Goal: Task Accomplishment & Management: Use online tool/utility

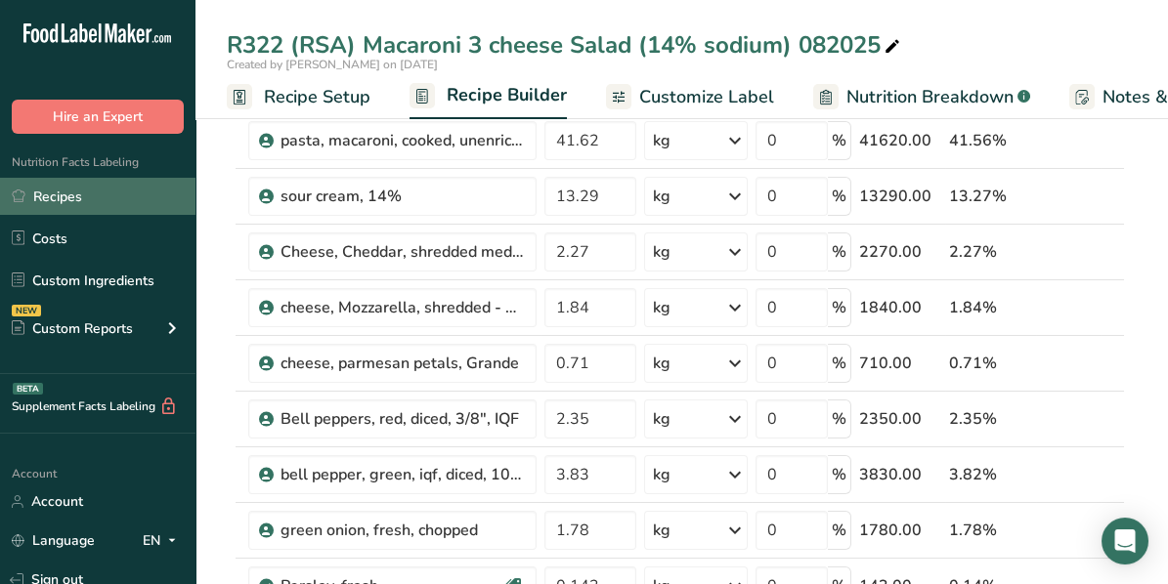
click at [78, 190] on link "Recipes" at bounding box center [97, 196] width 195 height 37
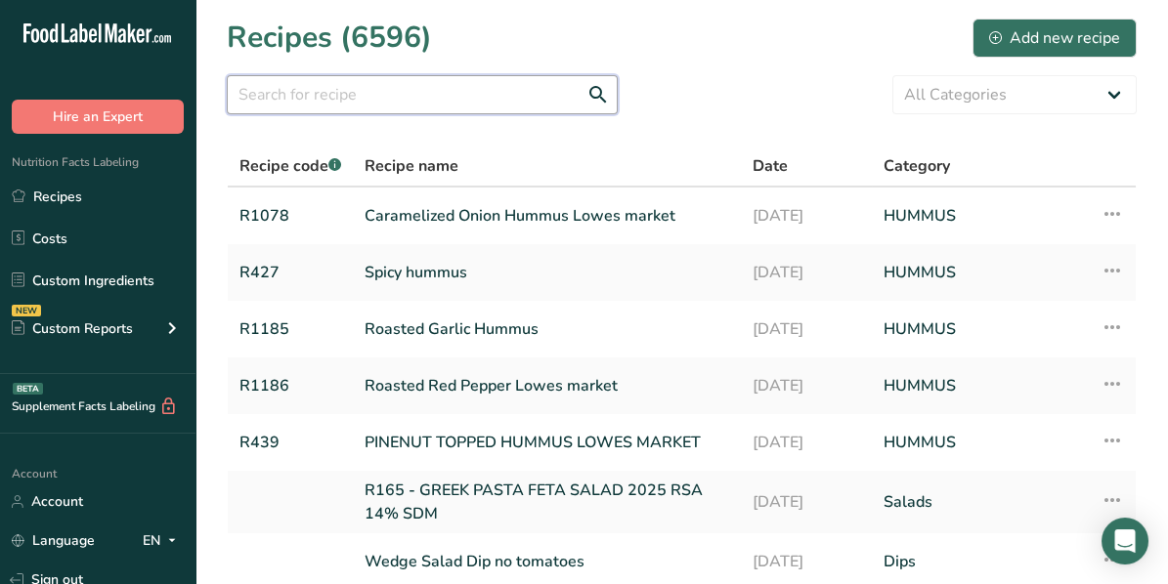
click at [307, 96] on input "text" at bounding box center [422, 94] width 391 height 39
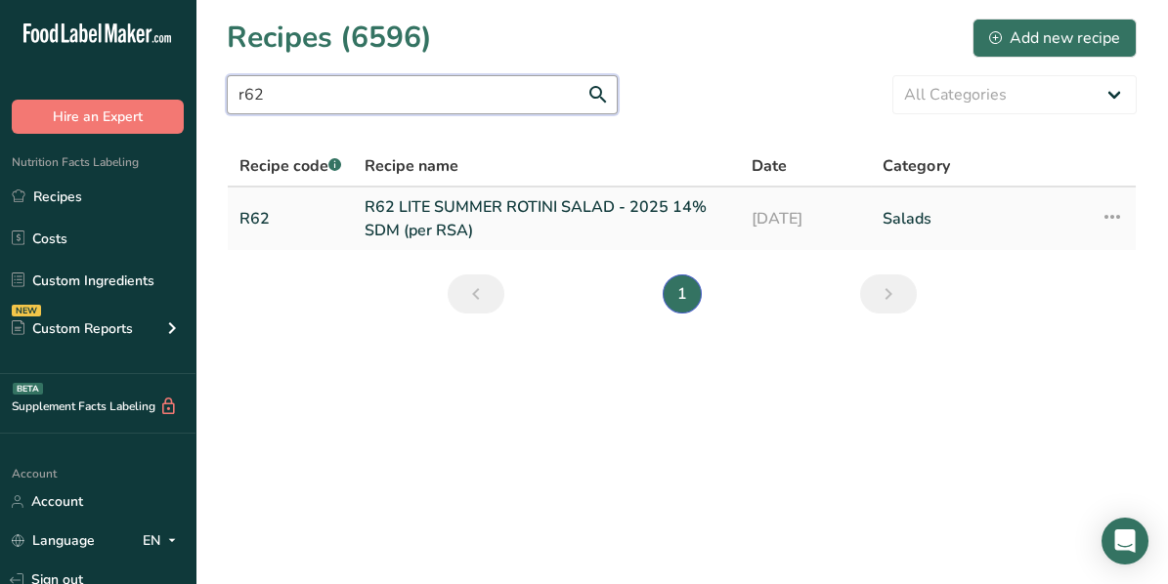
type input "r62"
click at [409, 219] on link "R62 LITE SUMMER ROTINI SALAD - 2025 14% SDM (per RSA)" at bounding box center [547, 218] width 364 height 47
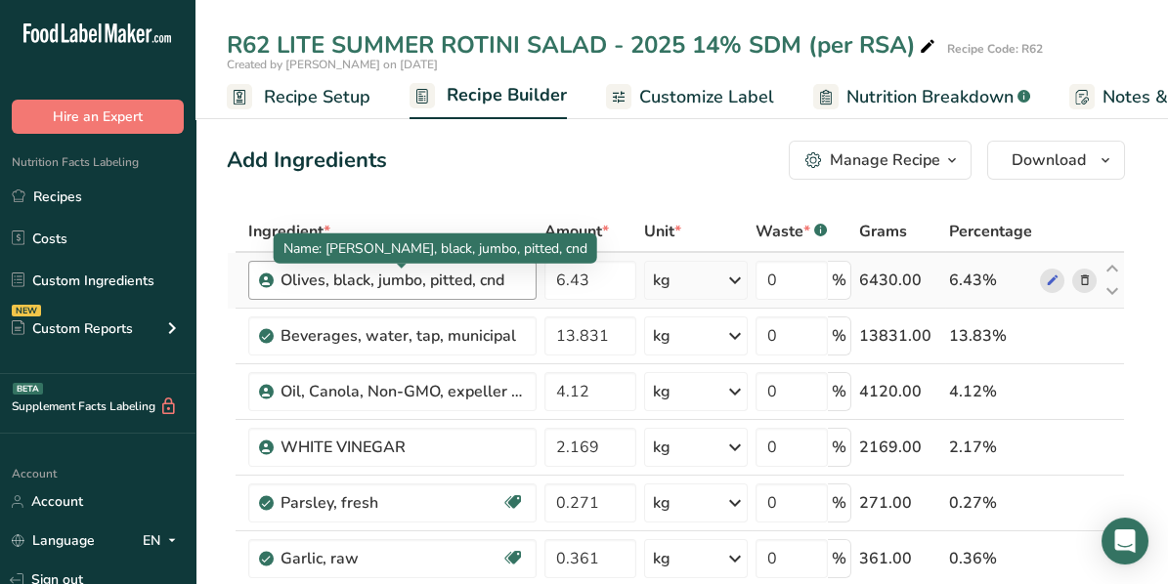
click at [520, 280] on div "Olives, black, jumbo, pitted, cnd" at bounding box center [402, 280] width 244 height 23
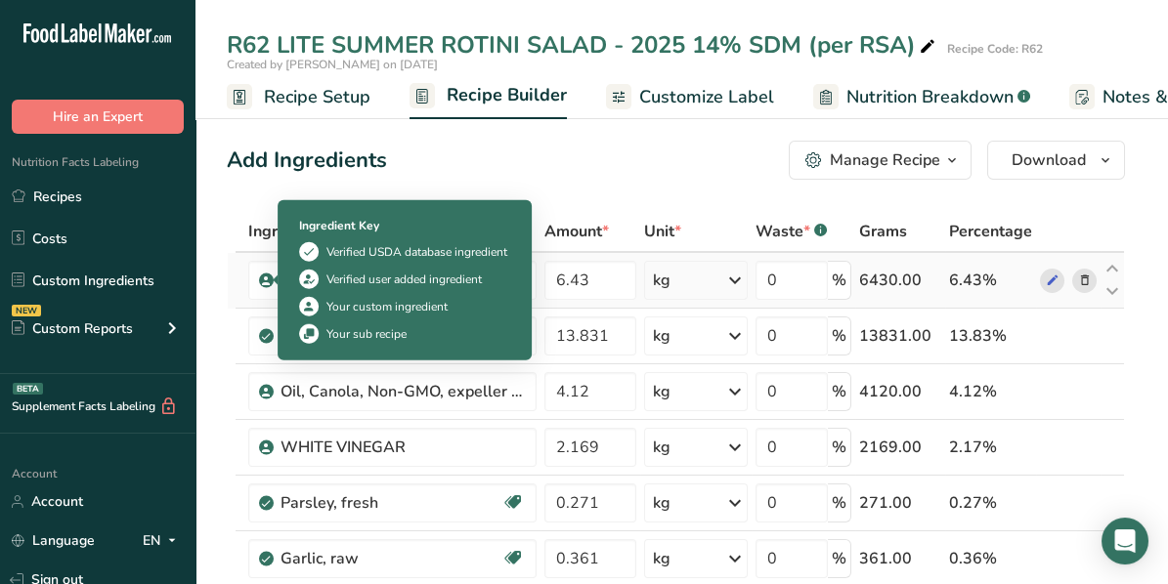
click at [264, 281] on icon at bounding box center [266, 281] width 12 height 18
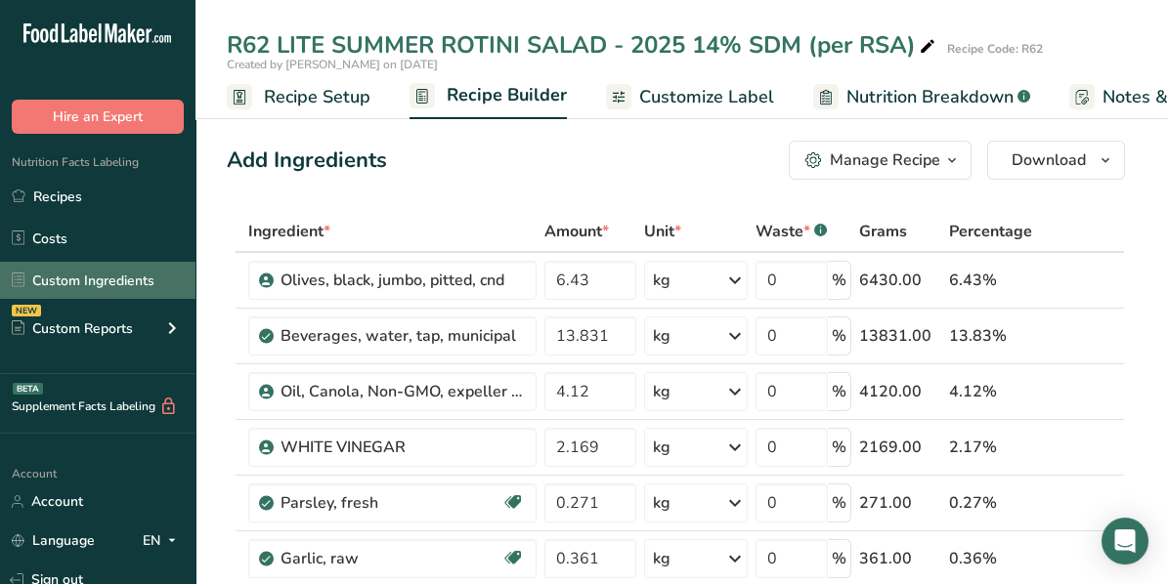
click at [89, 275] on link "Custom Ingredients" at bounding box center [97, 280] width 195 height 37
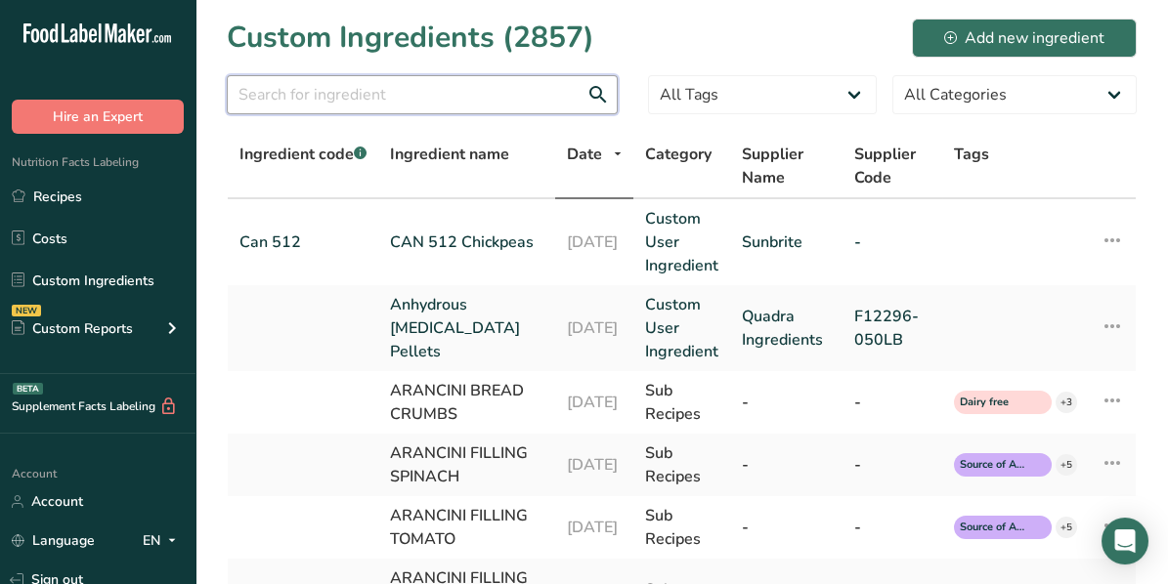
click at [402, 91] on input "text" at bounding box center [422, 94] width 391 height 39
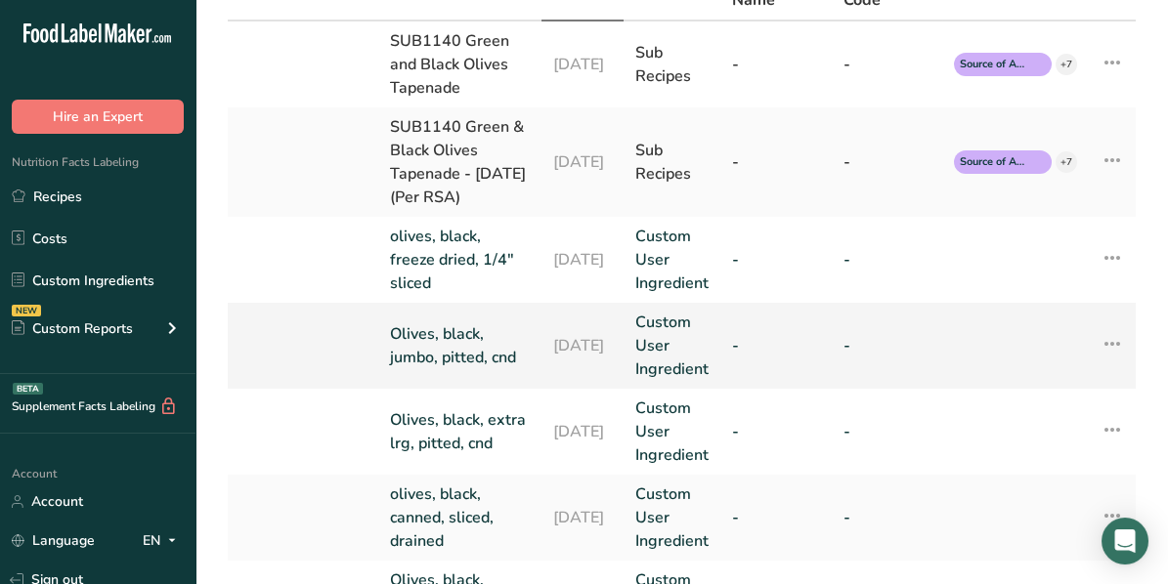
scroll to position [195, 0]
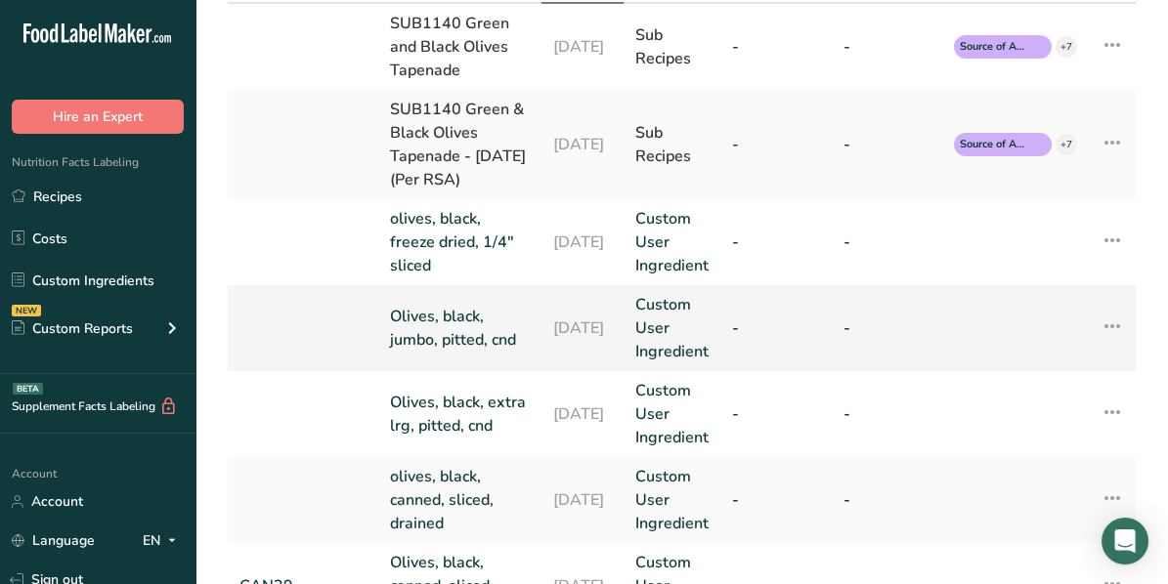
type input "olives, b"
click at [418, 332] on link "Olives, black, jumbo, pitted, cnd" at bounding box center [460, 328] width 140 height 47
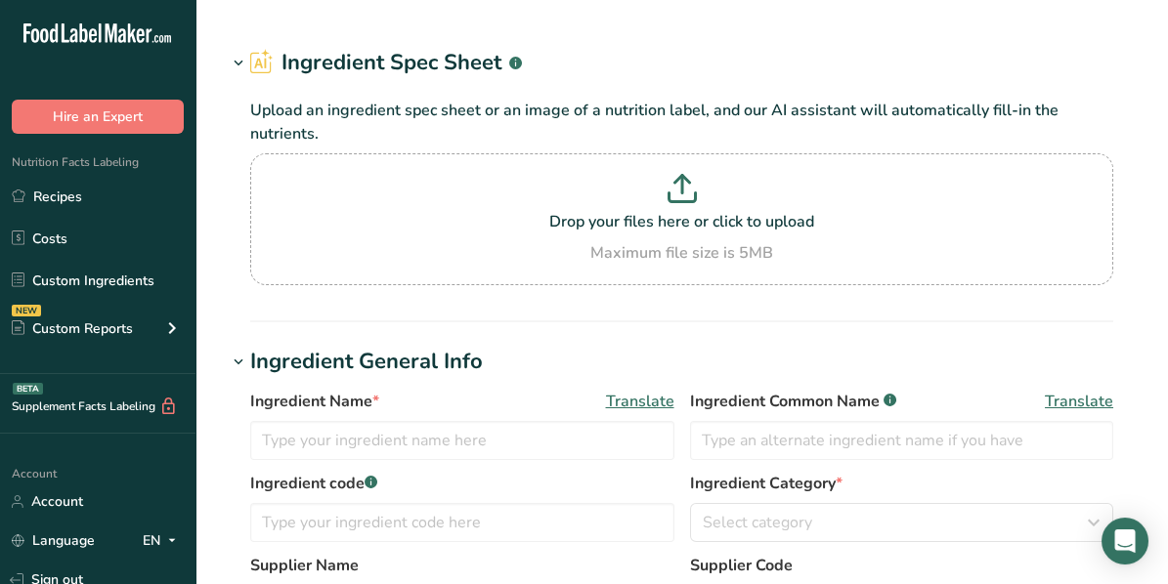
type input "Olives, black, jumbo, pitted, cnd"
type input "14400000"
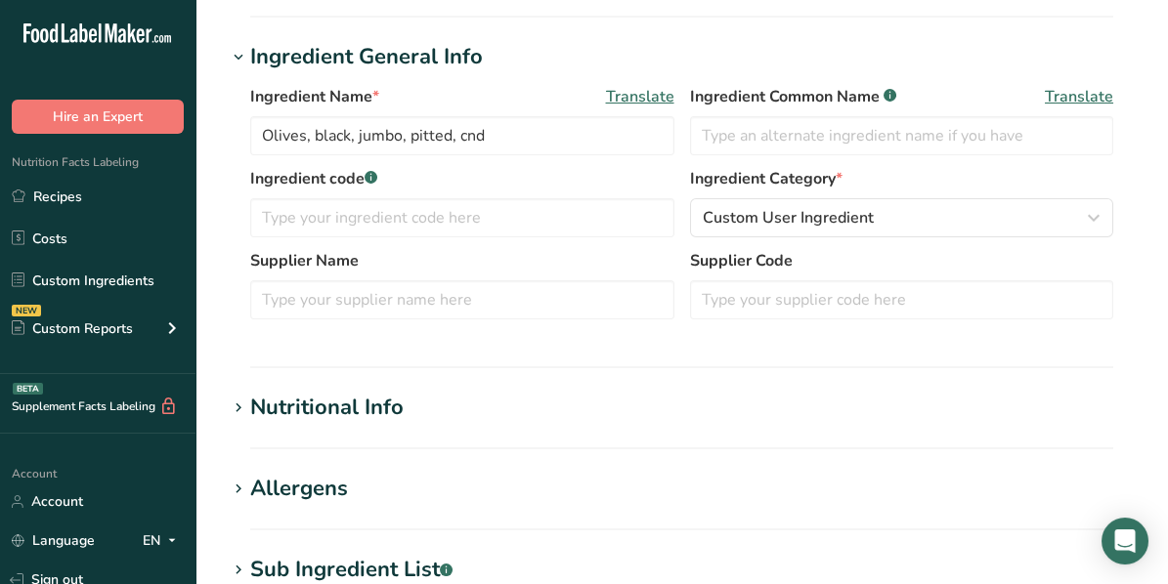
scroll to position [391, 0]
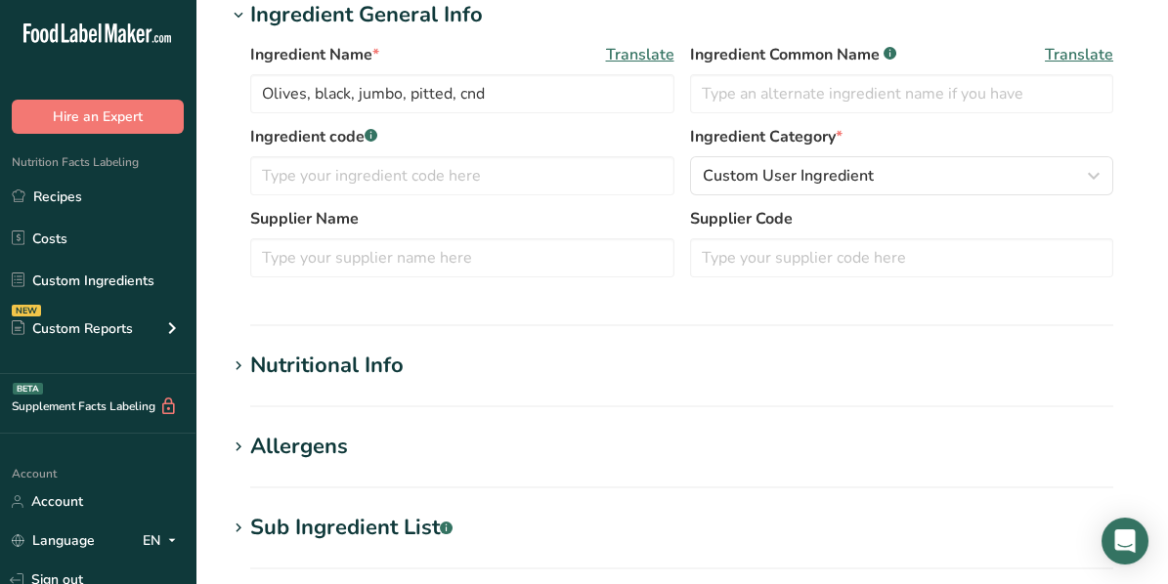
click at [240, 364] on icon at bounding box center [239, 366] width 18 height 27
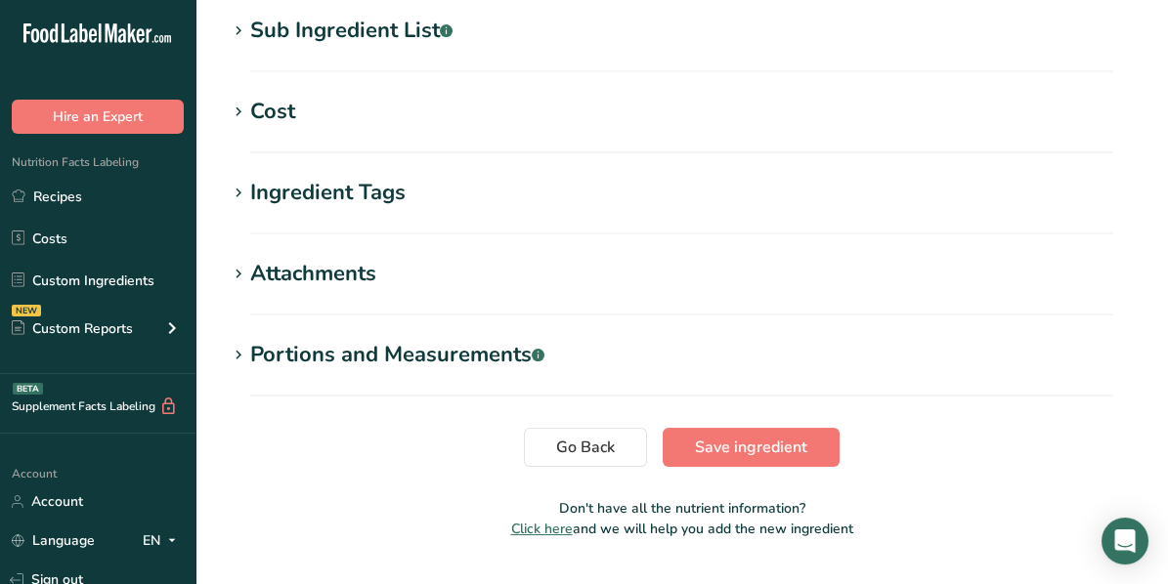
scroll to position [1832, 0]
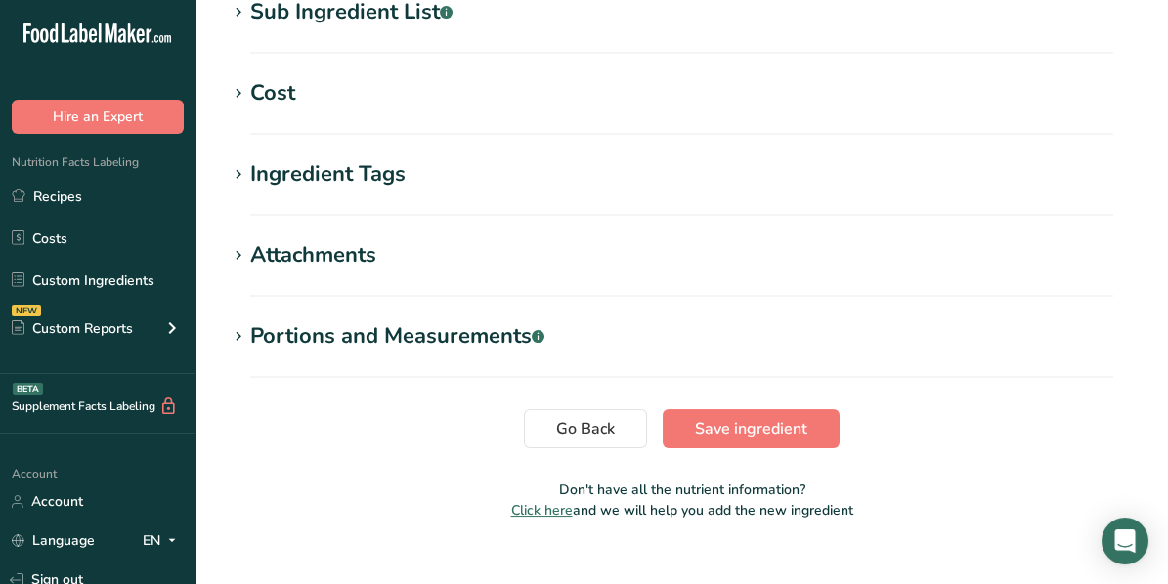
click at [237, 323] on icon at bounding box center [239, 336] width 18 height 27
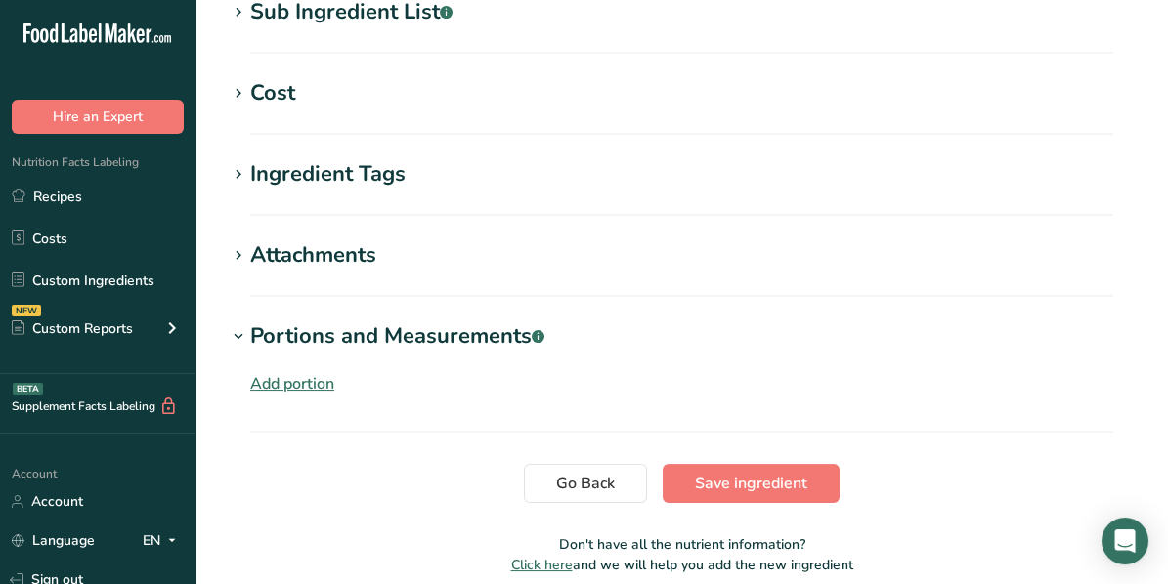
click at [296, 372] on div "Add portion" at bounding box center [292, 383] width 84 height 23
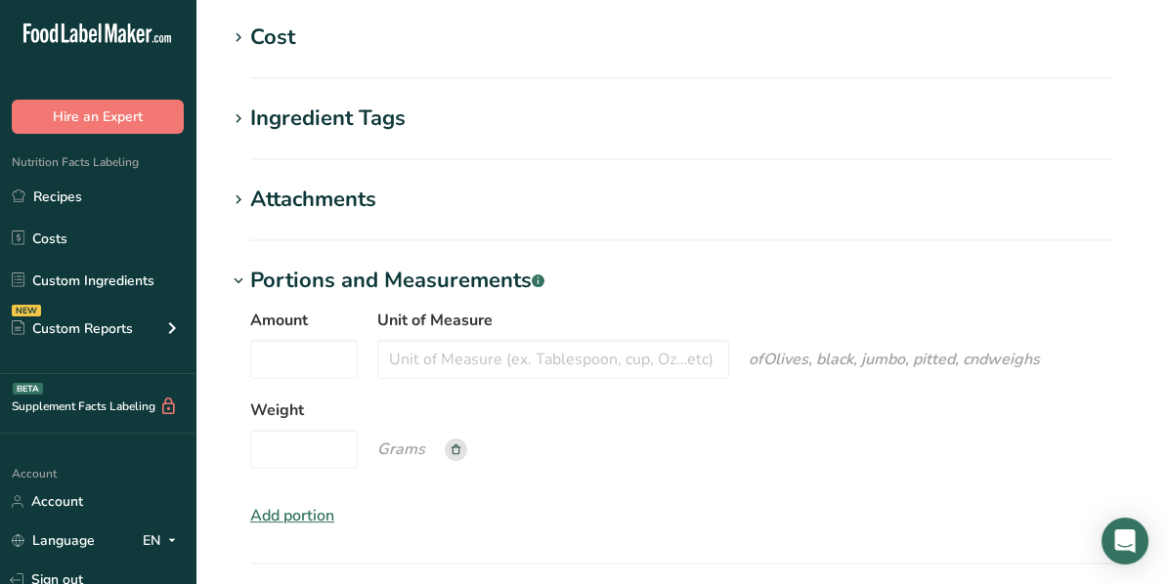
scroll to position [1929, 0]
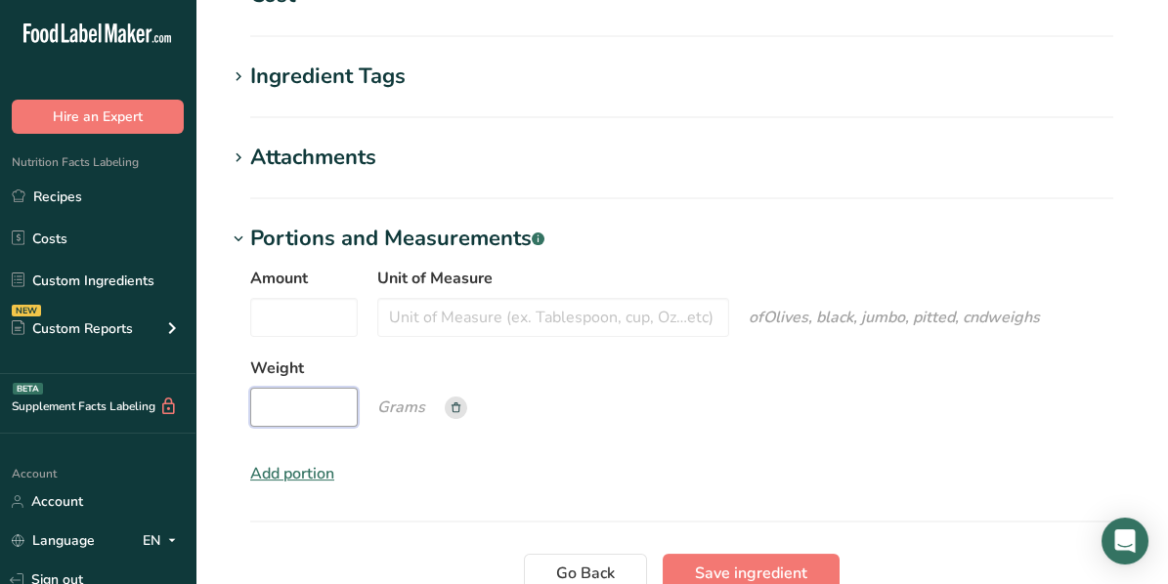
click at [273, 388] on input "Weight" at bounding box center [304, 407] width 108 height 39
click at [296, 298] on input "Amount" at bounding box center [304, 317] width 108 height 39
click at [294, 388] on input "Weight" at bounding box center [304, 407] width 108 height 39
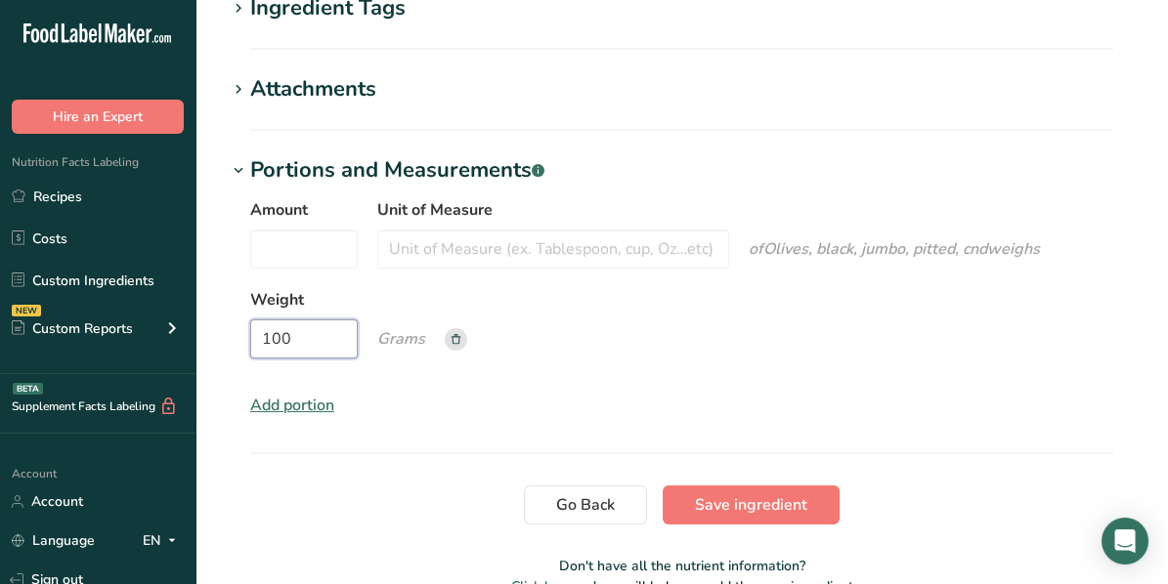
scroll to position [2027, 0]
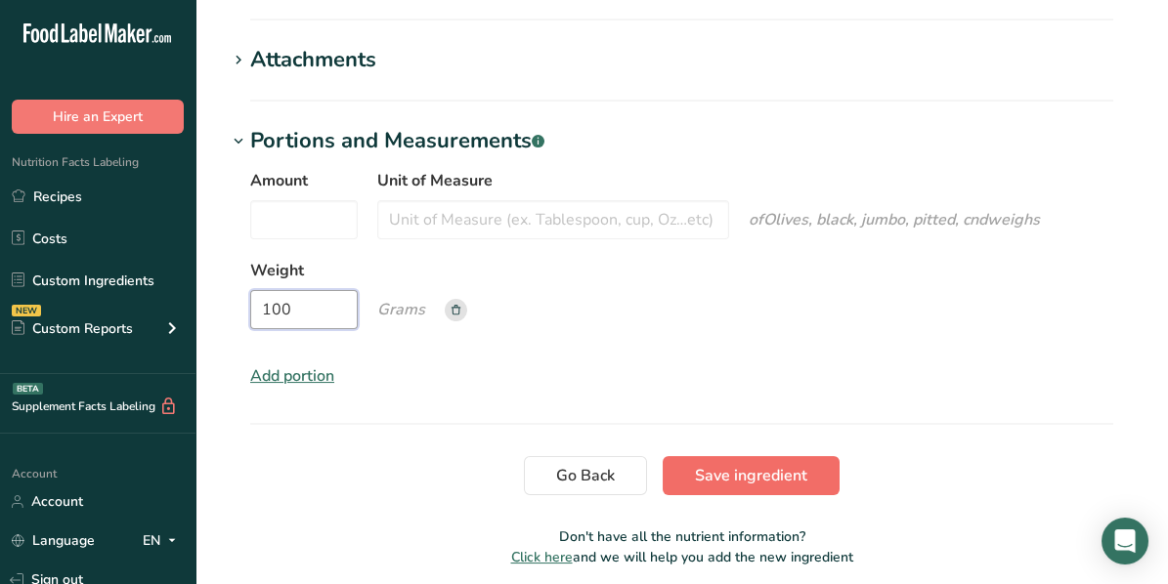
type input "100"
click at [738, 464] on span "Save ingredient" at bounding box center [751, 475] width 112 height 23
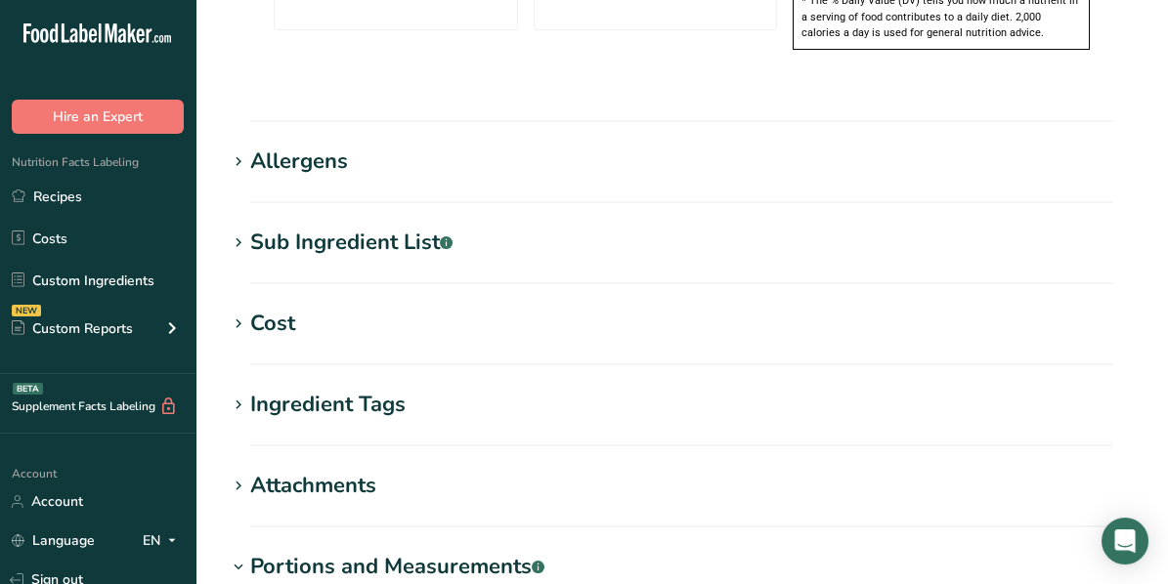
scroll to position [1326, 0]
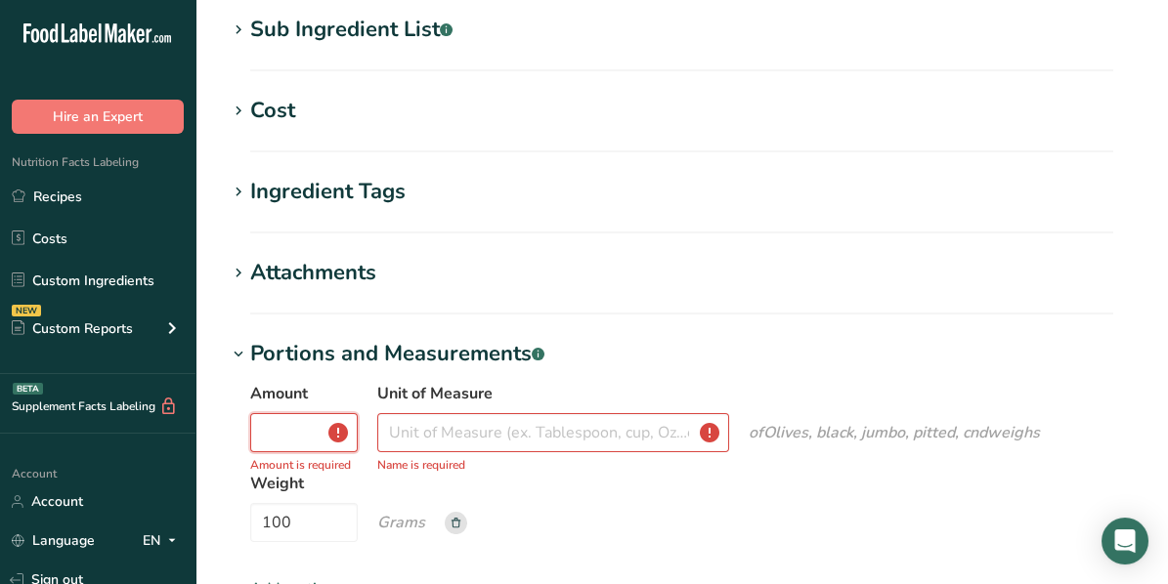
click at [289, 413] on input "Amount" at bounding box center [304, 432] width 108 height 39
type input "100"
click at [526, 413] on input "Unit of Measure" at bounding box center [553, 432] width 352 height 39
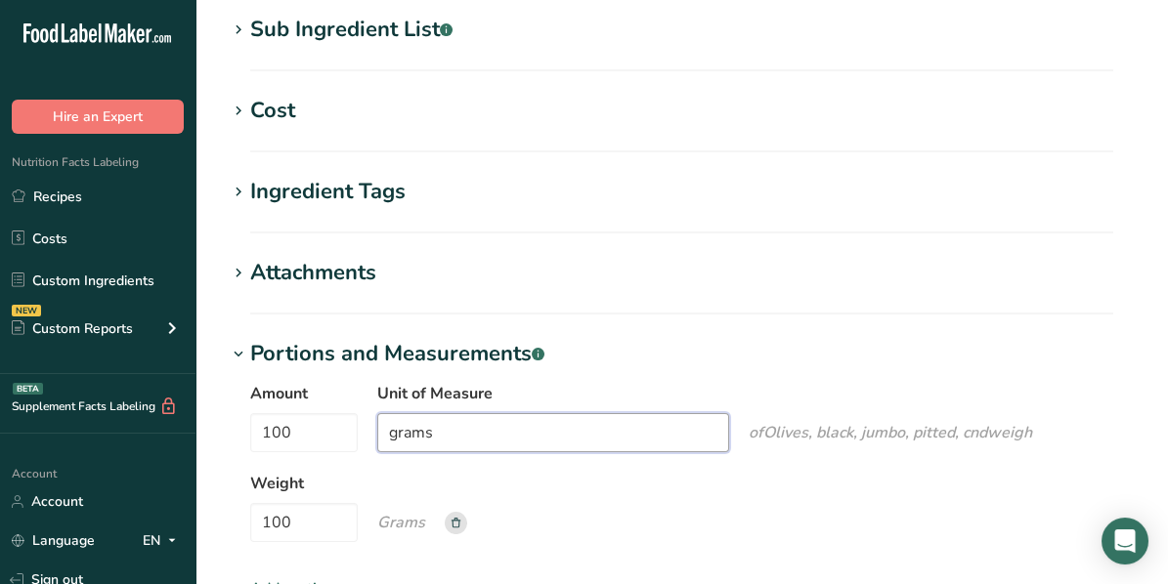
type input "grams"
drag, startPoint x: 881, startPoint y: 475, endPoint x: 863, endPoint y: 477, distance: 17.7
click at [881, 477] on div "Amount 100 Unit of Measure grams of Olives, black, jumbo, pitted, cnd weigh Wei…" at bounding box center [681, 468] width 863 height 172
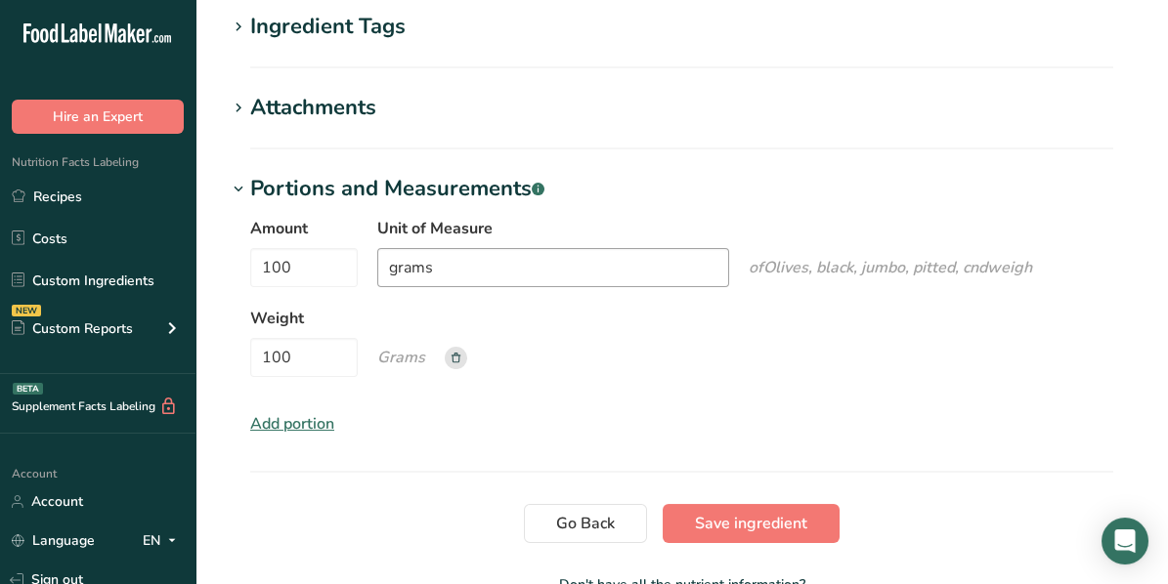
scroll to position [1522, 0]
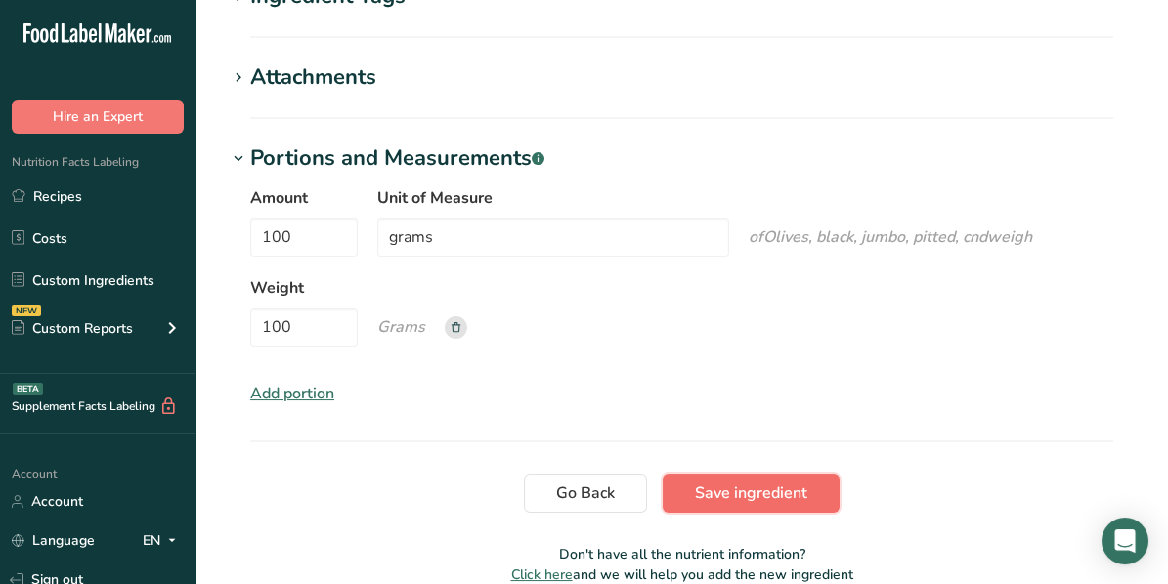
click at [740, 482] on span "Save ingredient" at bounding box center [751, 493] width 112 height 23
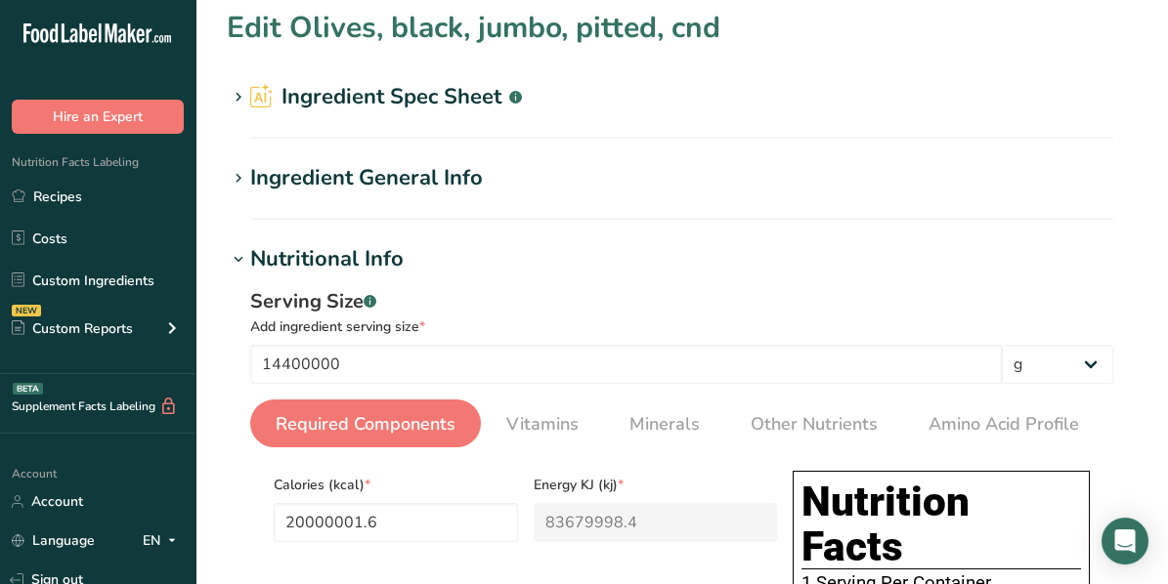
scroll to position [0, 0]
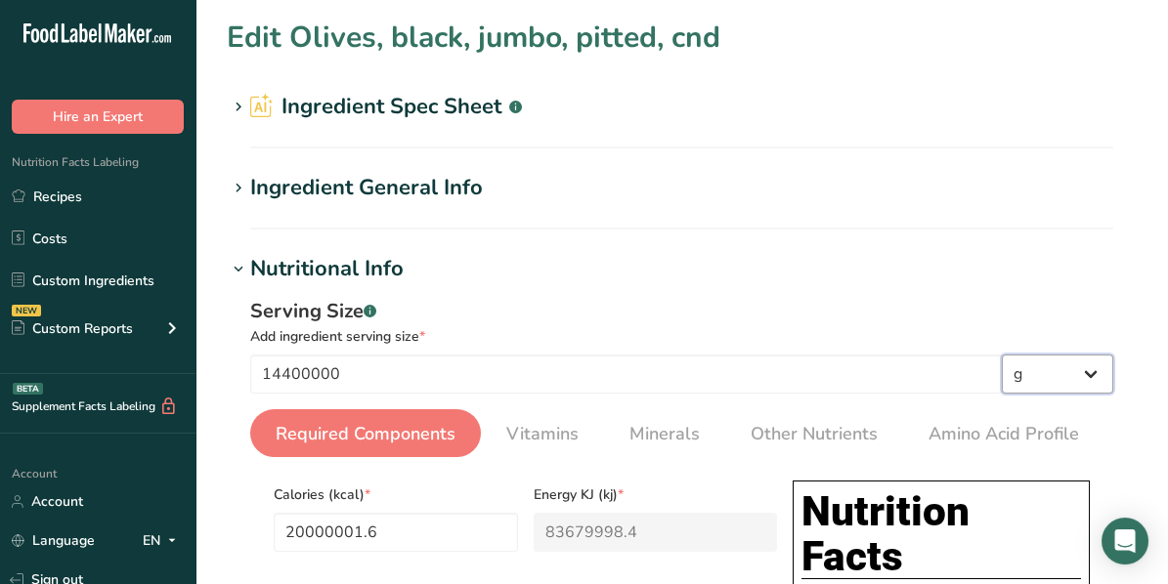
click at [1089, 376] on select "g kg mg mcg lb oz l mL fl oz tbsp tsp cup qt gallon" at bounding box center [1057, 374] width 111 height 39
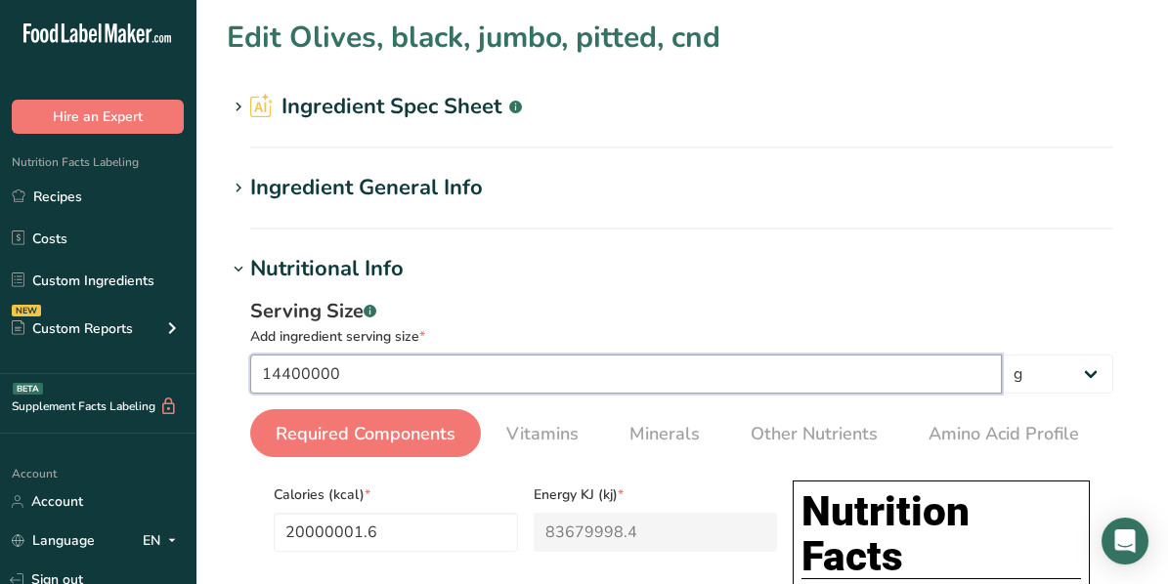
click at [501, 384] on input "14400000" at bounding box center [626, 374] width 752 height 39
type input "1440000"
type input "2000000.16"
type KJ "8367999.84"
type Fat "159999.84"
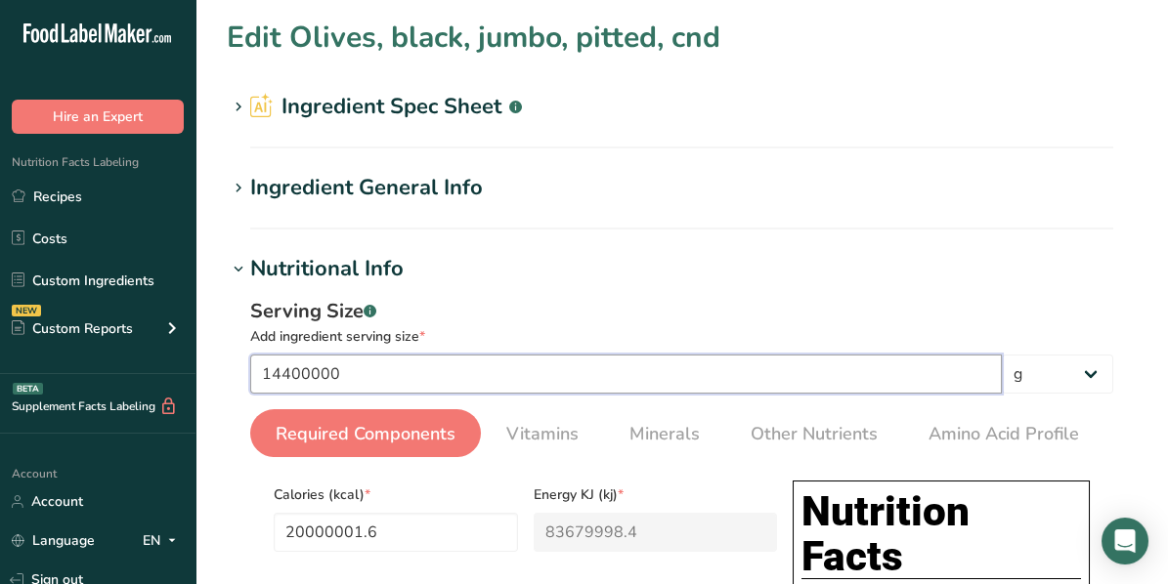
type input "10800000"
type Carbohydrates "80000.64"
type input "144000"
type input "200000.016"
type KJ "836799.984"
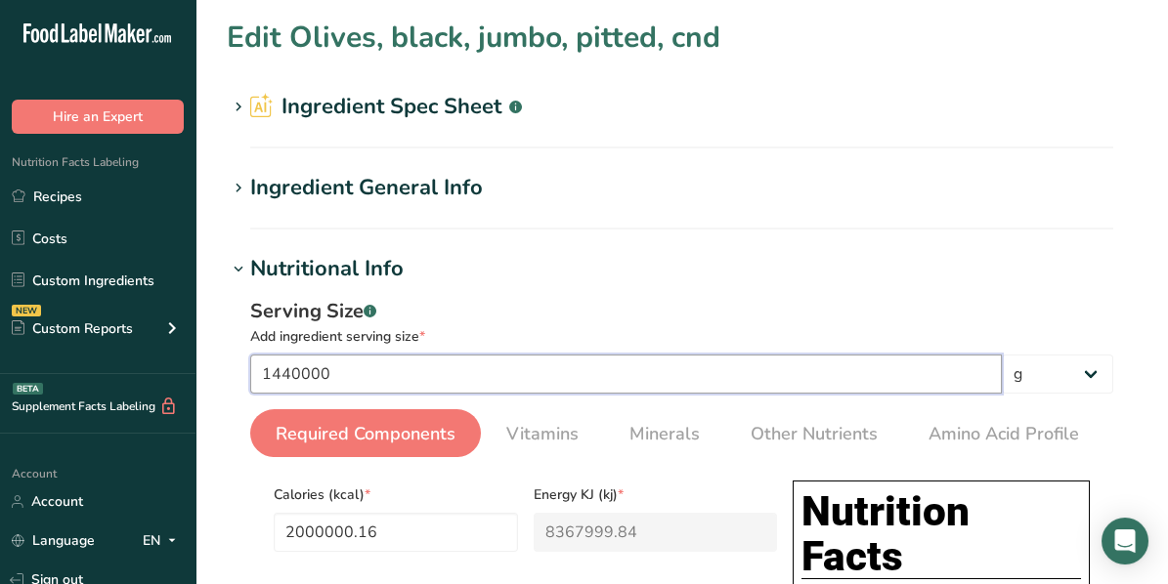
type Fat "15999.984"
type input "1080000"
type Carbohydrates "8000.064"
type input "14400"
type input "20000.0016"
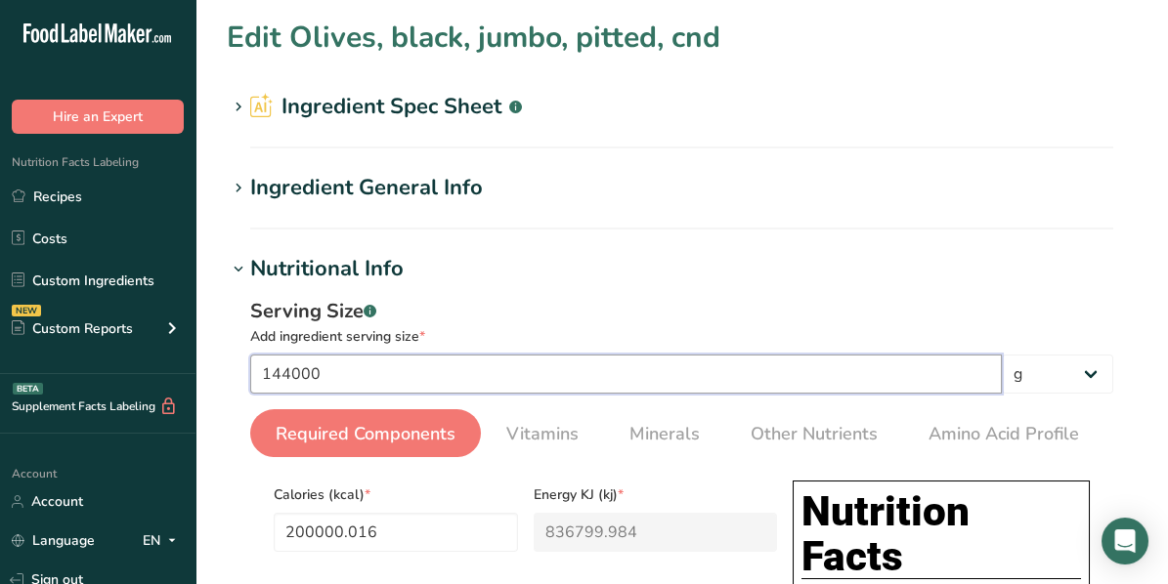
type KJ "83679.9984"
type Fat "1599.9984"
type input "108000"
type Carbohydrates "800.0064"
type input "1440"
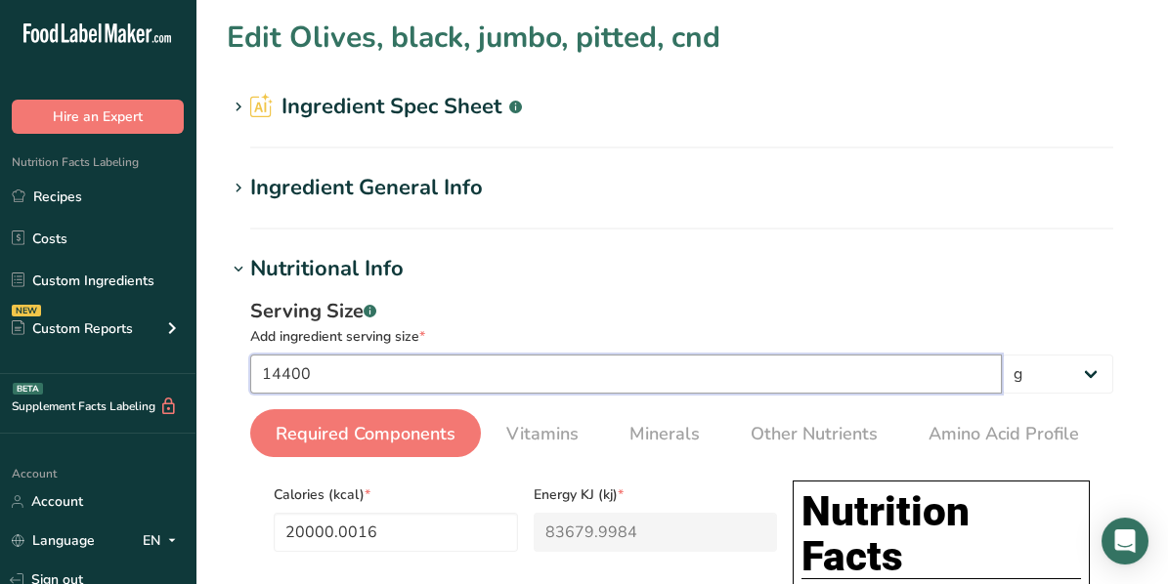
type input "2000.0002"
type KJ "8367.9998"
type Fat "159.9998"
type input "10800"
type Carbohydrates "80.0006"
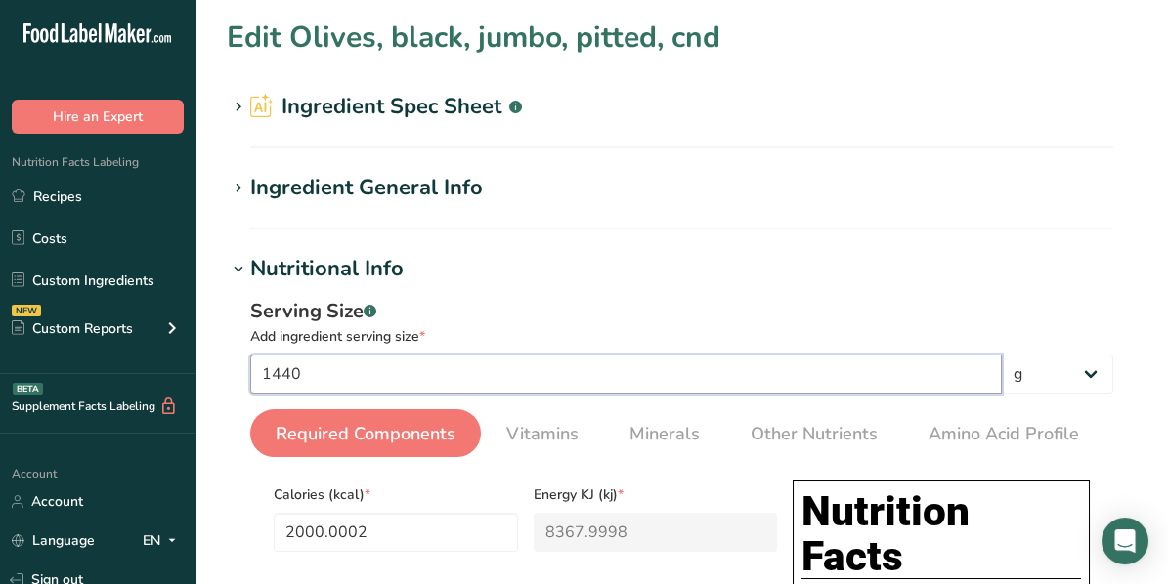
type input "144"
type input "200"
type KJ "836.8"
type Fat "16"
type input "1080"
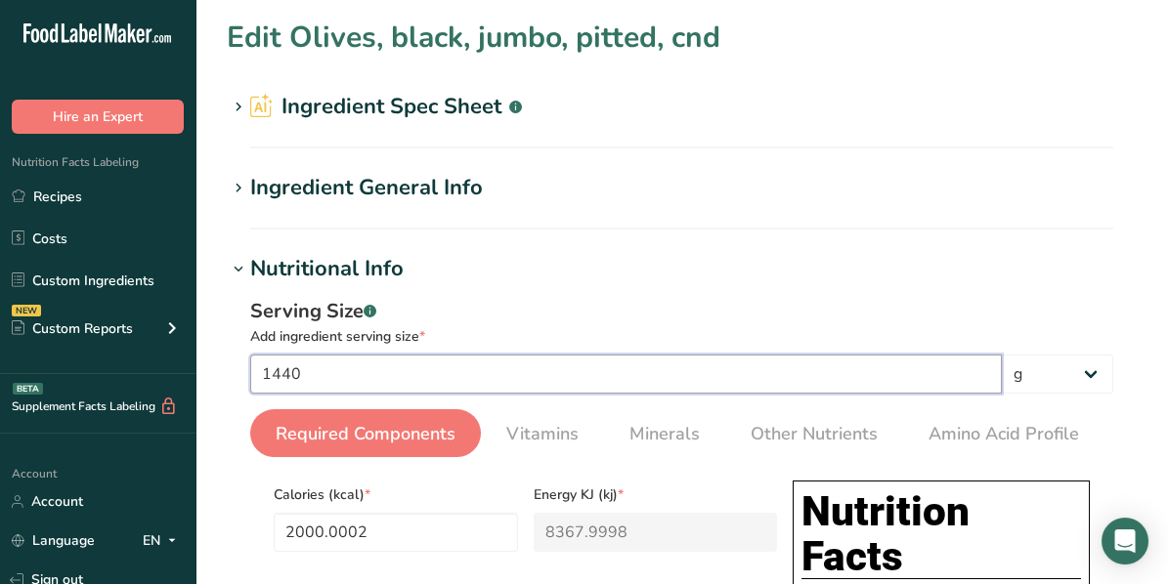
type Carbohydrates "8.0001"
type input "14"
type input "19.4444"
type KJ "81.3556"
type Fat "1.5556"
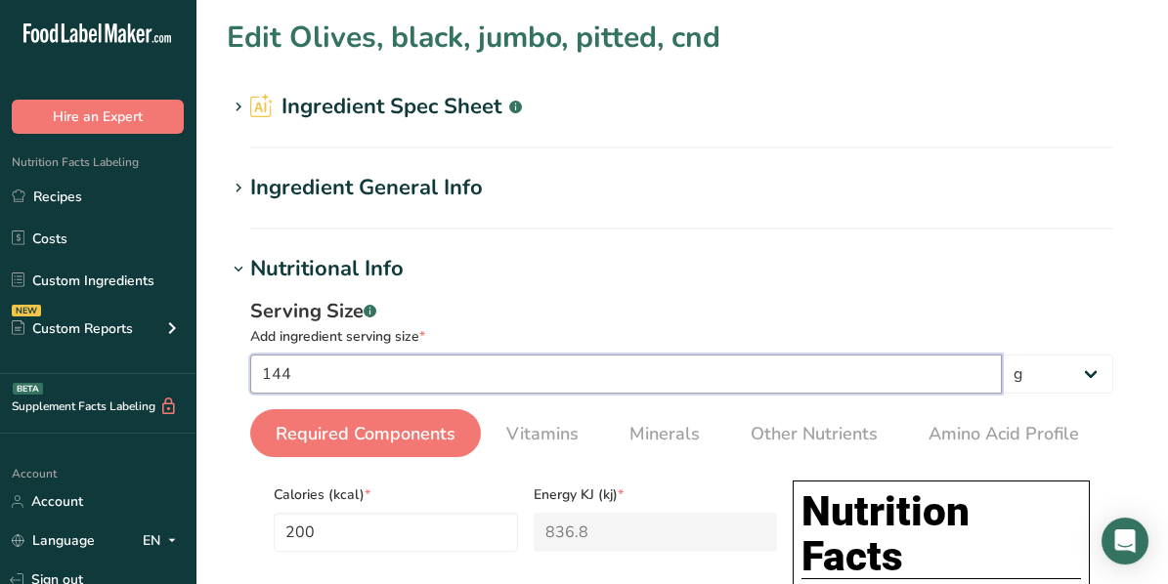
type input "105"
type Carbohydrates "0.7778"
type input "1"
type input "1.3889"
type KJ "5.8111"
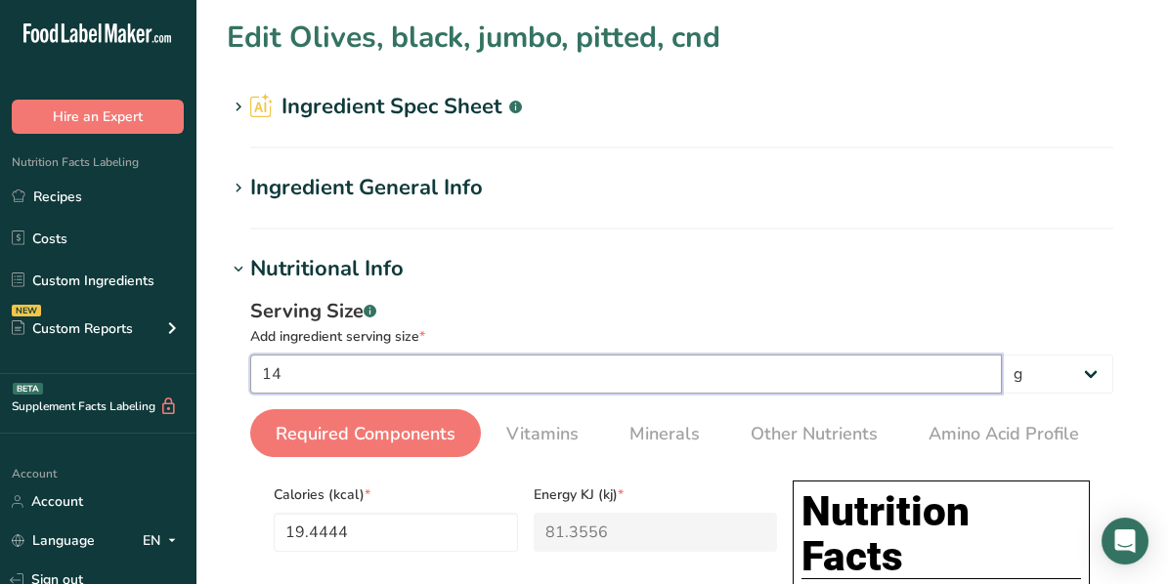
type Fat "0.1111"
type input "7.5"
type Carbohydrates "0.0556"
type input "10"
type input "13.8889"
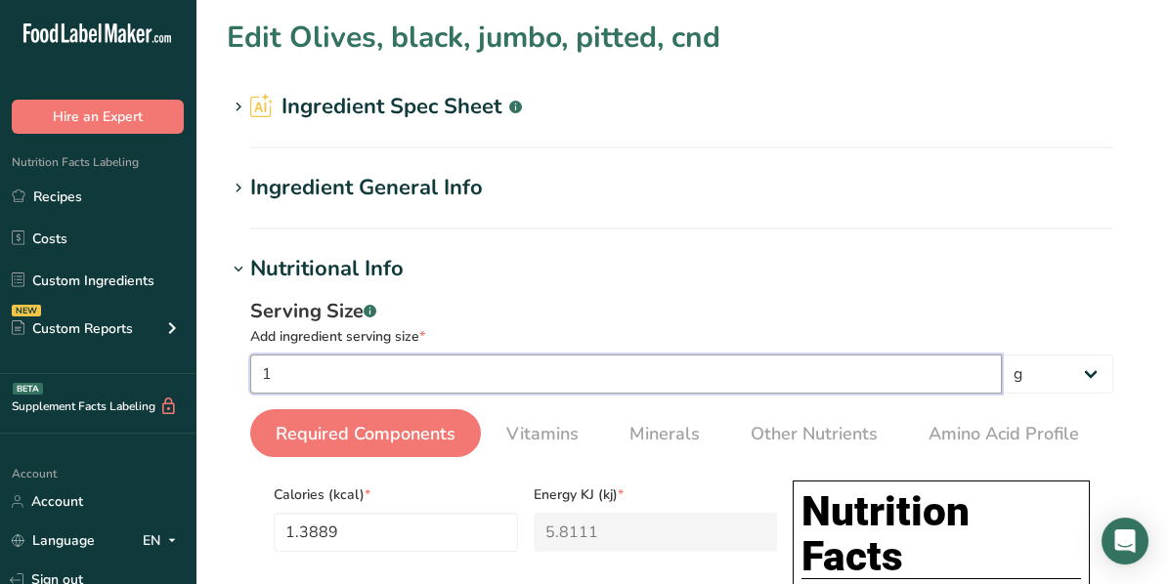
type KJ "58.1111"
type Fat "1.1111"
type input "75"
type Carbohydrates "0.5556"
type input "100"
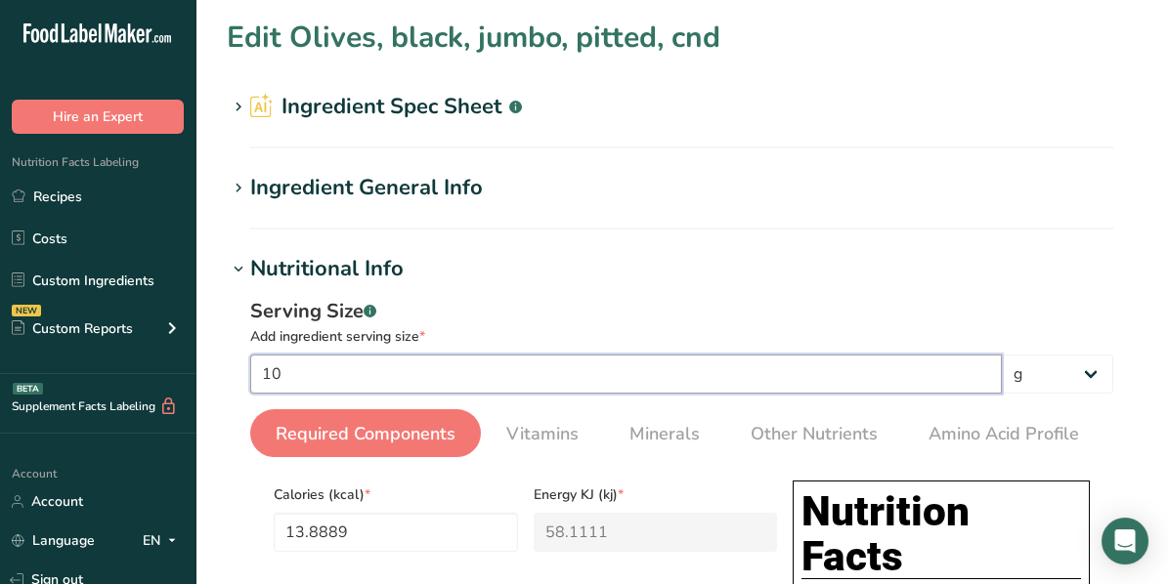
type input "138.8889"
type KJ "581.1111"
type Fat "11.1111"
type input "750"
type Carbohydrates "5.5556"
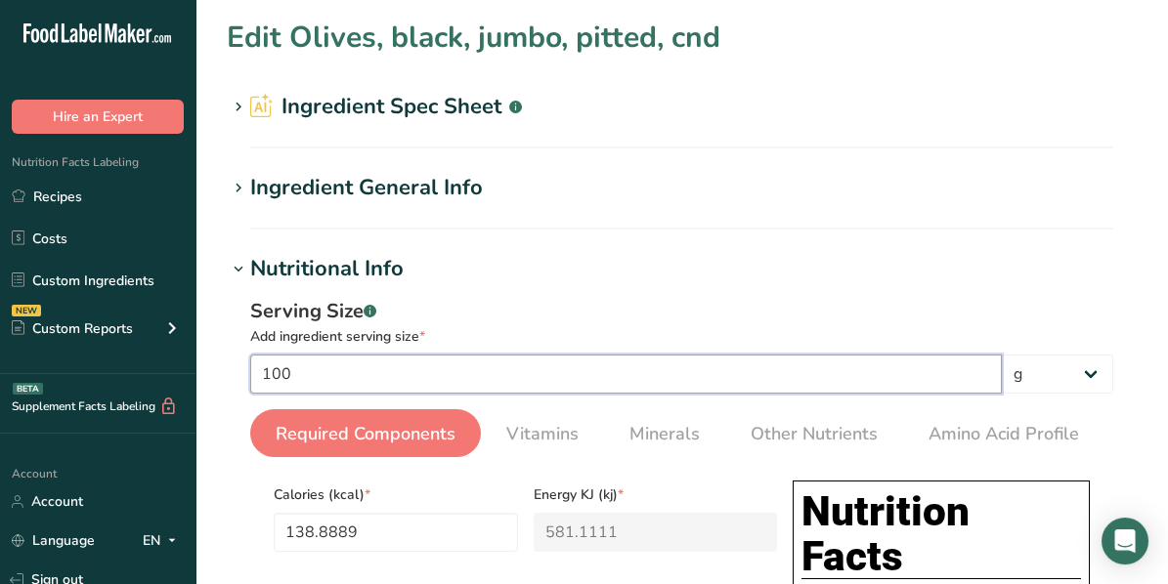
type input "100"
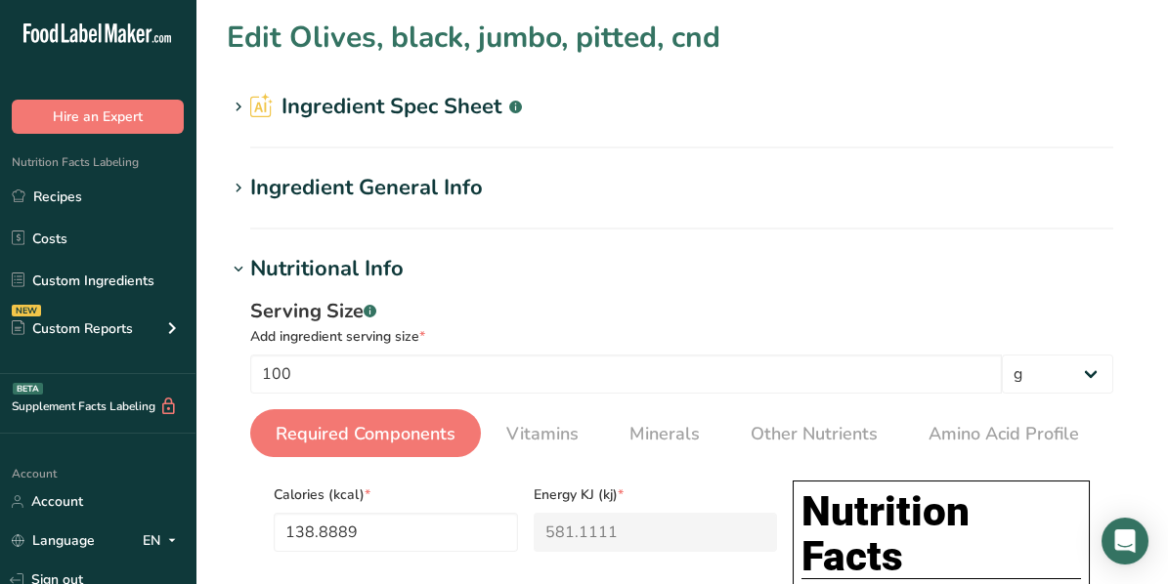
click at [712, 266] on h1 "Nutritional Info" at bounding box center [682, 269] width 910 height 32
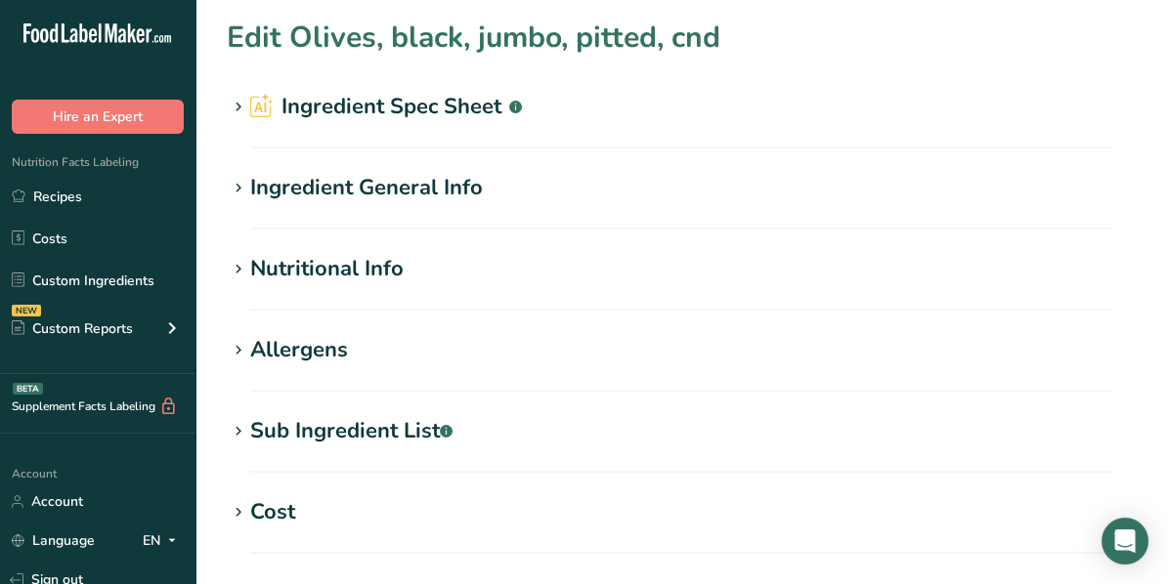
click at [425, 275] on h1 "Nutritional Info" at bounding box center [682, 269] width 910 height 32
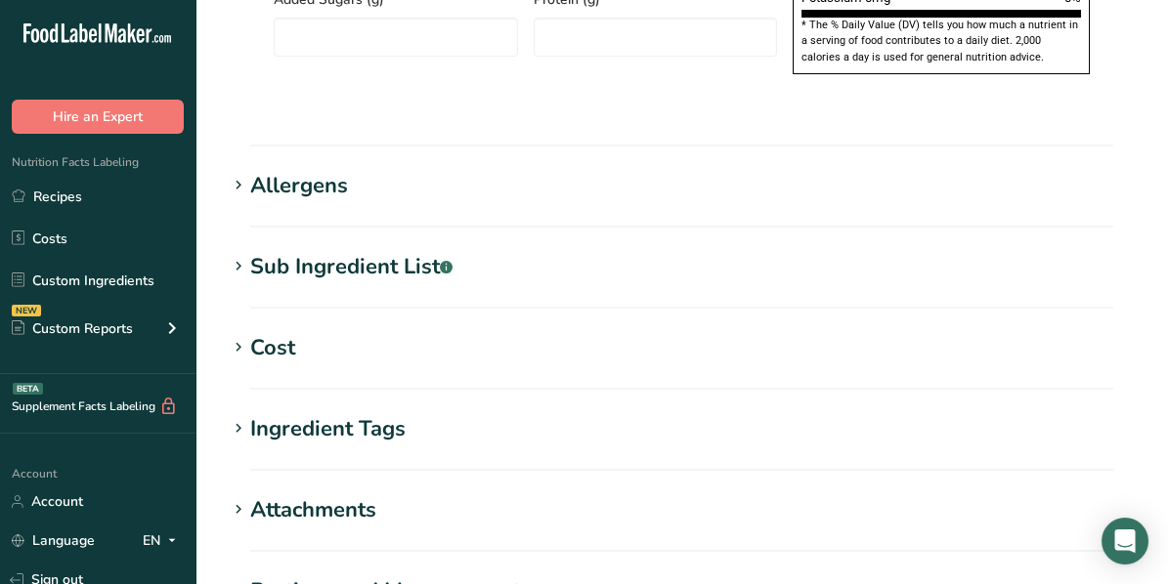
scroll to position [1271, 0]
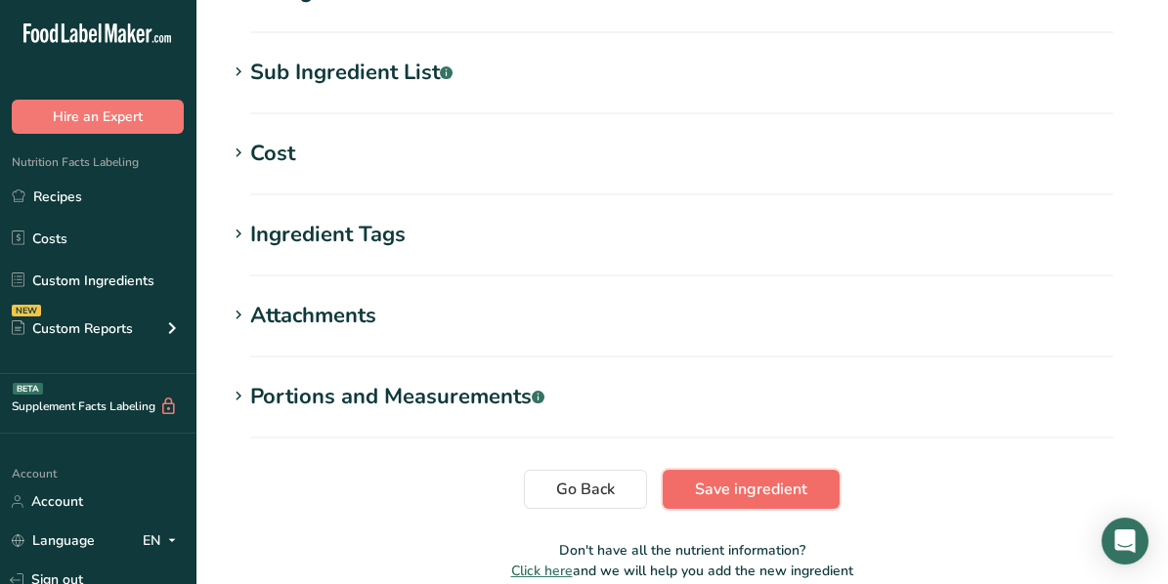
click at [804, 478] on span "Save ingredient" at bounding box center [751, 489] width 112 height 23
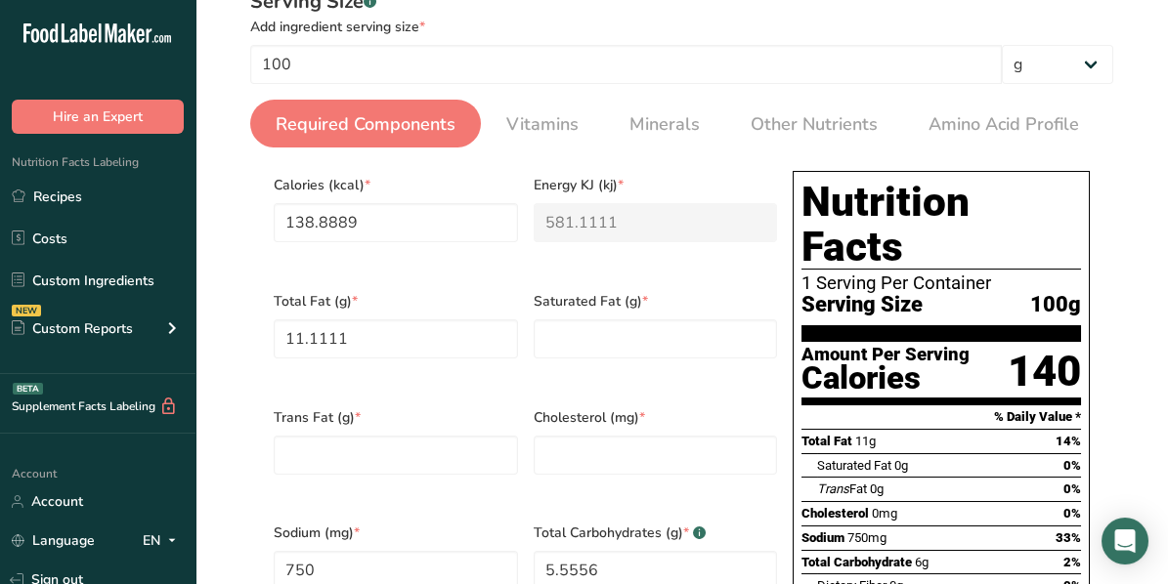
scroll to position [351, 0]
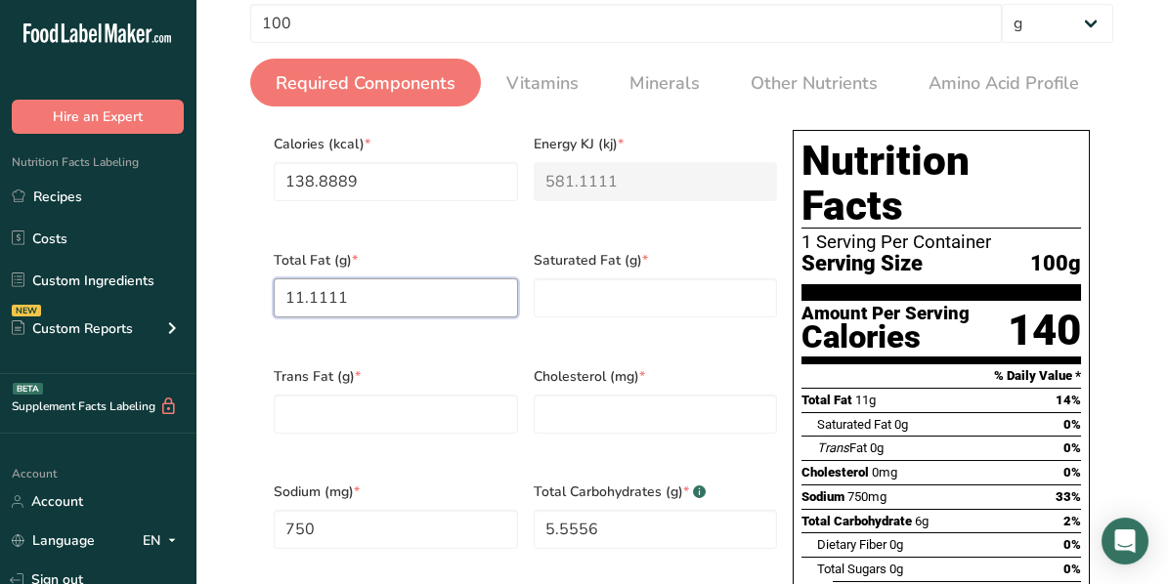
click at [361, 293] on Fat "11.1111" at bounding box center [396, 298] width 244 height 39
type Fat "11.11"
click at [686, 114] on section "Calories (kcal) * 138.8889 Energy KJ (kj) * 581.1111 Total Fat (g) * 11.11 Satu…" at bounding box center [681, 471] width 863 height 728
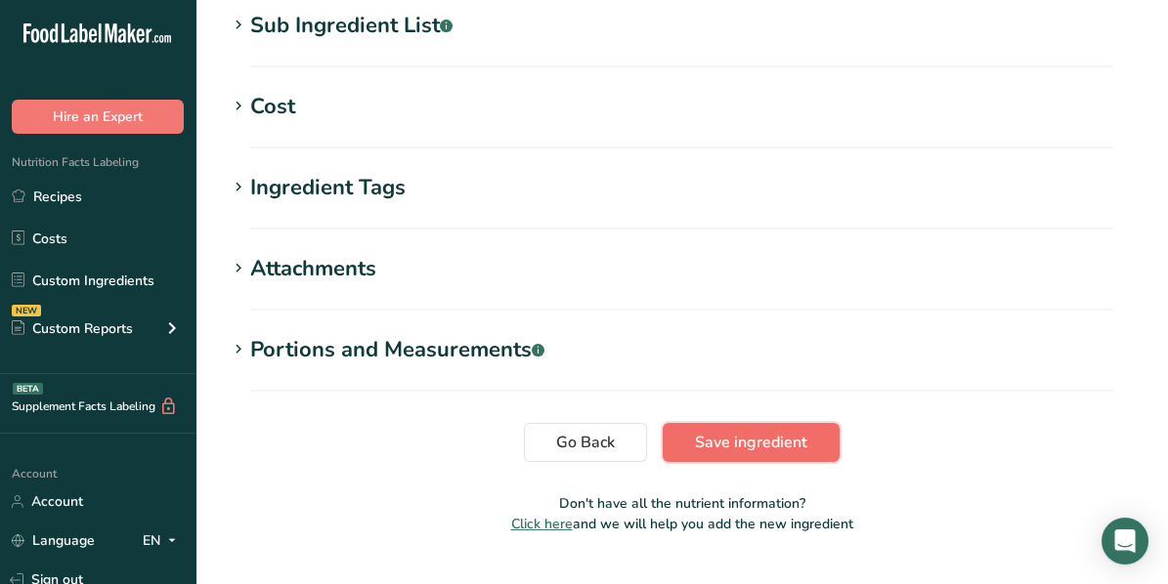
click at [705, 431] on span "Save ingredient" at bounding box center [751, 442] width 112 height 23
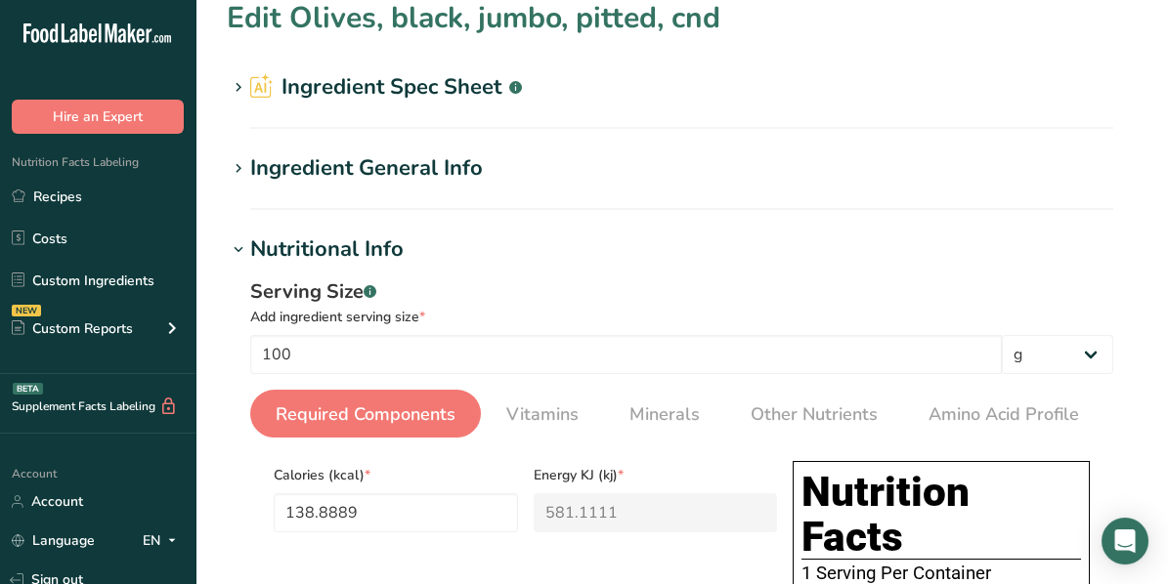
scroll to position [0, 0]
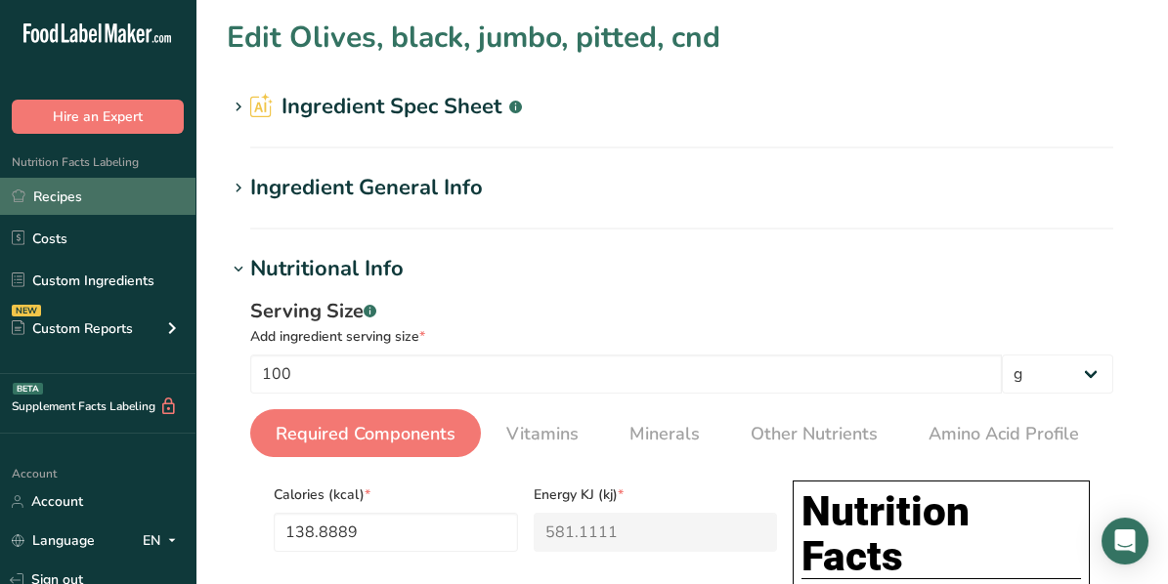
click at [81, 197] on link "Recipes" at bounding box center [97, 196] width 195 height 37
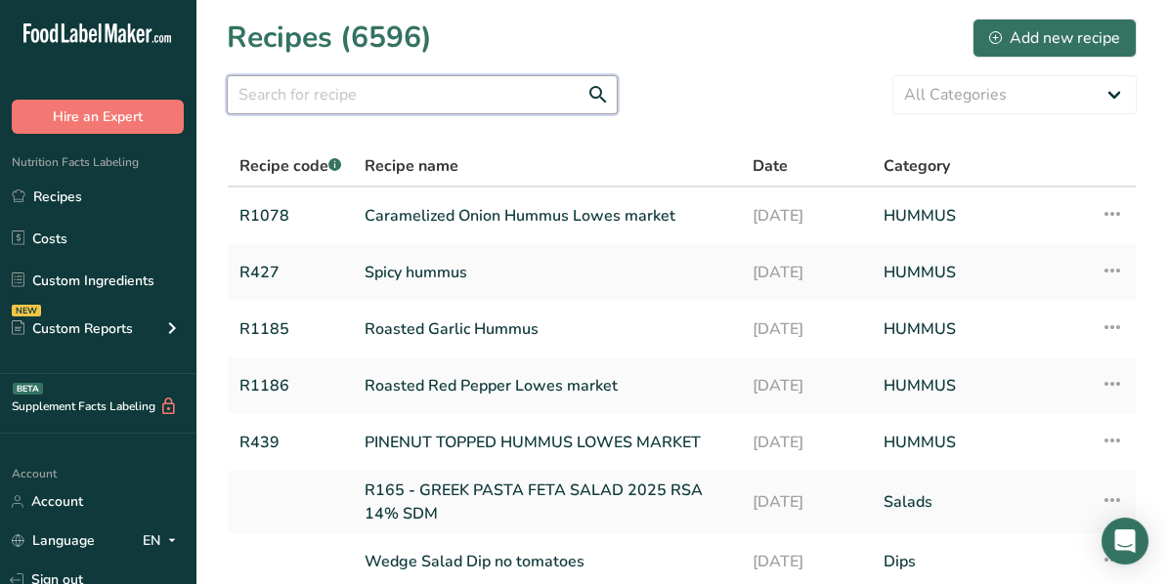
click at [321, 97] on input "text" at bounding box center [422, 94] width 391 height 39
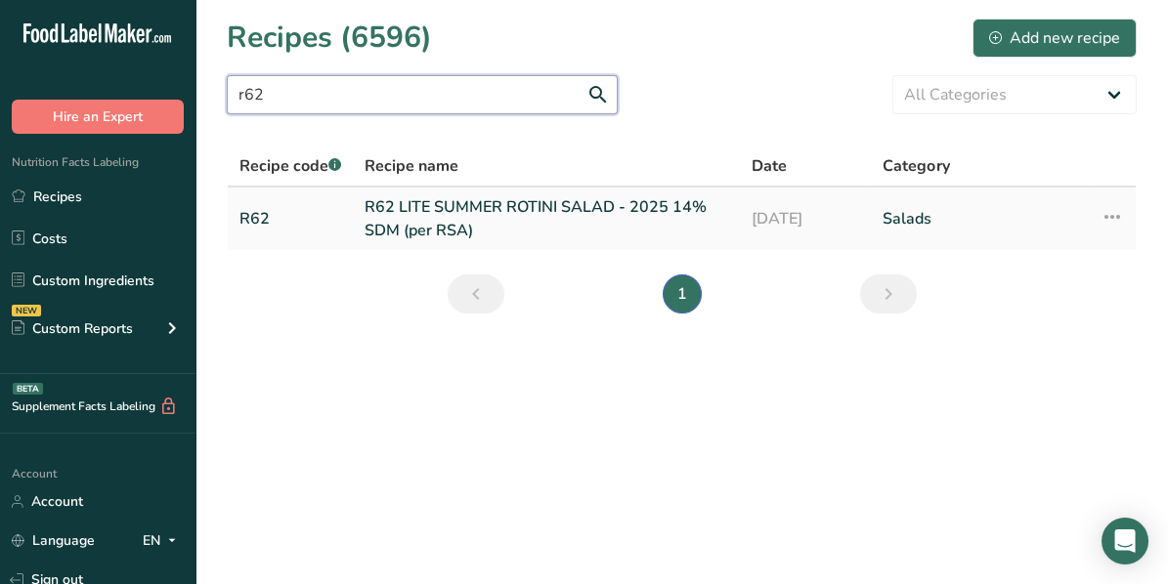
type input "r62"
click at [412, 204] on link "R62 LITE SUMMER ROTINI SALAD - 2025 14% SDM (per RSA)" at bounding box center [547, 218] width 364 height 47
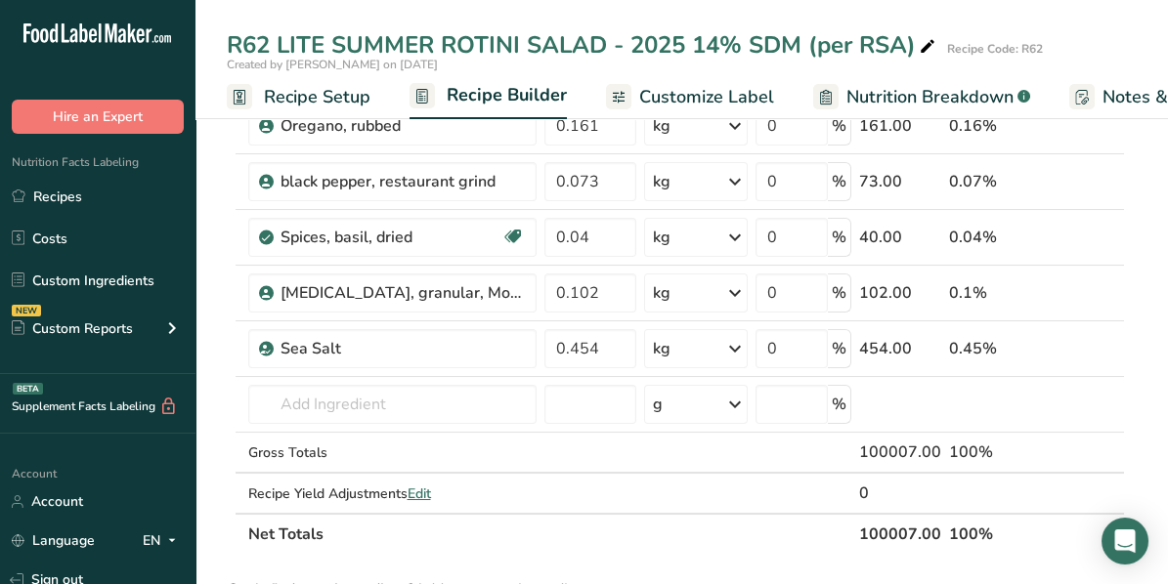
scroll to position [683, 0]
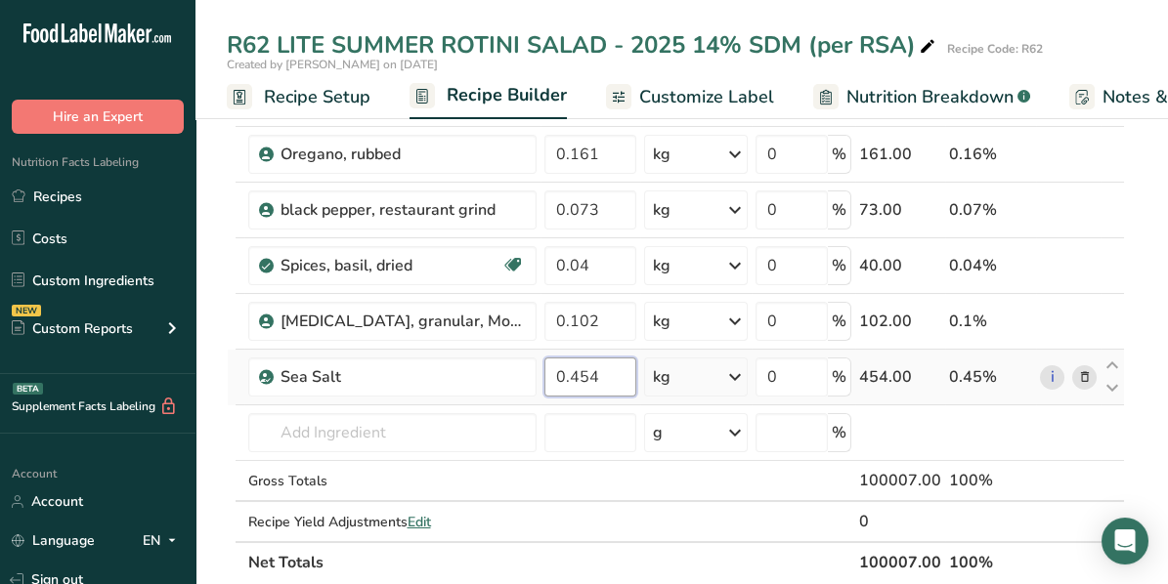
click at [576, 367] on input "0.454" at bounding box center [590, 377] width 92 height 39
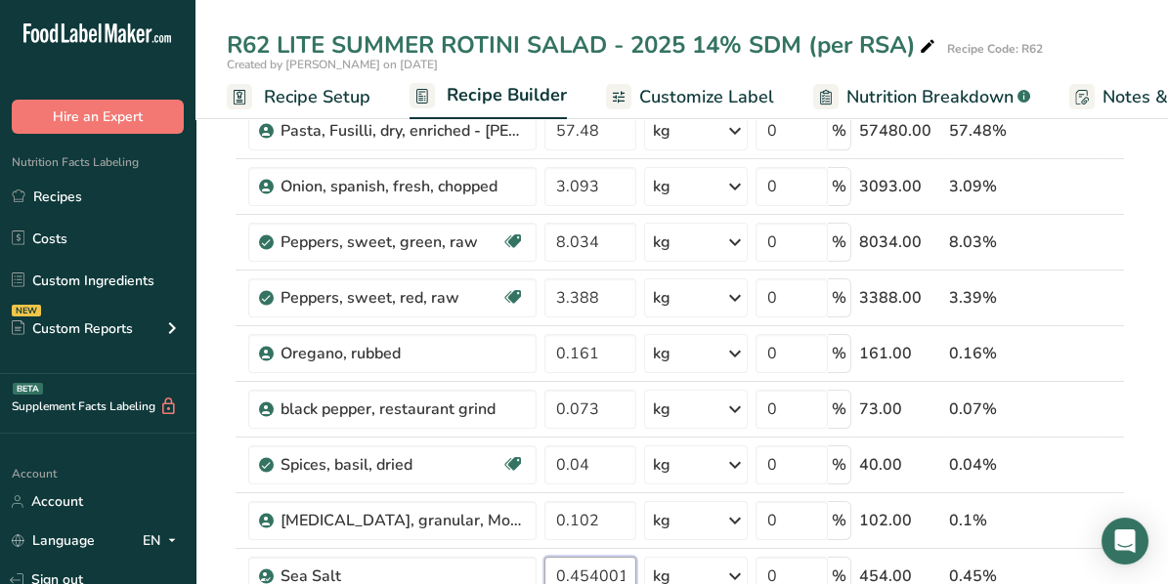
scroll to position [586, 0]
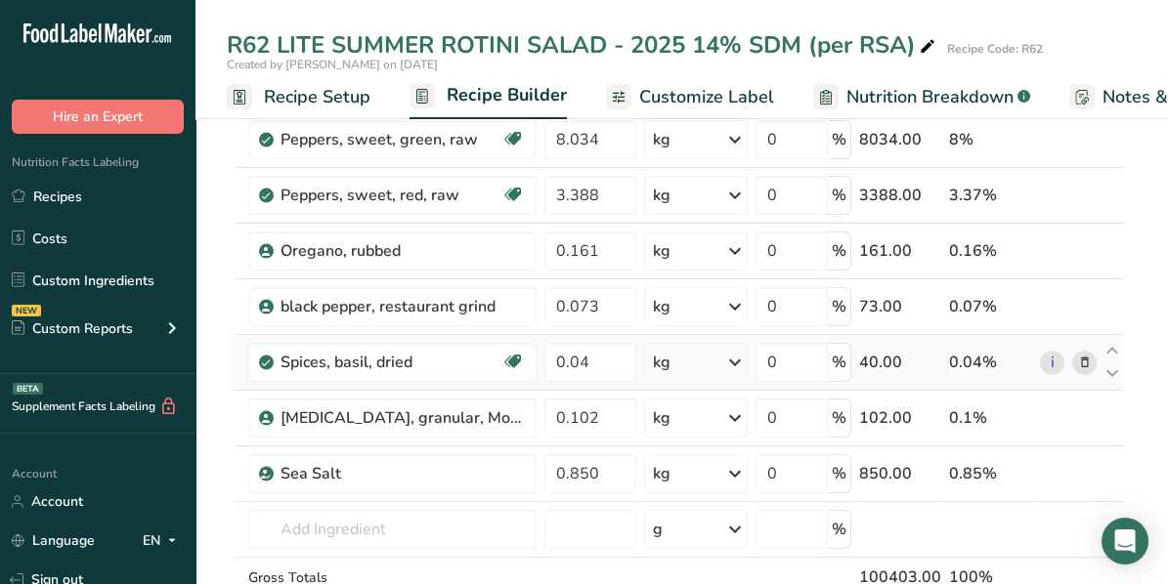
click at [1029, 381] on div "Ingredient * Amount * Unit * Waste * .a-a{fill:#347362;}.b-a{fill:#fff;} Grams …" at bounding box center [676, 153] width 898 height 1056
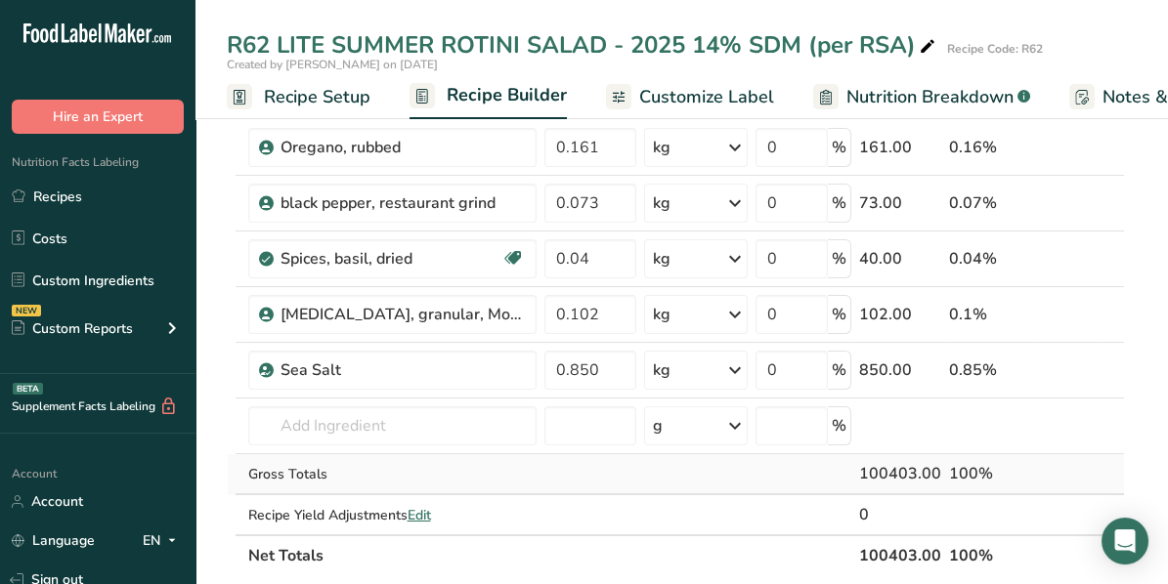
scroll to position [683, 0]
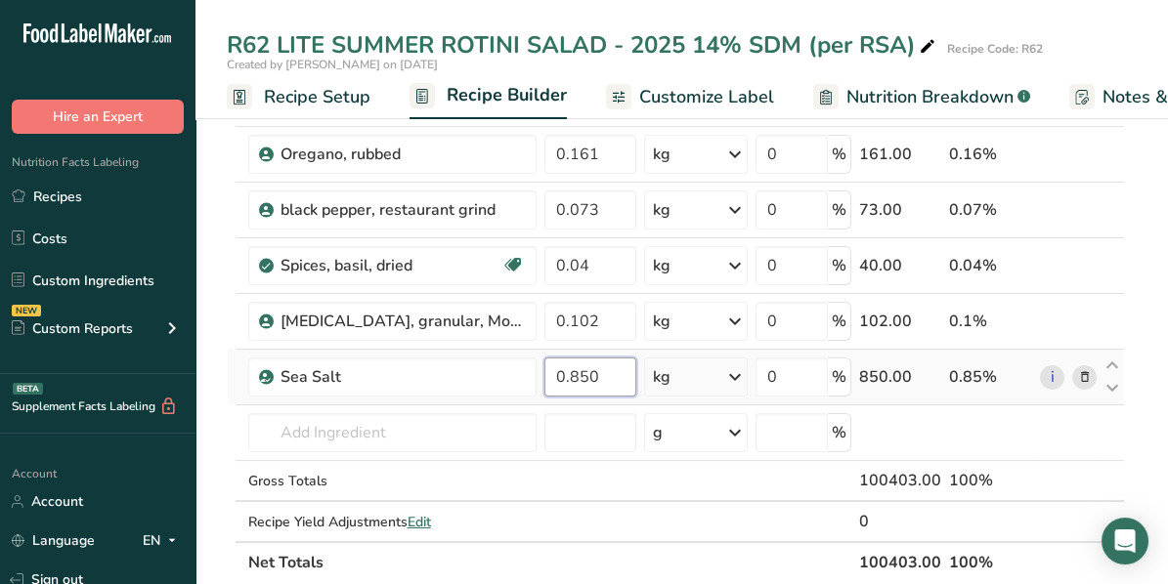
click at [577, 370] on input "0.850" at bounding box center [590, 377] width 92 height 39
type input "0.650"
click at [1051, 446] on div "Ingredient * Amount * Unit * Waste * .a-a{fill:#347362;}.b-a{fill:#fff;} Grams …" at bounding box center [676, 56] width 898 height 1056
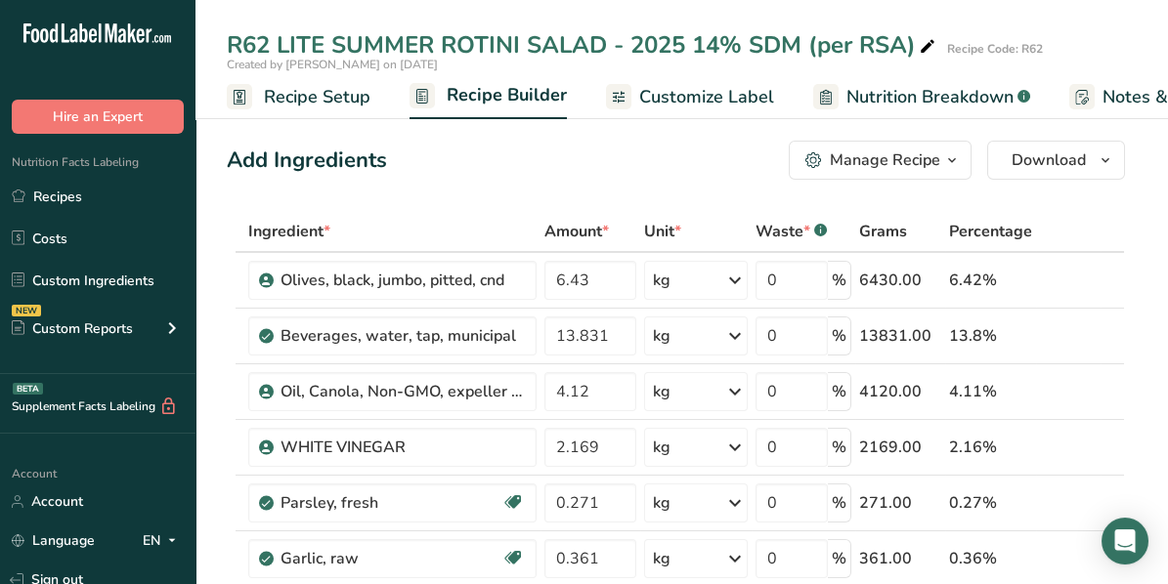
scroll to position [0, 0]
click at [562, 276] on input "6.43" at bounding box center [590, 280] width 92 height 39
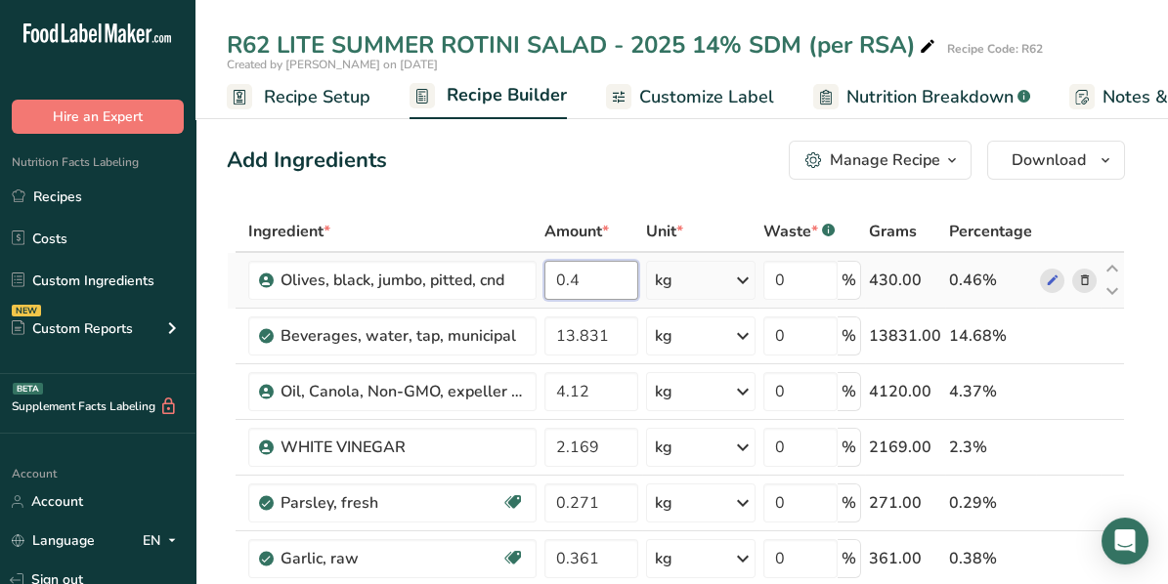
type input "0"
click at [565, 276] on input "4.43" at bounding box center [591, 280] width 95 height 39
type input "0"
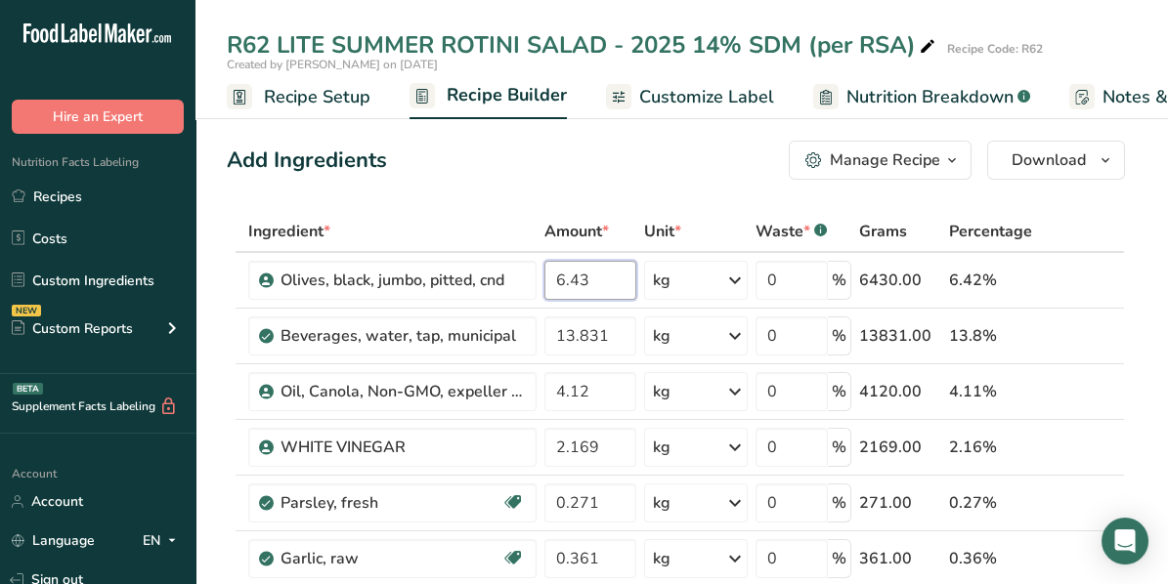
type input "6.43"
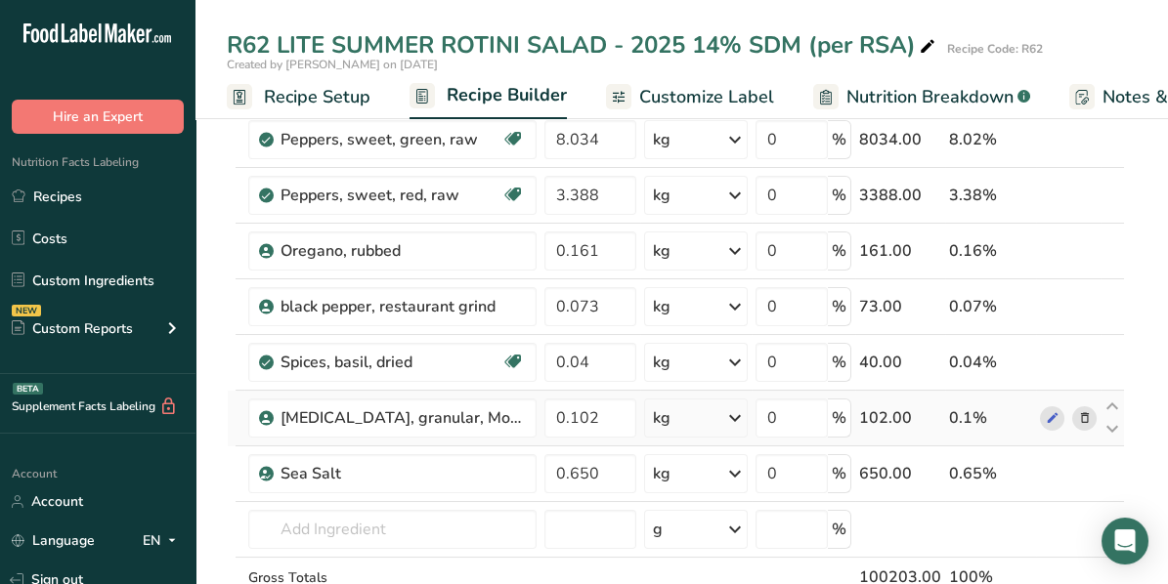
scroll to position [683, 0]
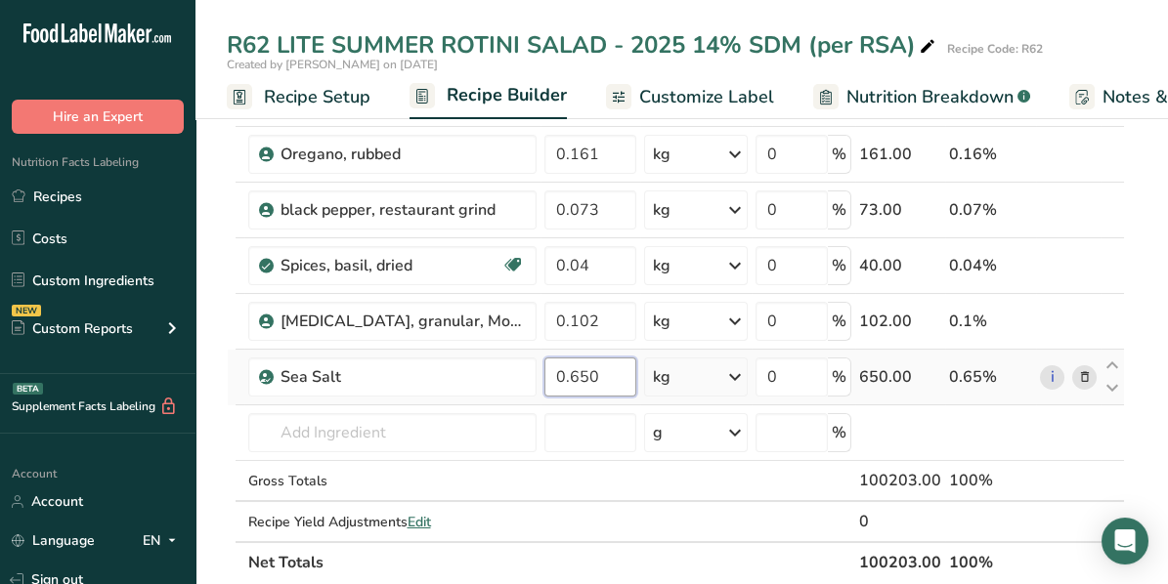
click at [575, 370] on input "0.650" at bounding box center [590, 377] width 92 height 39
click at [1114, 451] on div "Ingredient * Amount * Unit * Waste * .a-a{fill:#347362;}.b-a{fill:#fff;} Grams …" at bounding box center [676, 56] width 898 height 1056
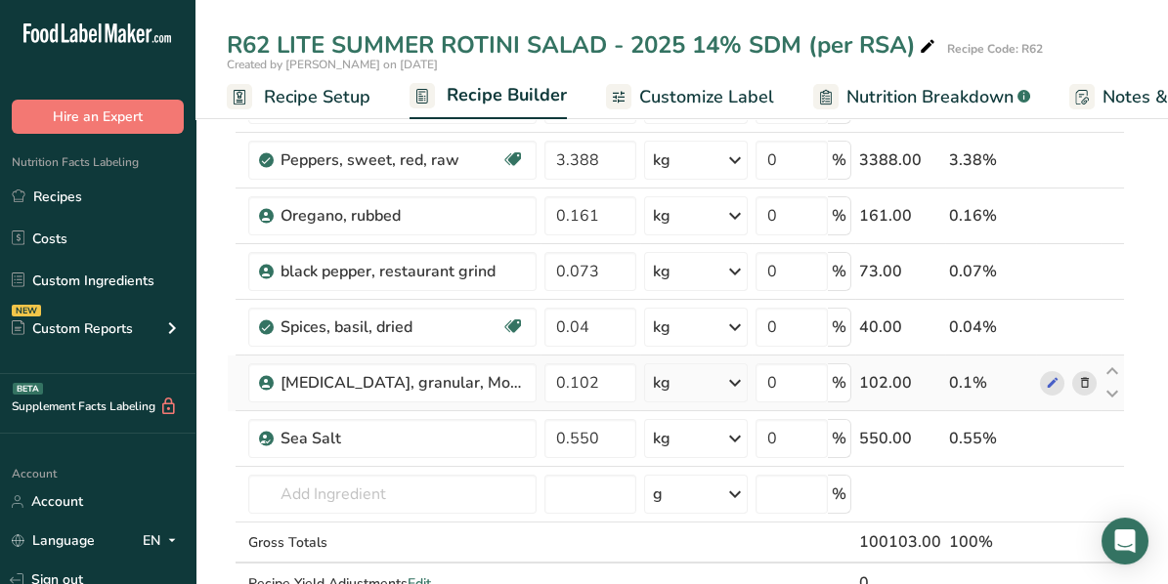
scroll to position [586, 0]
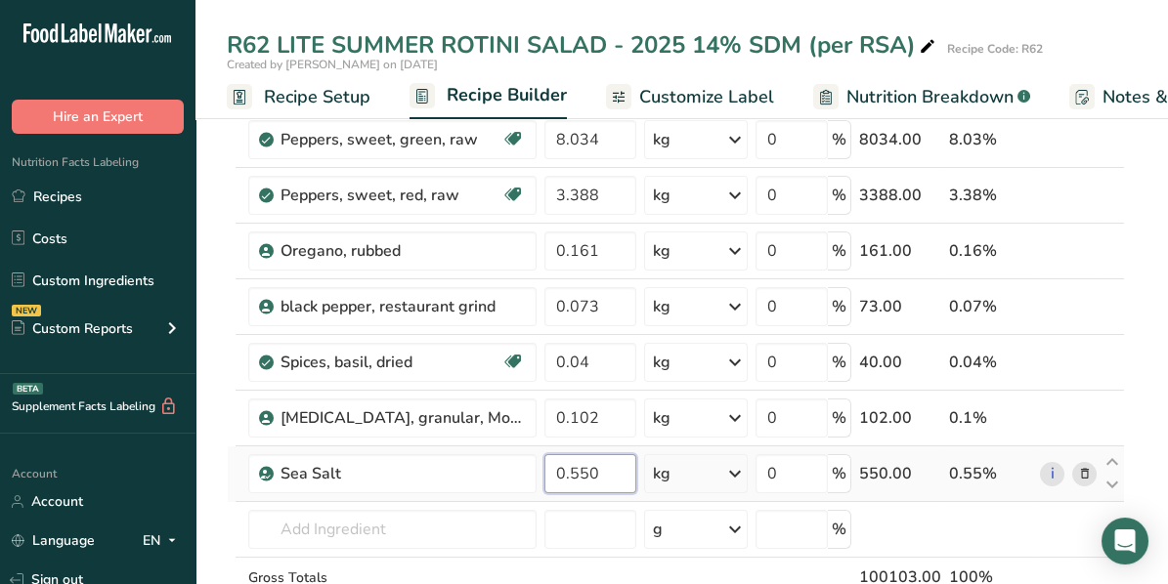
click at [577, 467] on input "0.550" at bounding box center [590, 473] width 92 height 39
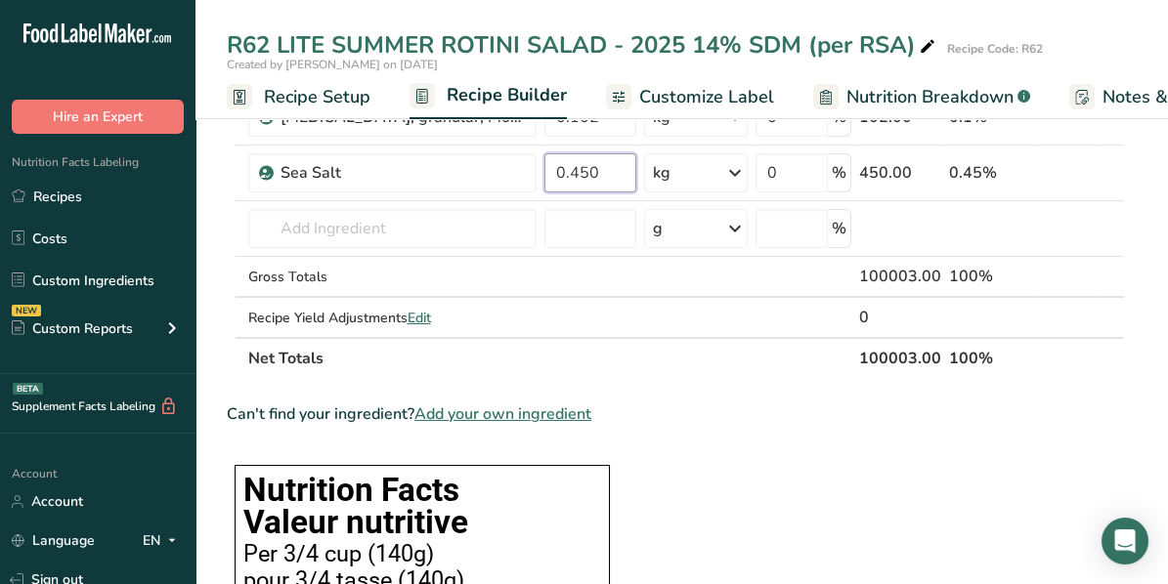
scroll to position [804, 0]
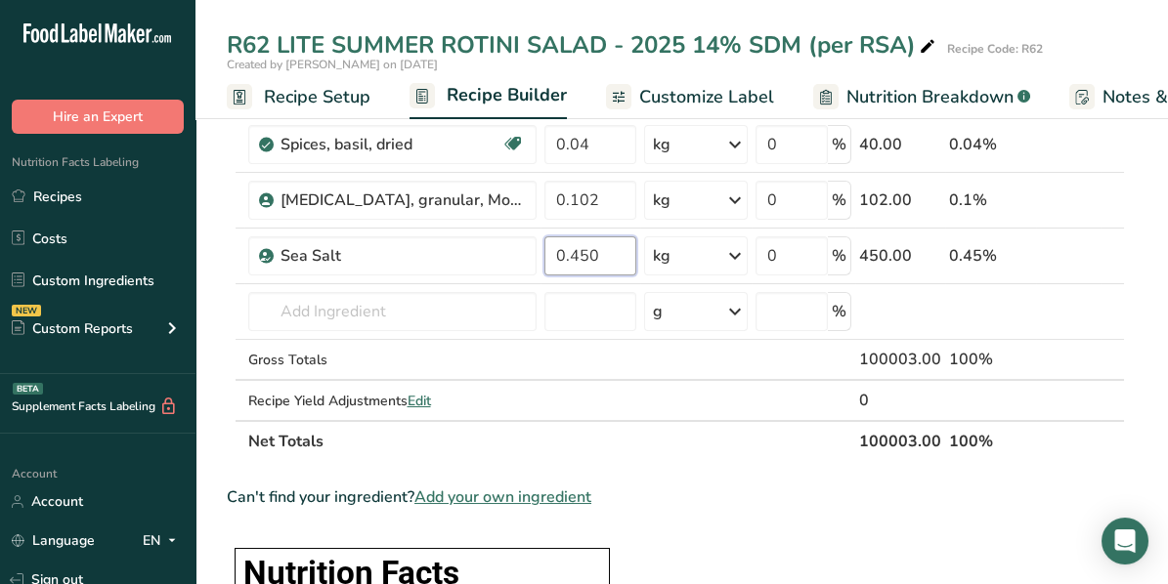
type input "0.450"
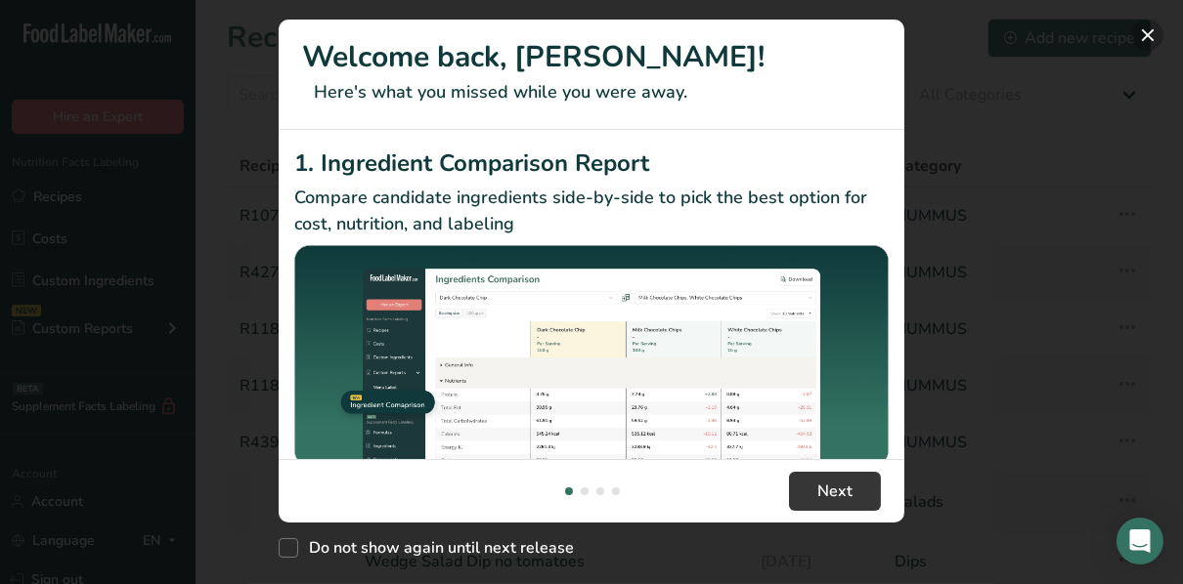
click at [1136, 39] on button "New Features" at bounding box center [1147, 35] width 31 height 31
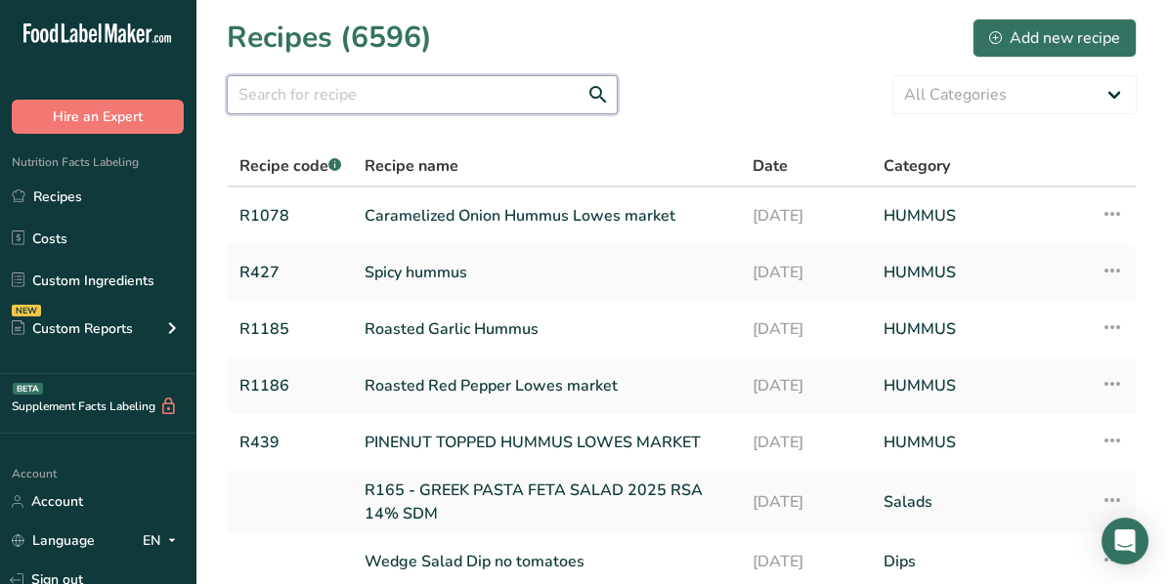
click at [396, 87] on input "text" at bounding box center [422, 94] width 391 height 39
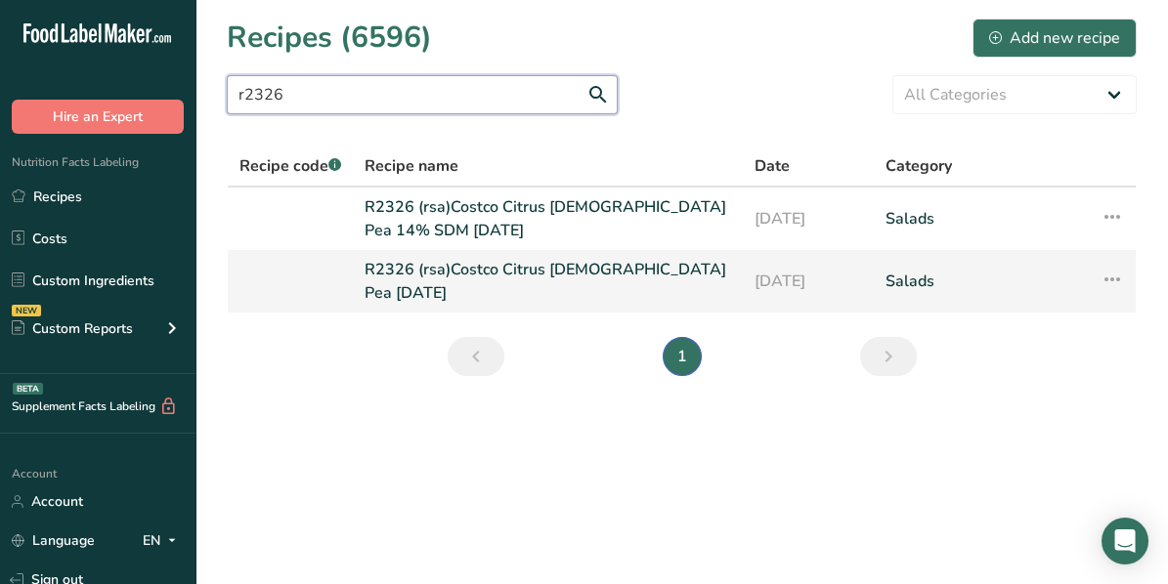
type input "r2326"
click at [445, 282] on link "R2326 (rsa)Costco Citrus [DEMOGRAPHIC_DATA] Pea [DATE]" at bounding box center [548, 281] width 366 height 47
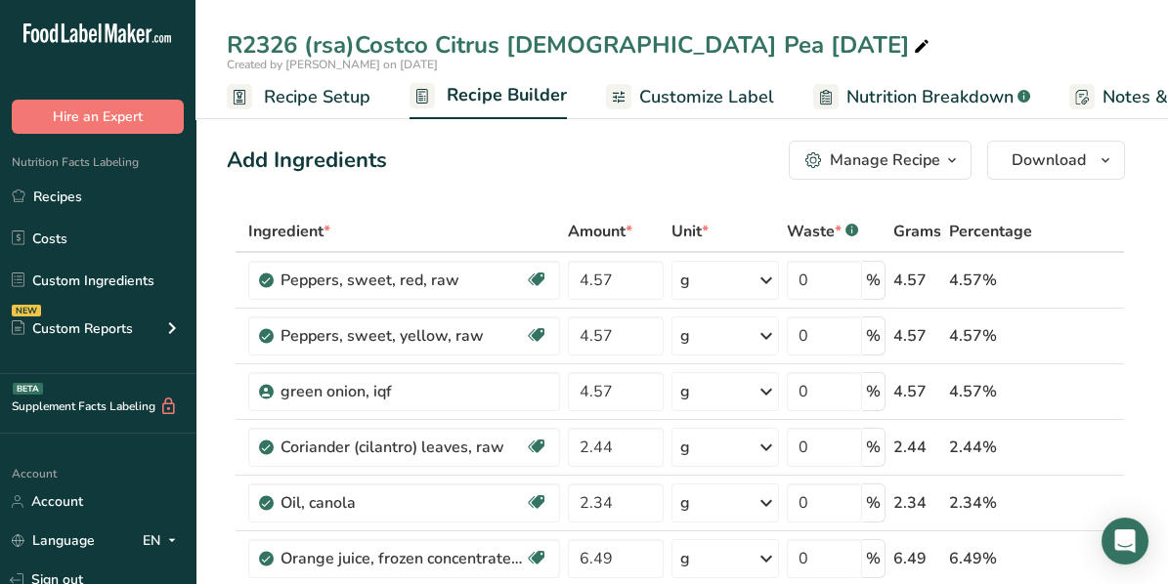
click at [311, 101] on span "Recipe Setup" at bounding box center [317, 97] width 107 height 26
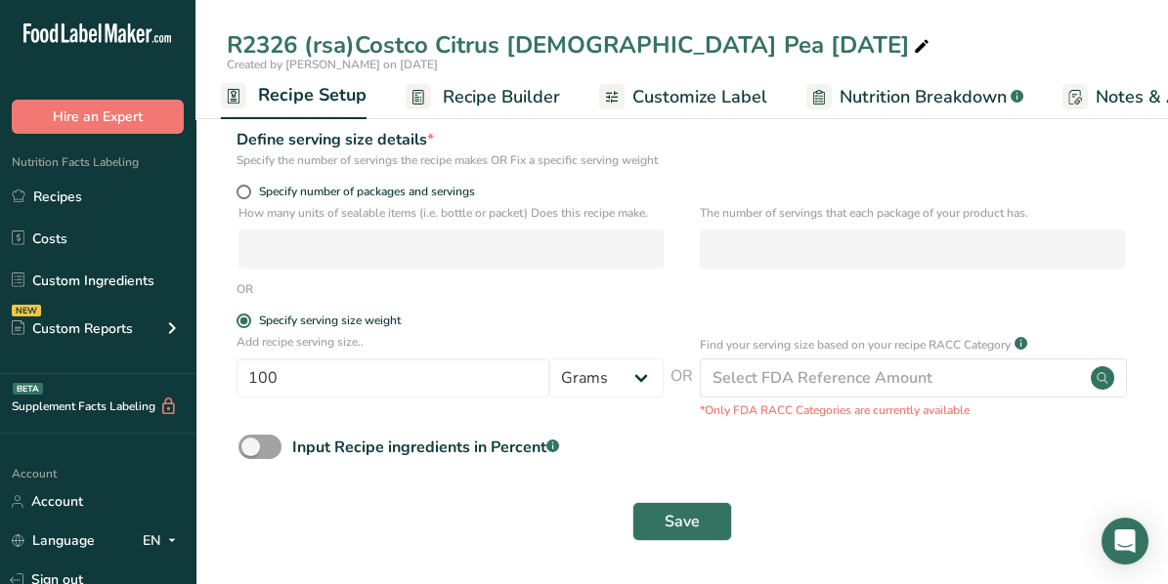
scroll to position [243, 0]
click at [681, 513] on span "Save" at bounding box center [682, 521] width 35 height 23
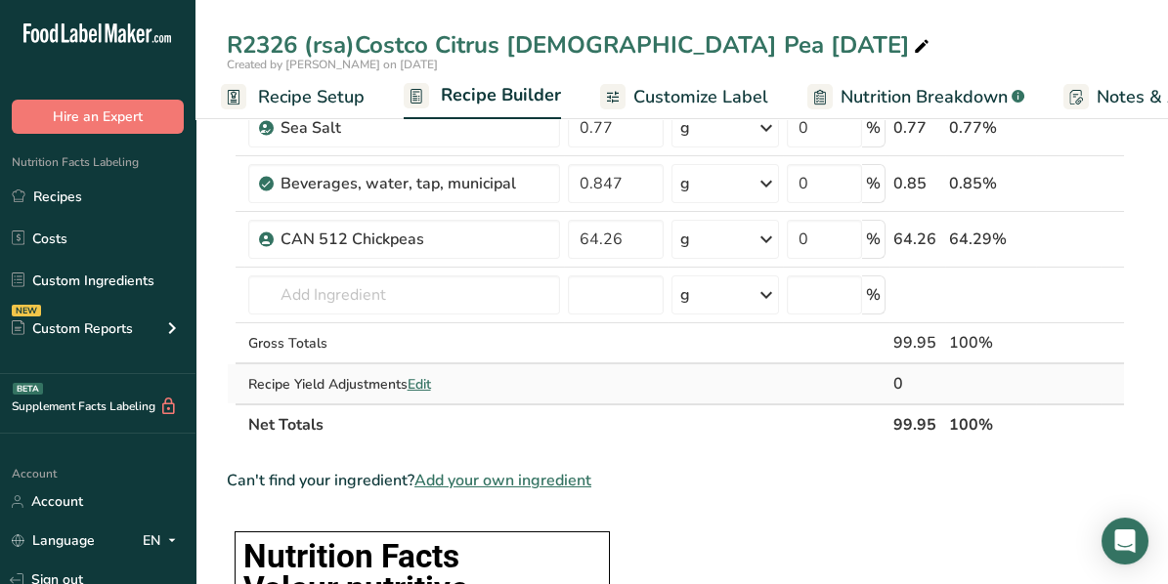
scroll to position [634, 0]
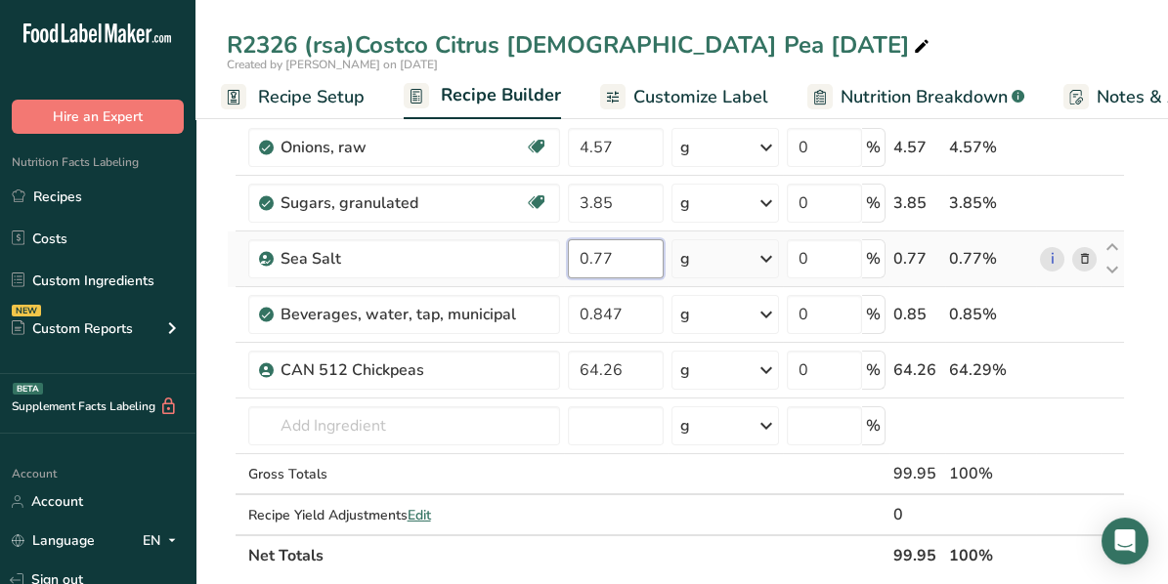
click at [612, 252] on input "0.77" at bounding box center [616, 258] width 96 height 39
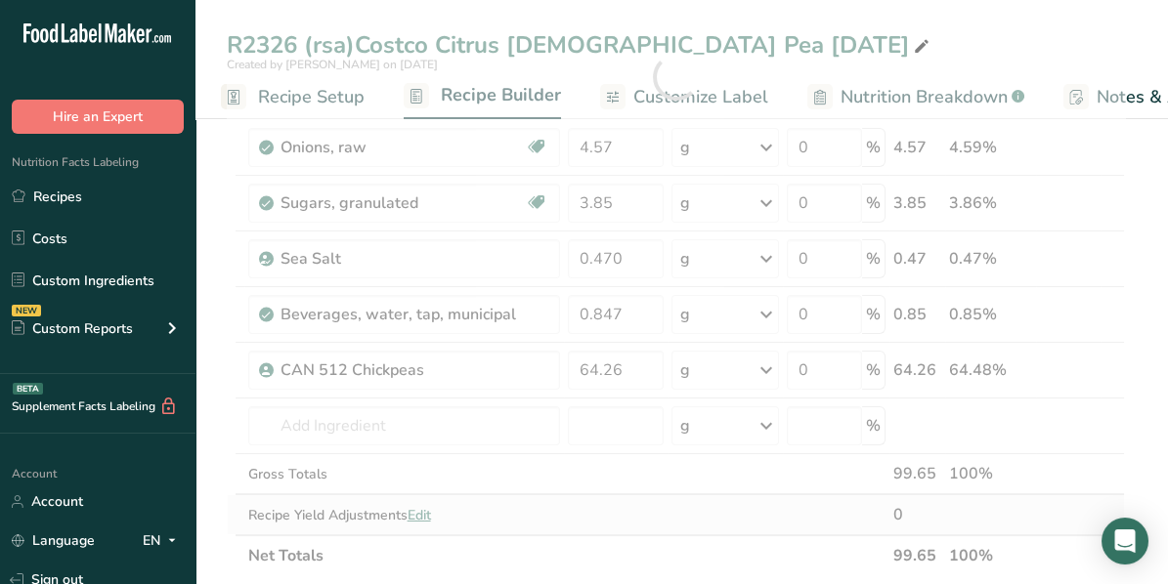
click at [615, 499] on div "Ingredient * Amount * Unit * Waste * .a-a{fill:#347362;}.b-a{fill:#fff;} Grams …" at bounding box center [676, 77] width 898 height 1000
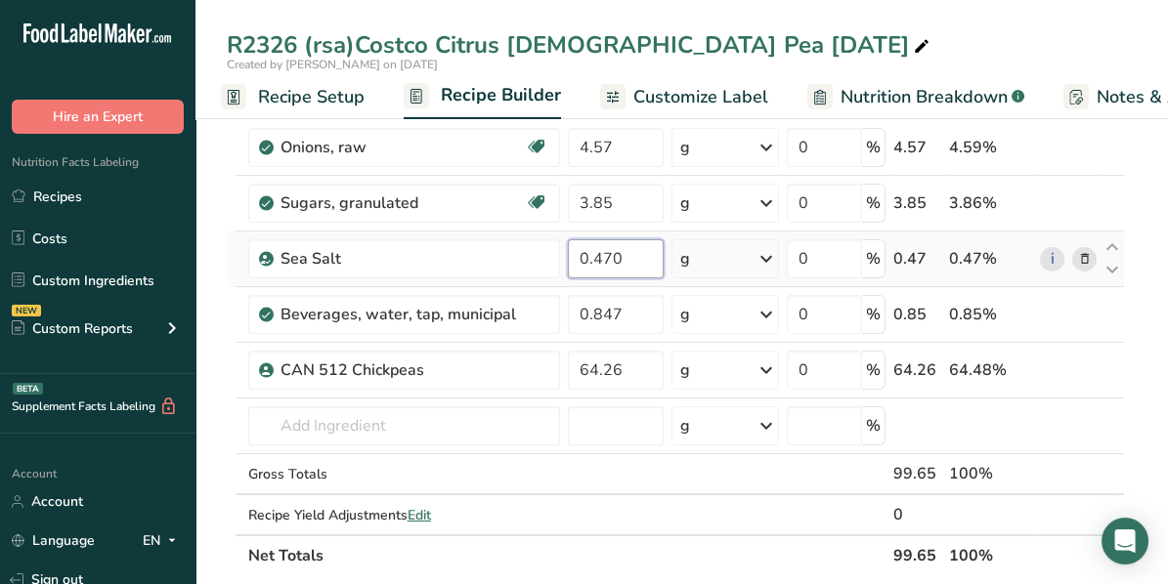
click at [603, 255] on input "0.470" at bounding box center [616, 258] width 96 height 39
type input "0.770"
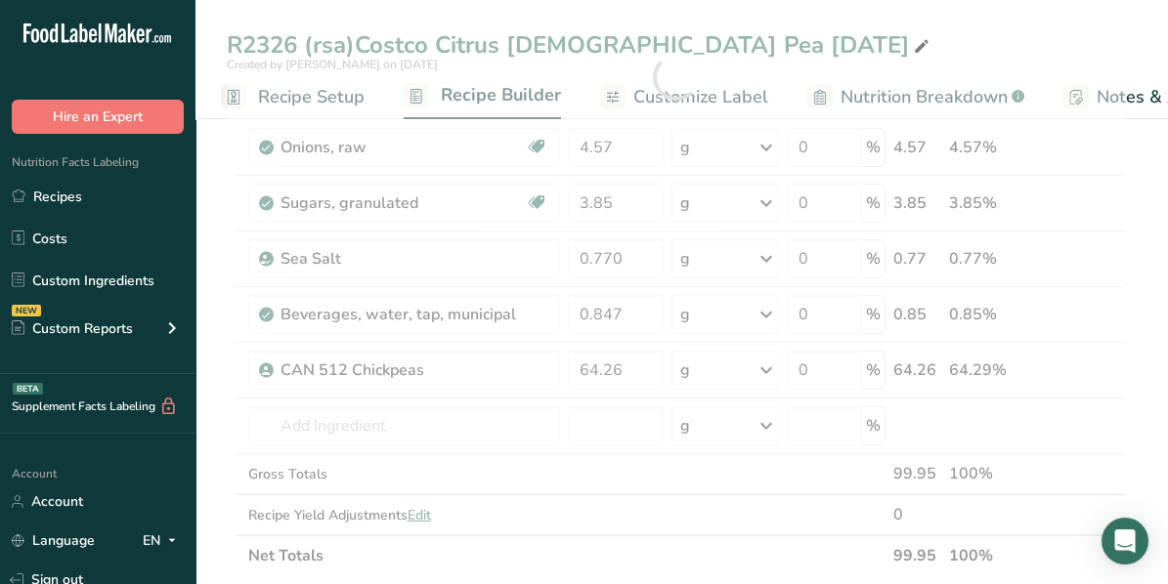
click at [569, 546] on div "Ingredient * Amount * Unit * Waste * .a-a{fill:#347362;}.b-a{fill:#fff;} Grams …" at bounding box center [676, 77] width 898 height 1000
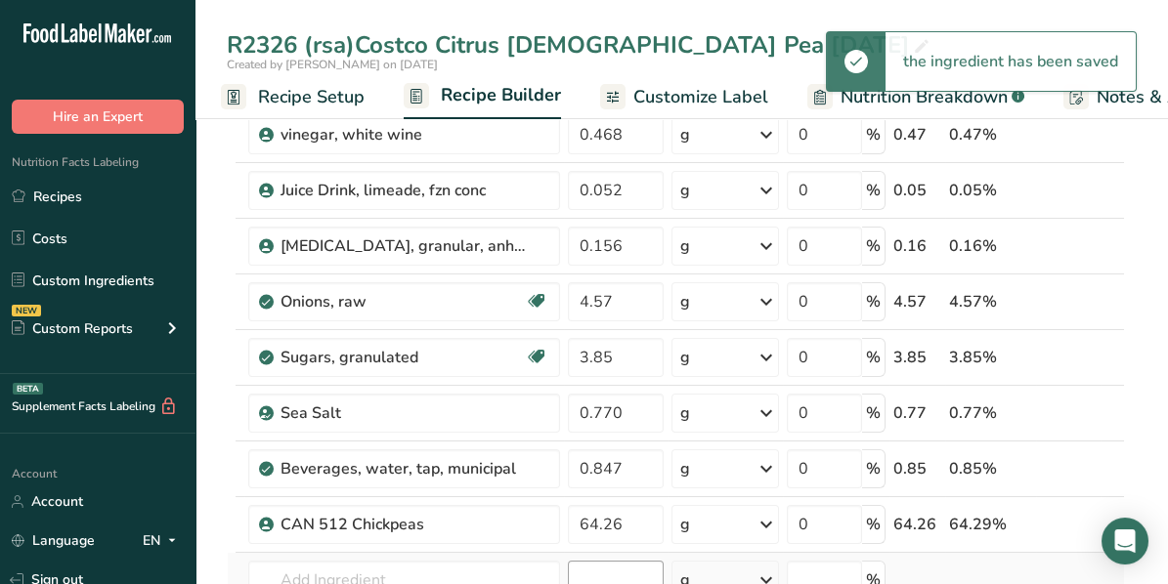
scroll to position [439, 0]
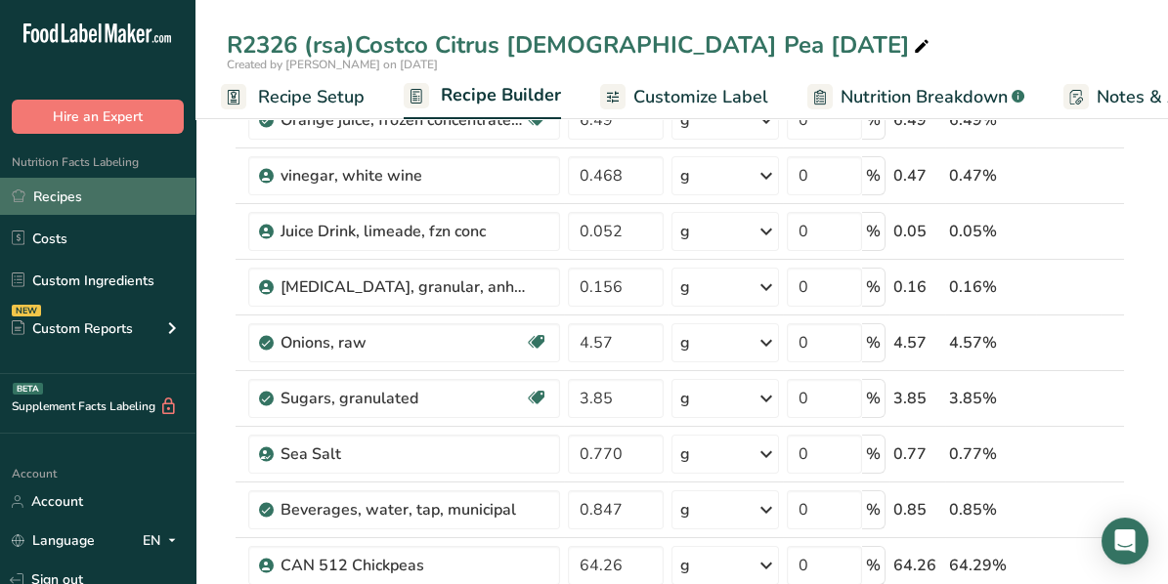
click at [72, 195] on link "Recipes" at bounding box center [97, 196] width 195 height 37
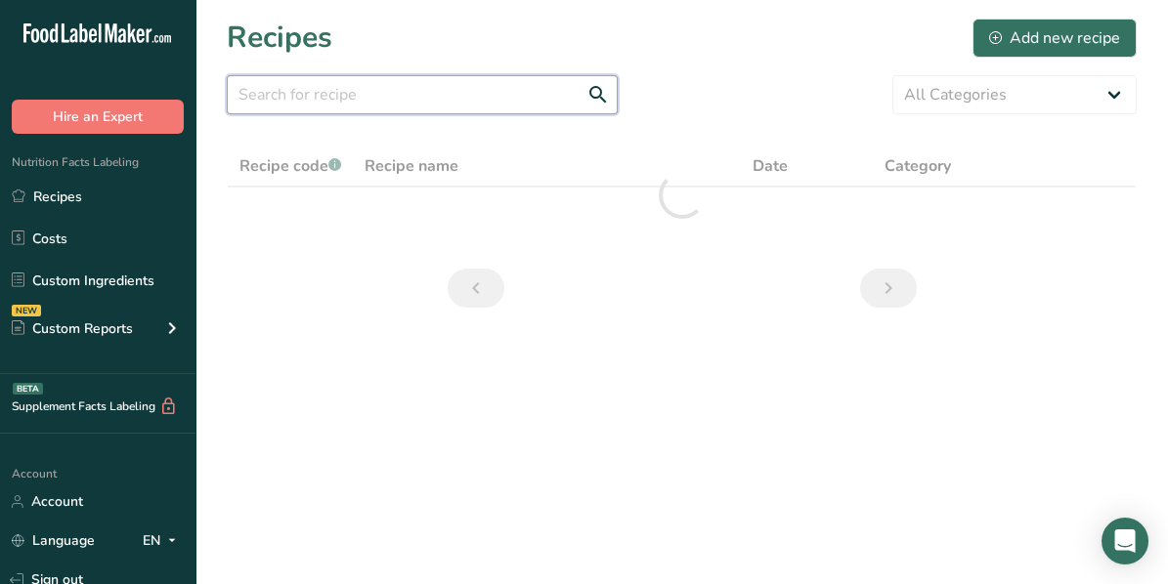
click at [346, 96] on input "text" at bounding box center [422, 94] width 391 height 39
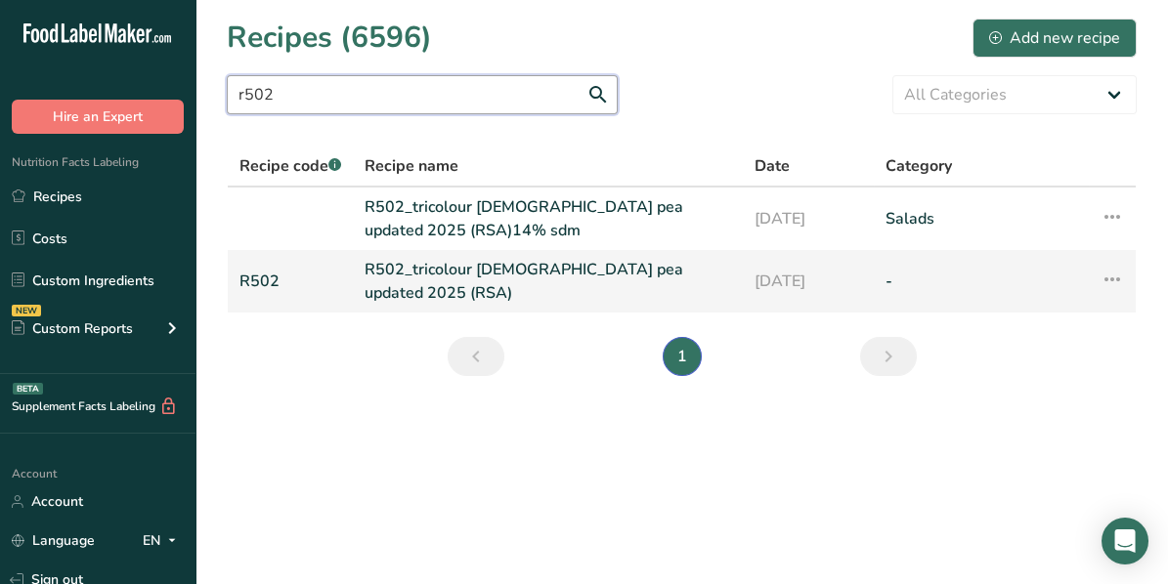
type input "r502"
click at [271, 274] on link "R502" at bounding box center [290, 281] width 102 height 47
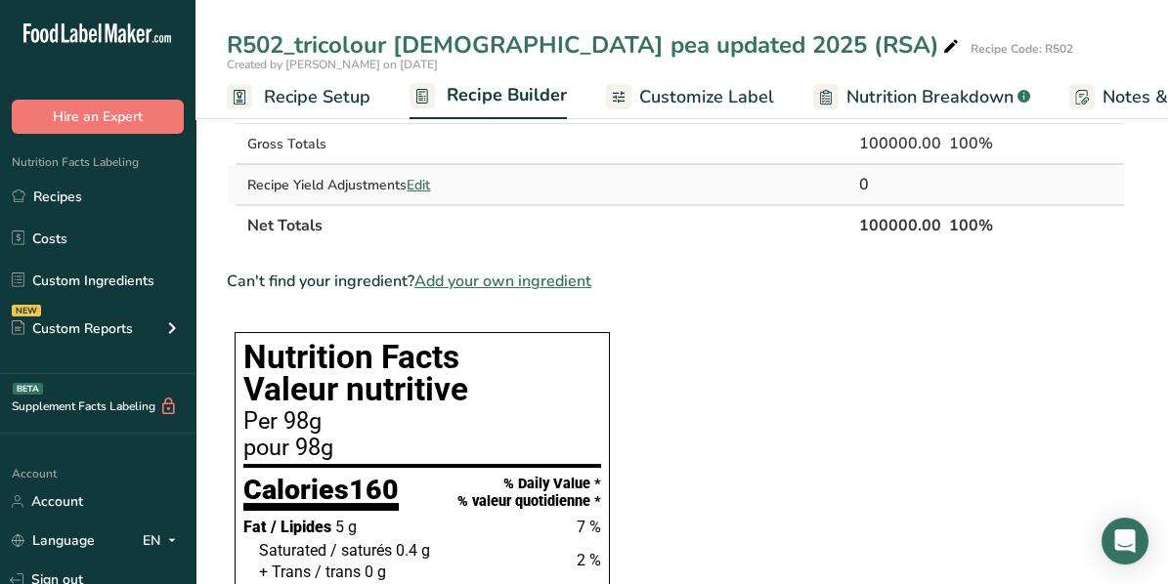
scroll to position [880, 0]
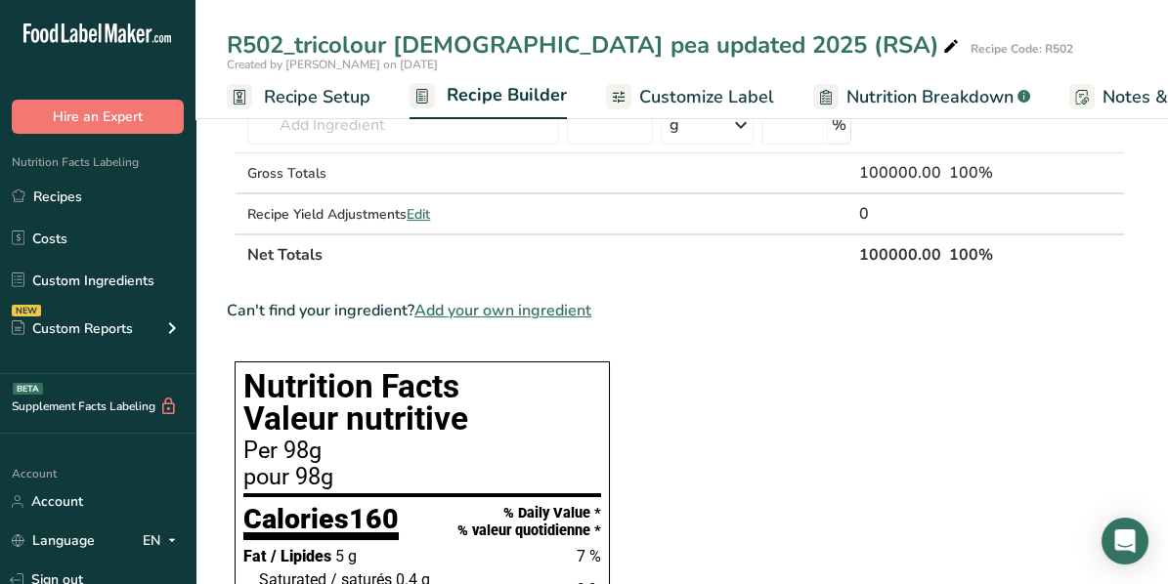
click at [323, 99] on span "Recipe Setup" at bounding box center [317, 97] width 107 height 26
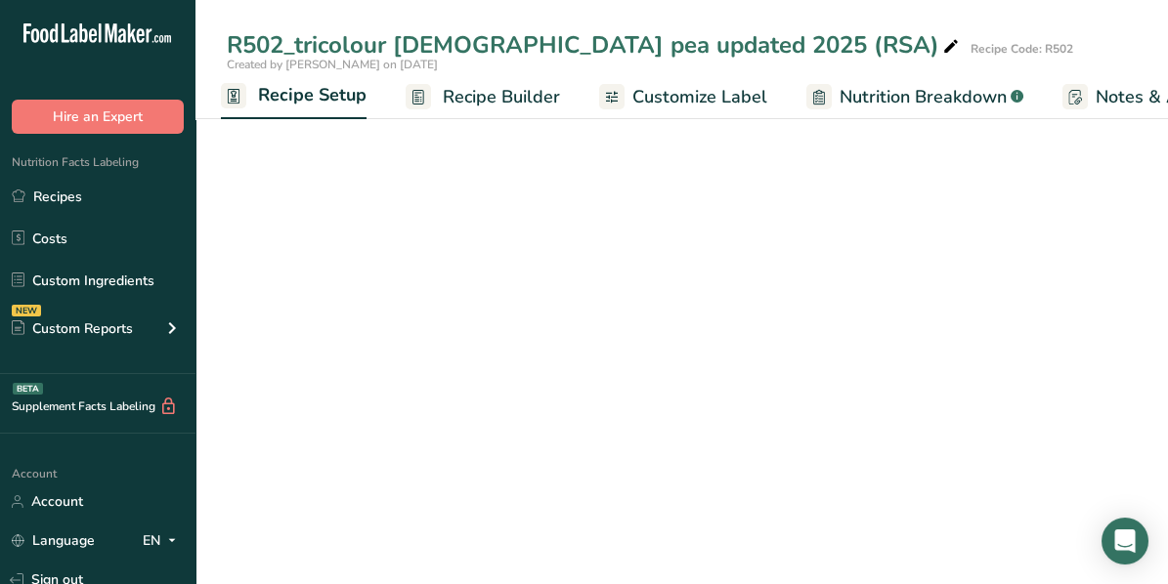
scroll to position [243, 0]
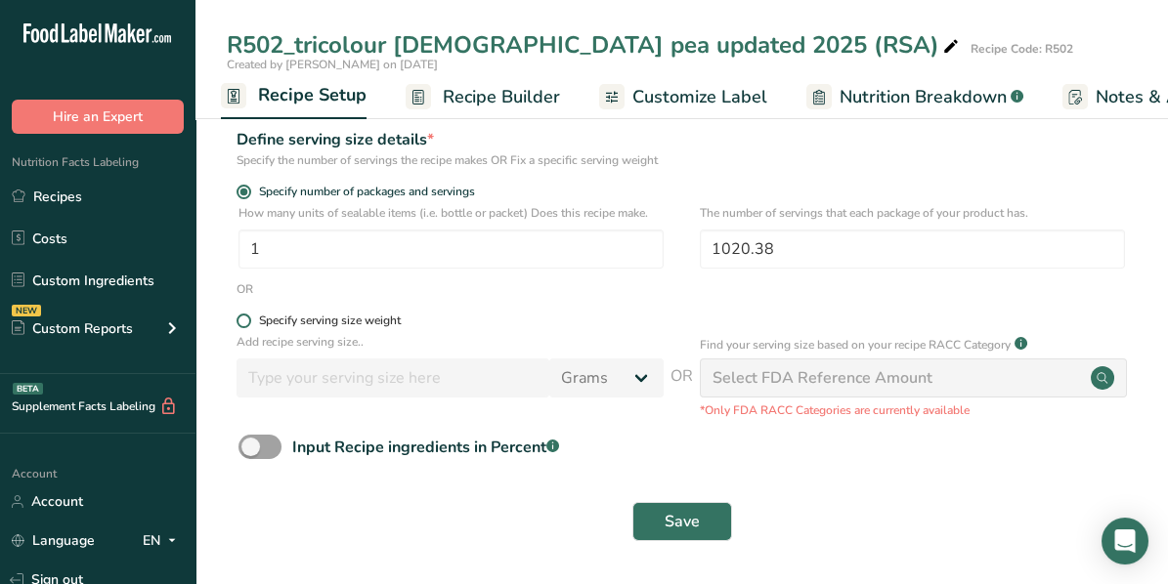
click at [240, 323] on span at bounding box center [244, 321] width 15 height 15
click at [240, 323] on input "Specify serving size weight" at bounding box center [243, 321] width 13 height 13
radio input "true"
radio input "false"
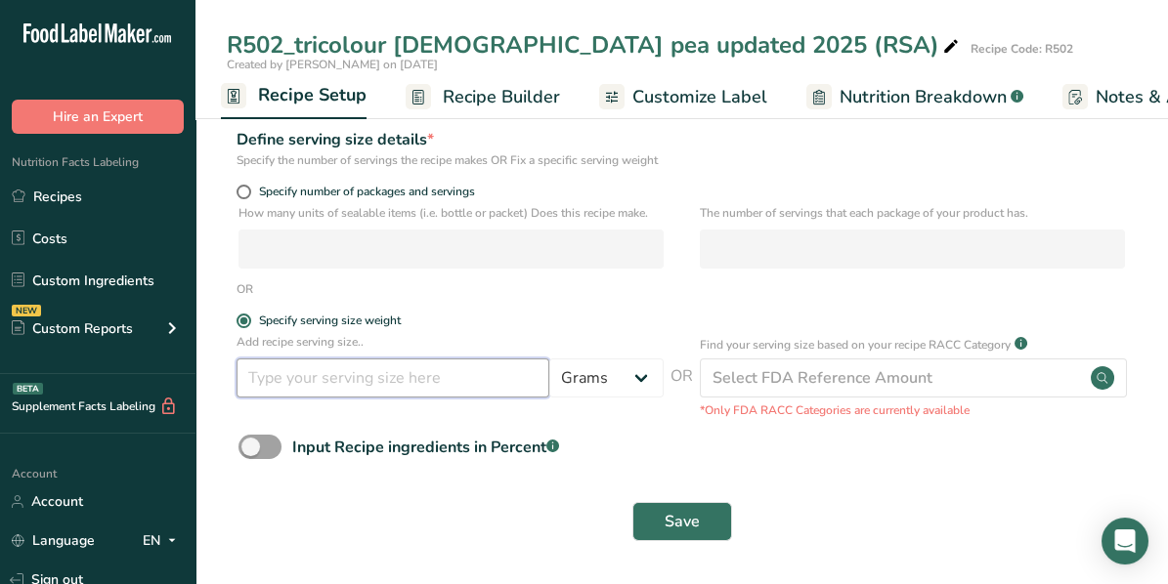
click at [266, 375] on input "number" at bounding box center [393, 378] width 313 height 39
type input "100"
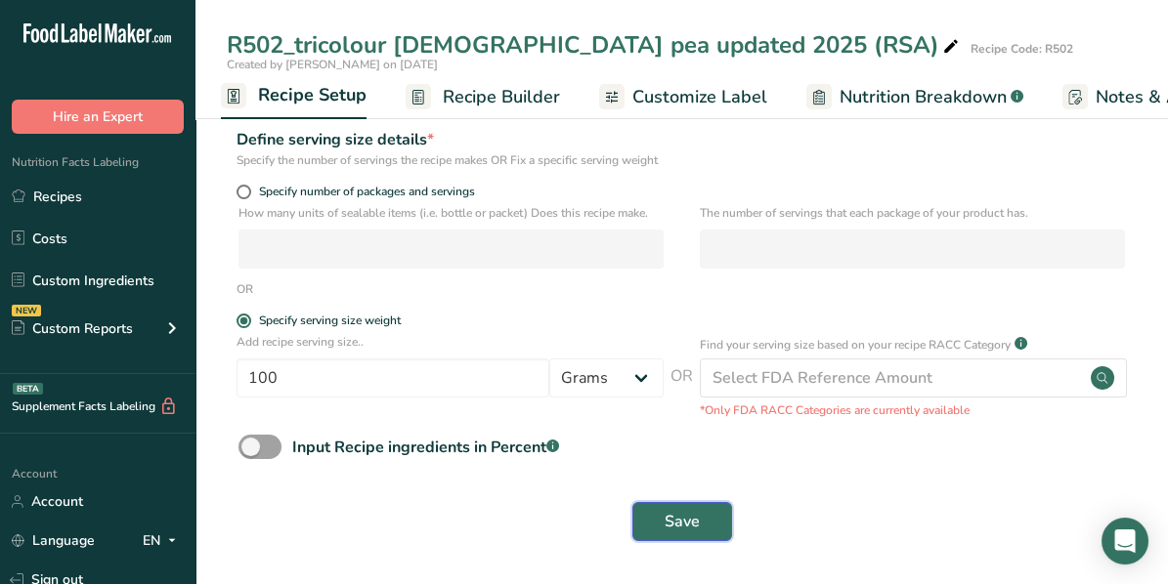
click at [670, 530] on span "Save" at bounding box center [682, 521] width 35 height 23
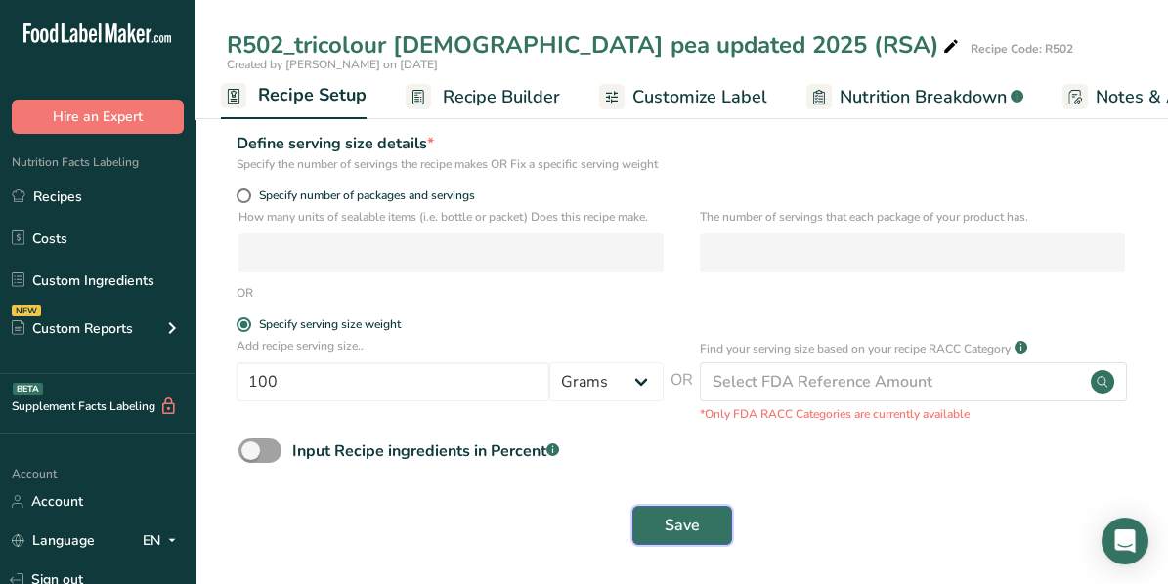
click at [686, 531] on button "Save" at bounding box center [682, 525] width 100 height 39
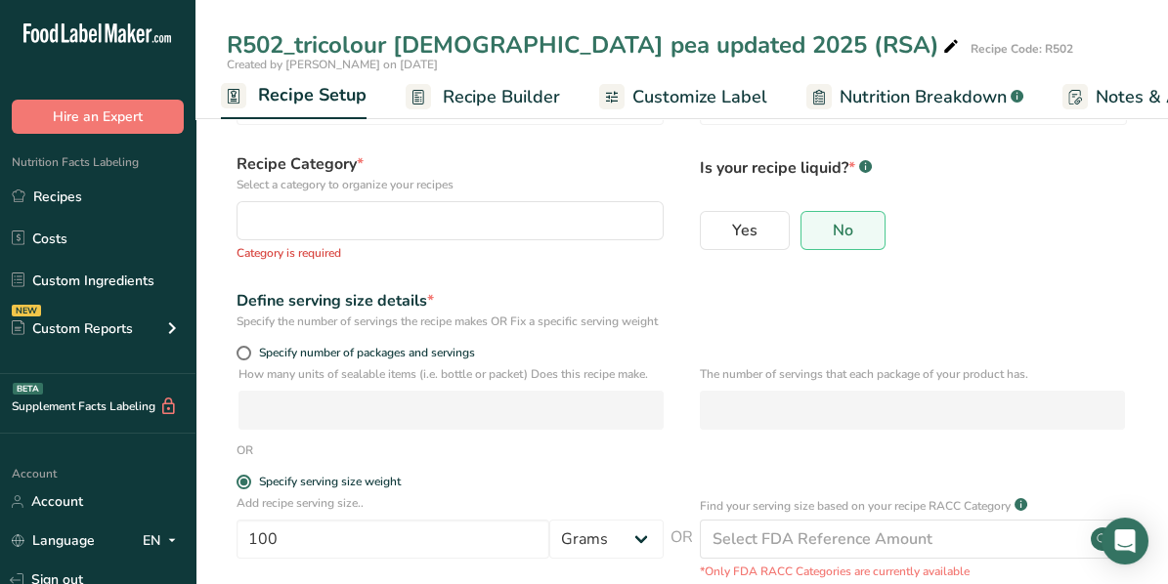
scroll to position [48, 0]
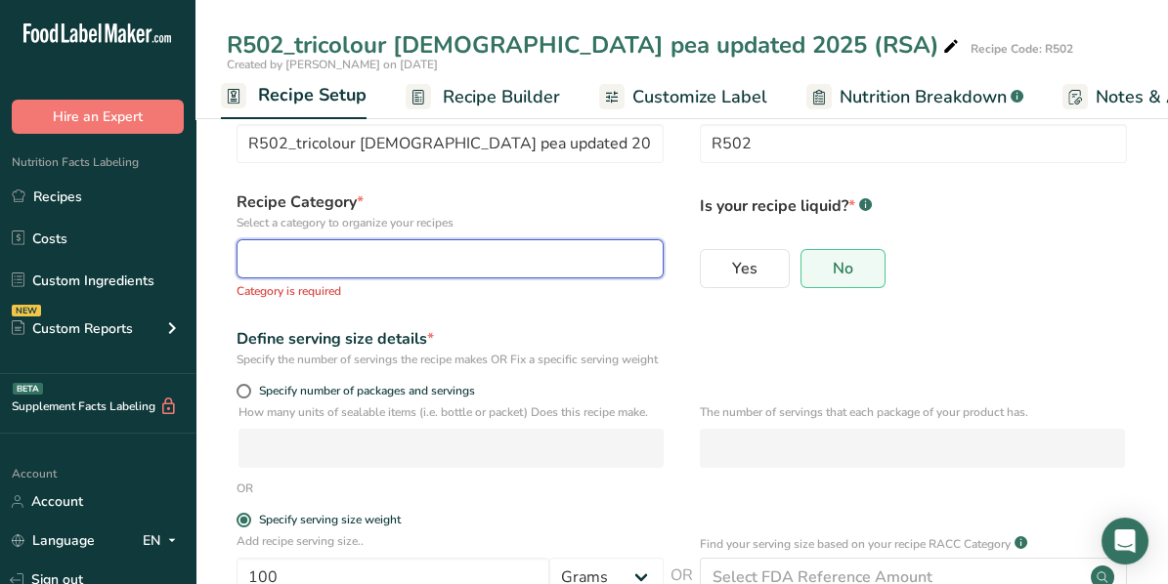
click at [342, 261] on div "button" at bounding box center [444, 258] width 390 height 23
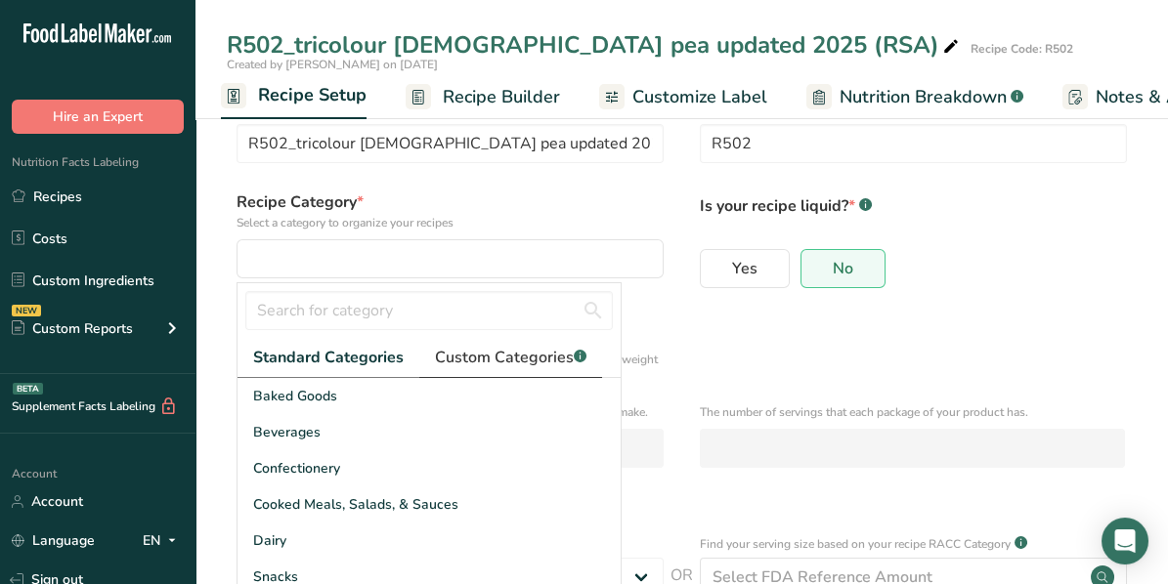
click at [522, 359] on span "Custom Categories .a-a{fill:#347362;}.b-a{fill:#fff;}" at bounding box center [510, 357] width 151 height 23
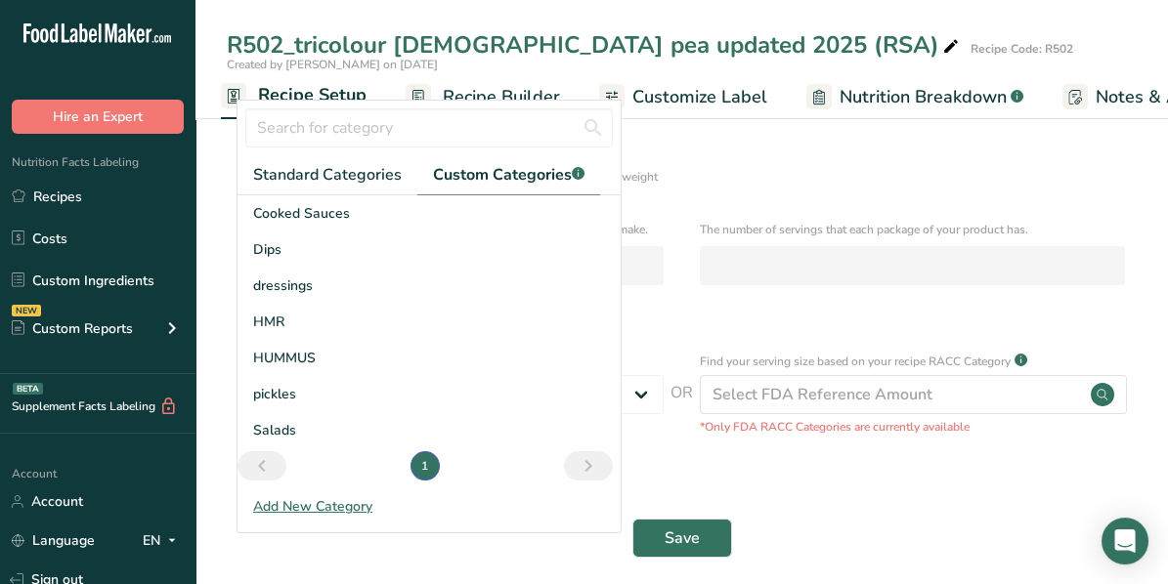
scroll to position [265, 0]
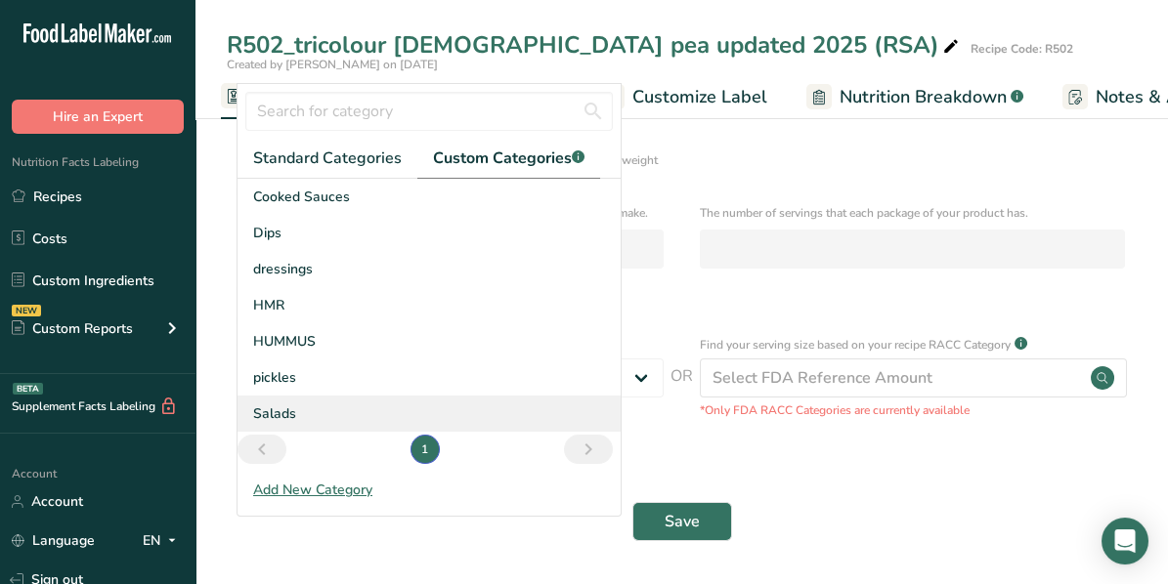
click at [271, 404] on span "Salads" at bounding box center [274, 414] width 43 height 21
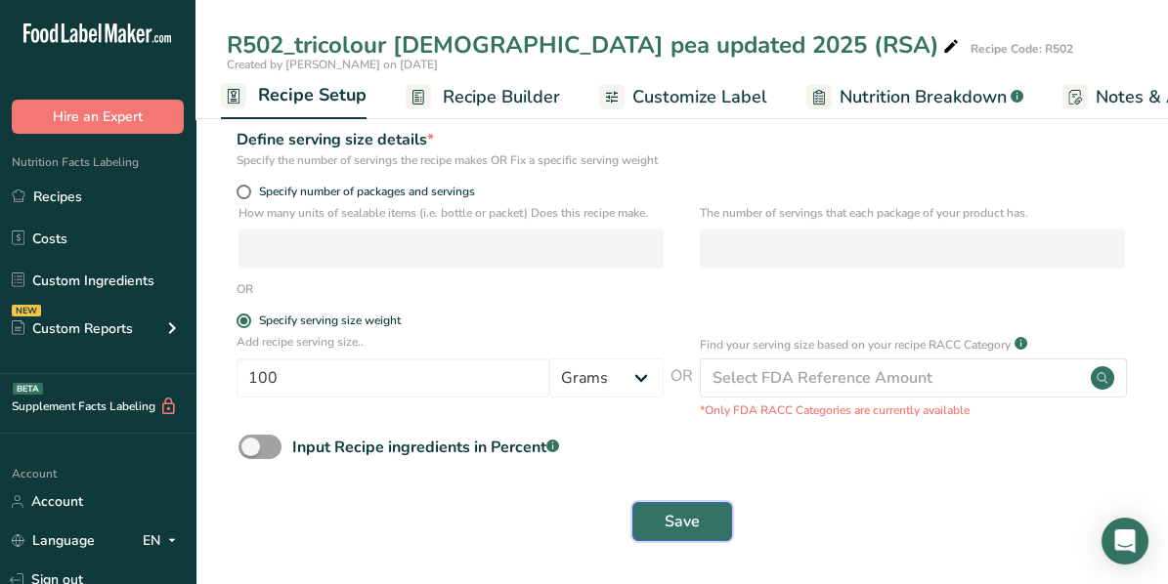
click at [689, 521] on span "Save" at bounding box center [682, 521] width 35 height 23
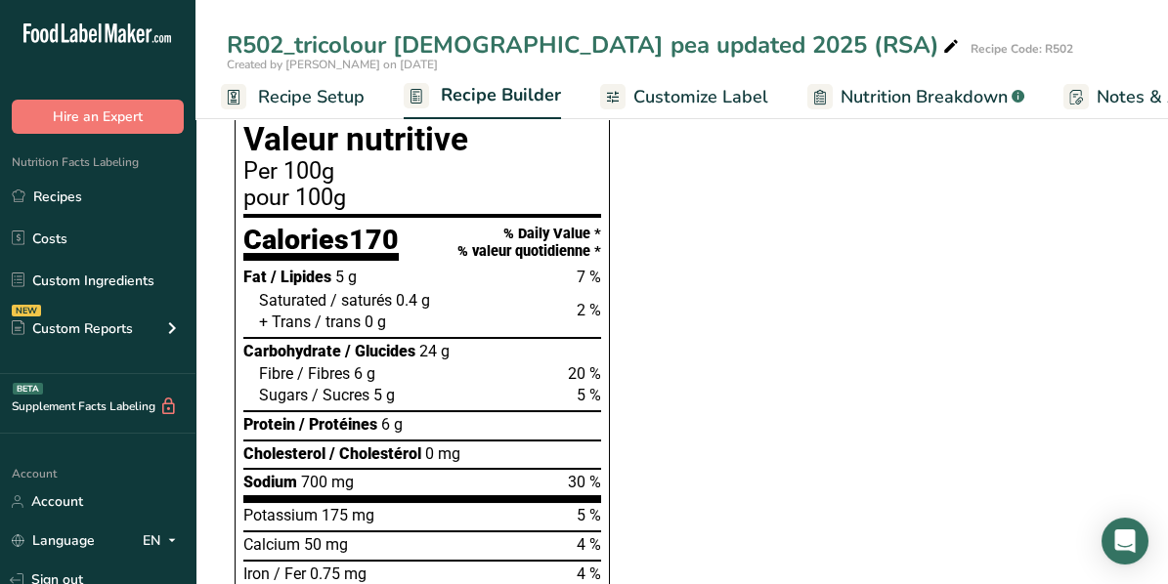
scroll to position [1368, 0]
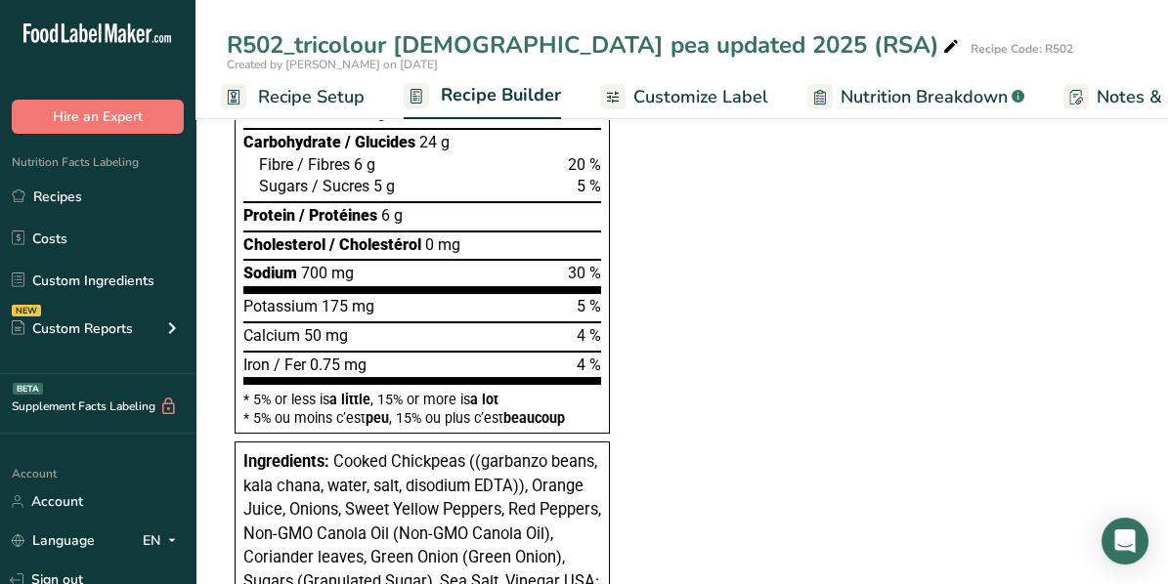
click at [970, 51] on div "Recipe Code: R502" at bounding box center [1021, 49] width 103 height 18
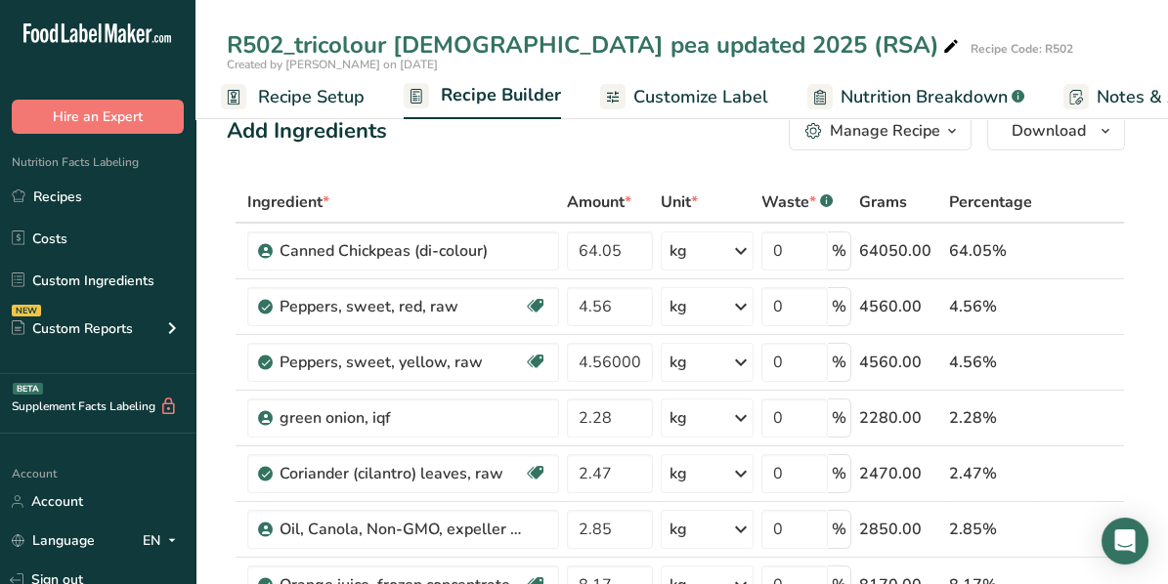
scroll to position [0, 0]
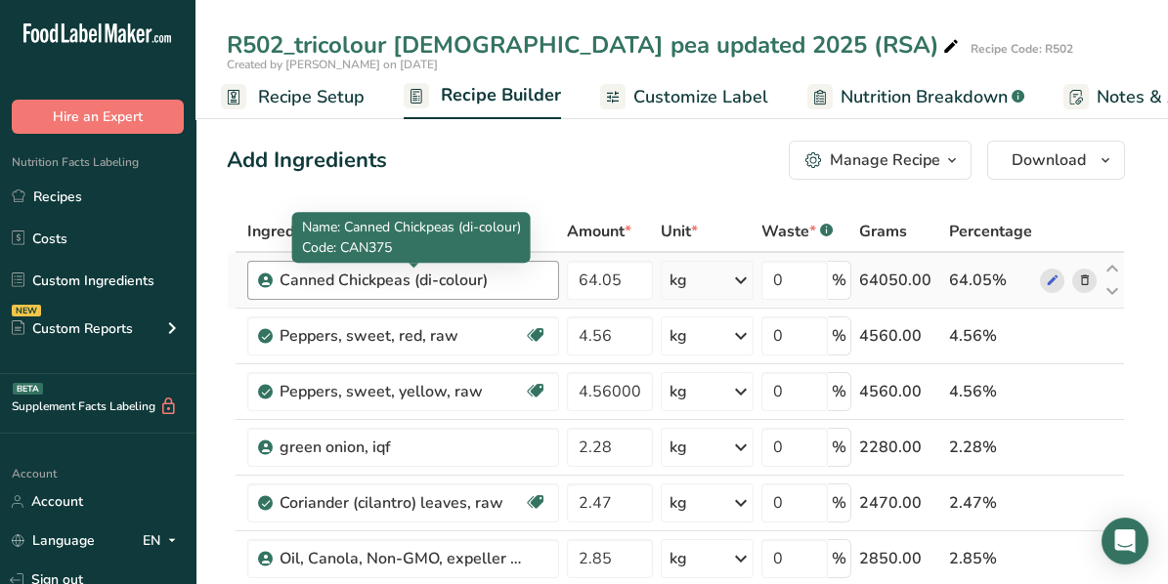
click at [508, 280] on div "Canned Chickpeas (di-colour)" at bounding box center [402, 280] width 244 height 23
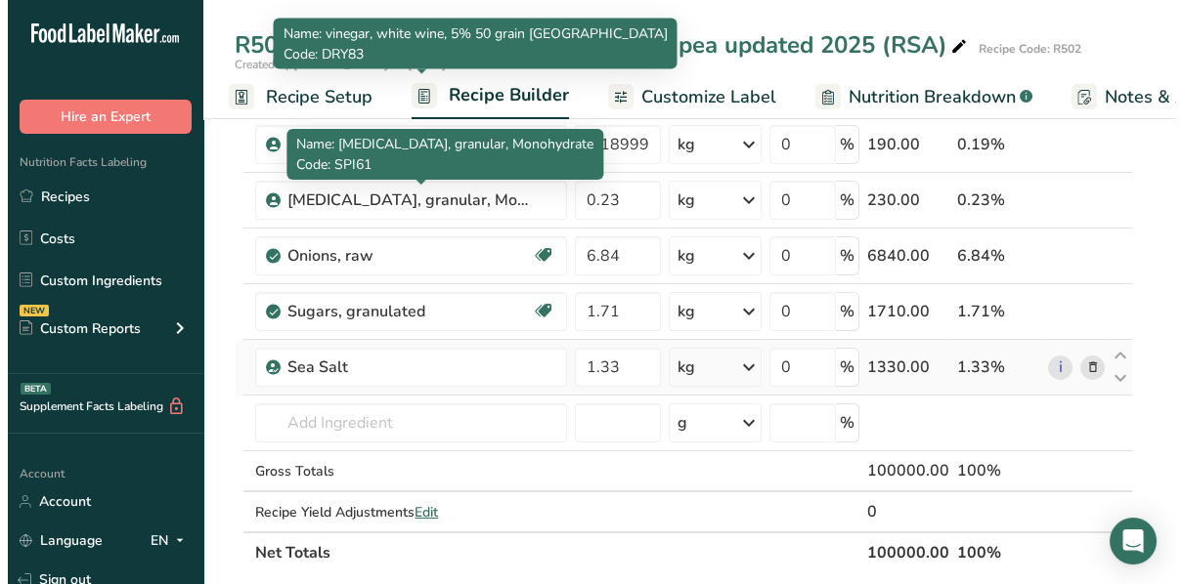
scroll to position [586, 0]
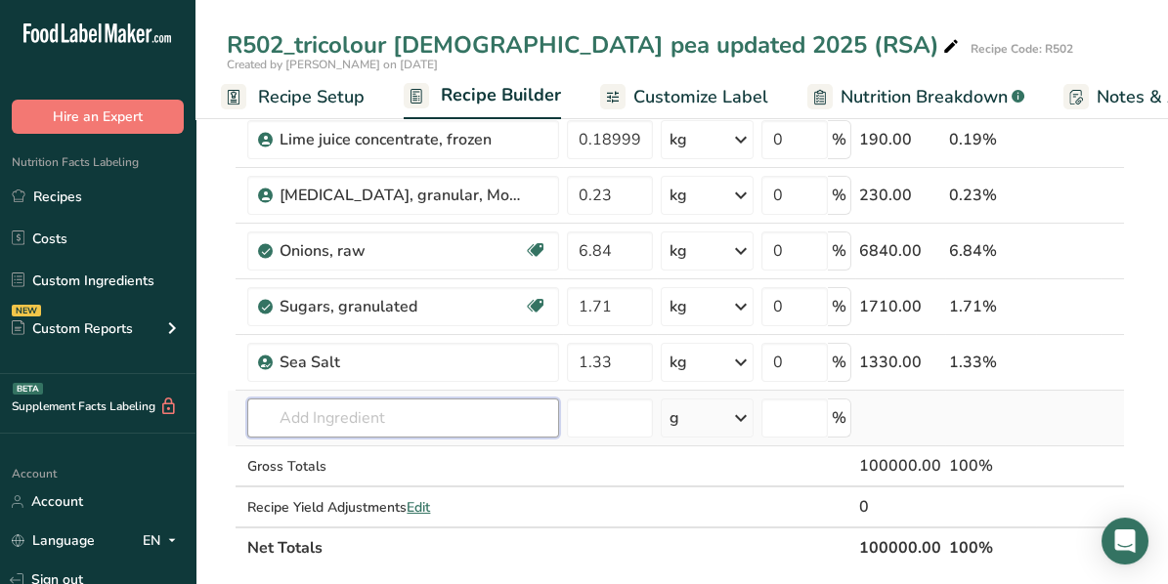
click at [334, 412] on input "text" at bounding box center [403, 418] width 312 height 39
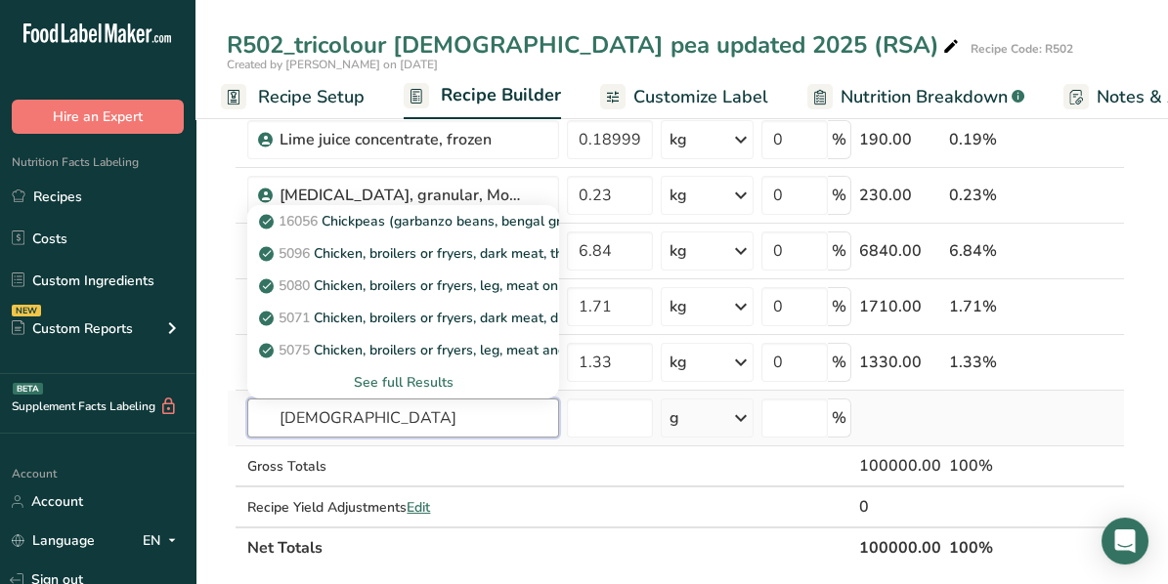
type input "[DEMOGRAPHIC_DATA]"
click at [408, 373] on div "See full Results" at bounding box center [403, 382] width 280 height 21
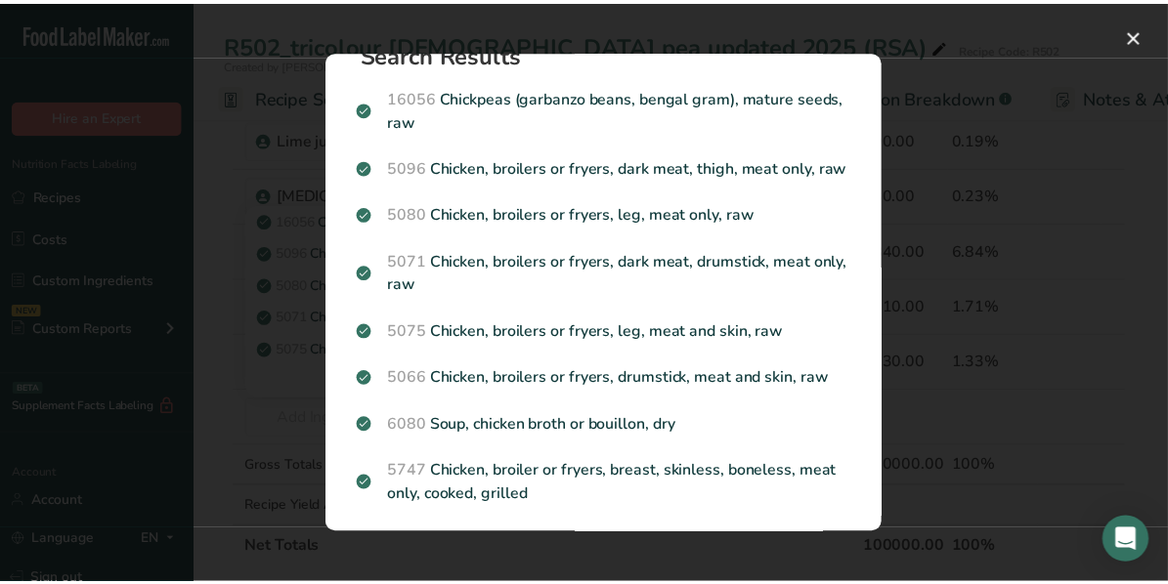
scroll to position [0, 0]
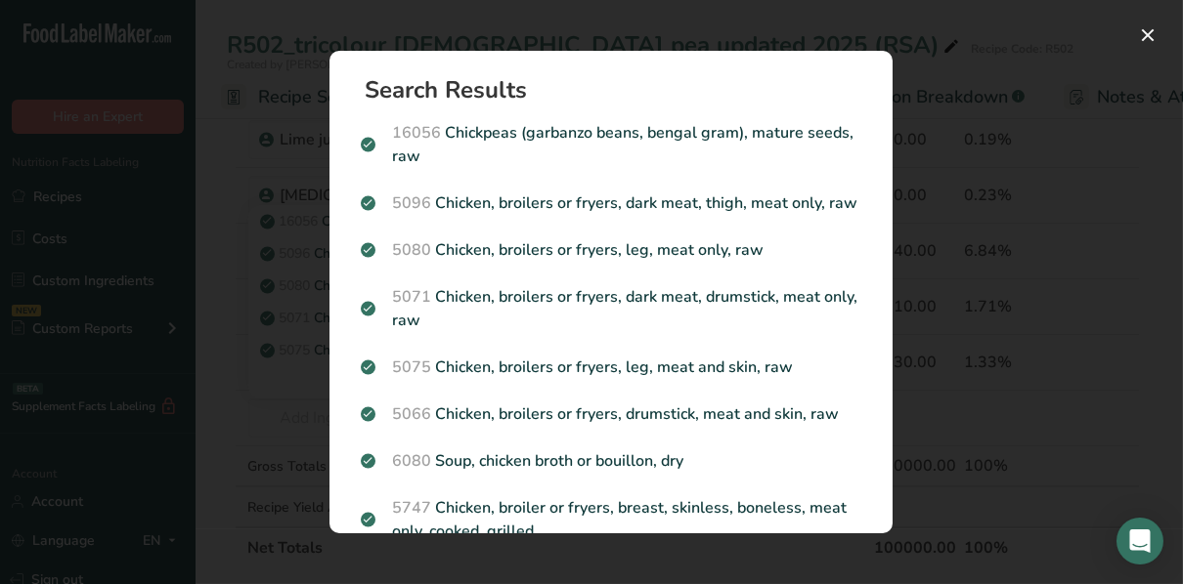
drag, startPoint x: 1074, startPoint y: 284, endPoint x: 1017, endPoint y: 289, distance: 56.9
click at [1073, 285] on div "Search results modal" at bounding box center [591, 292] width 1183 height 584
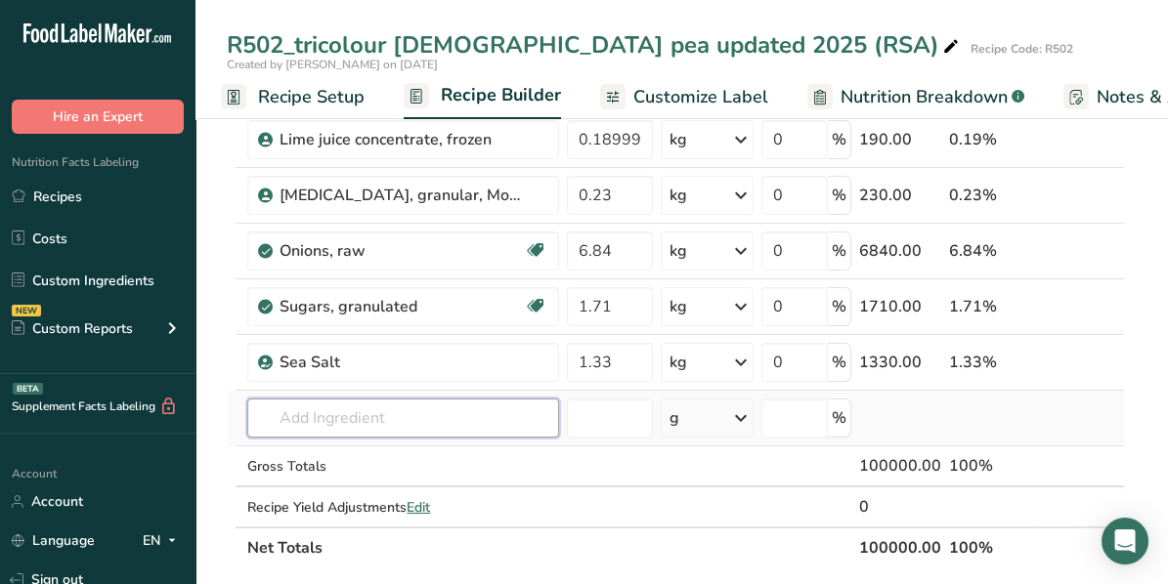
click at [325, 409] on input "text" at bounding box center [403, 418] width 312 height 39
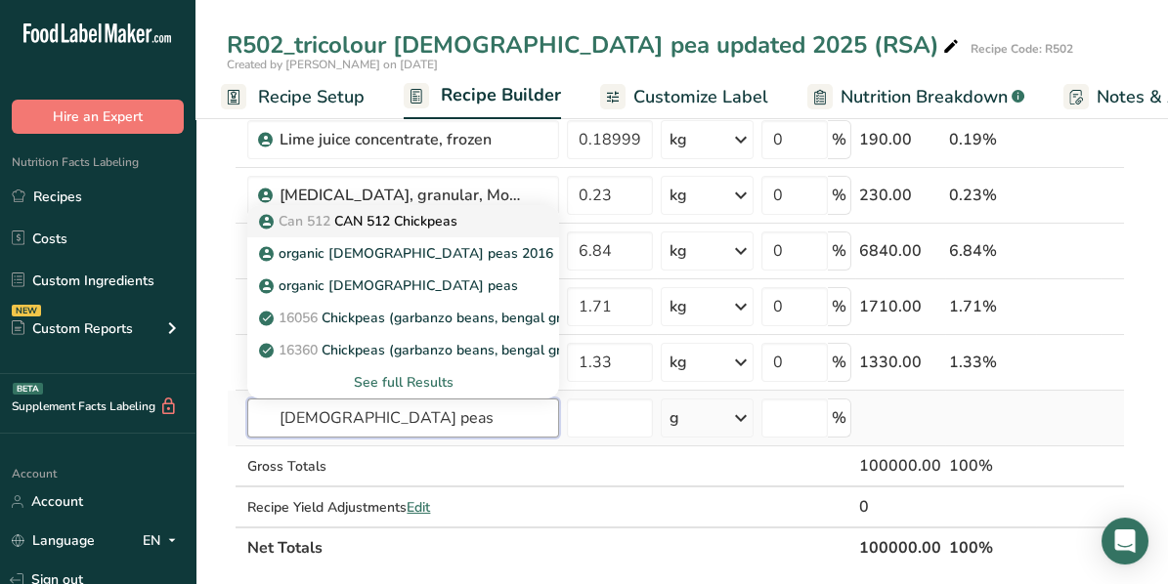
type input "[DEMOGRAPHIC_DATA] peas"
click at [324, 217] on span "Can 512" at bounding box center [305, 221] width 52 height 19
type input "CAN 512 Chickpeas"
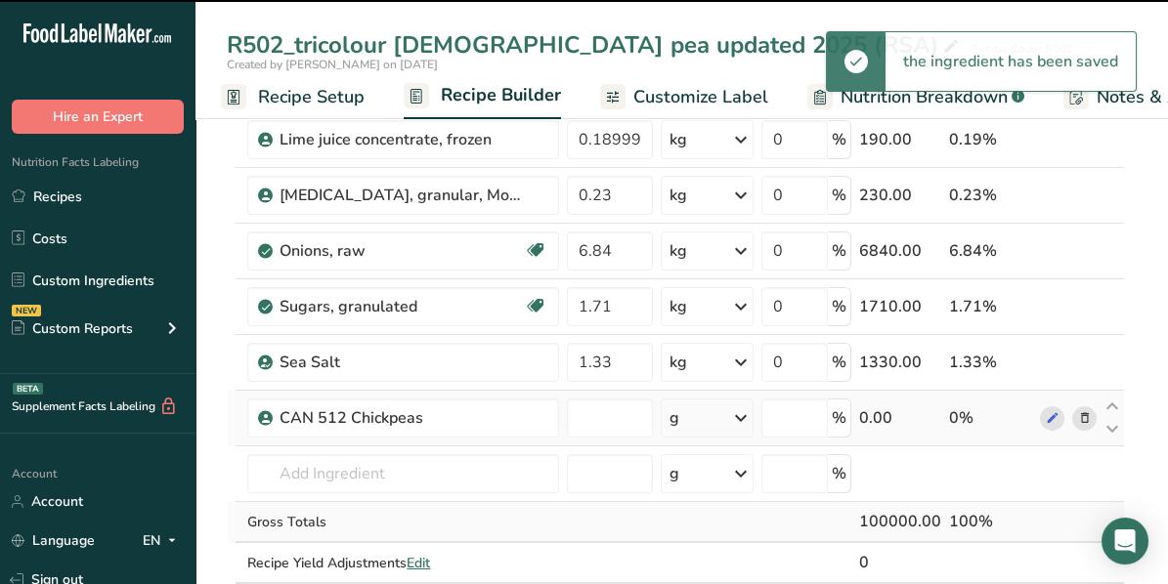
type input "0"
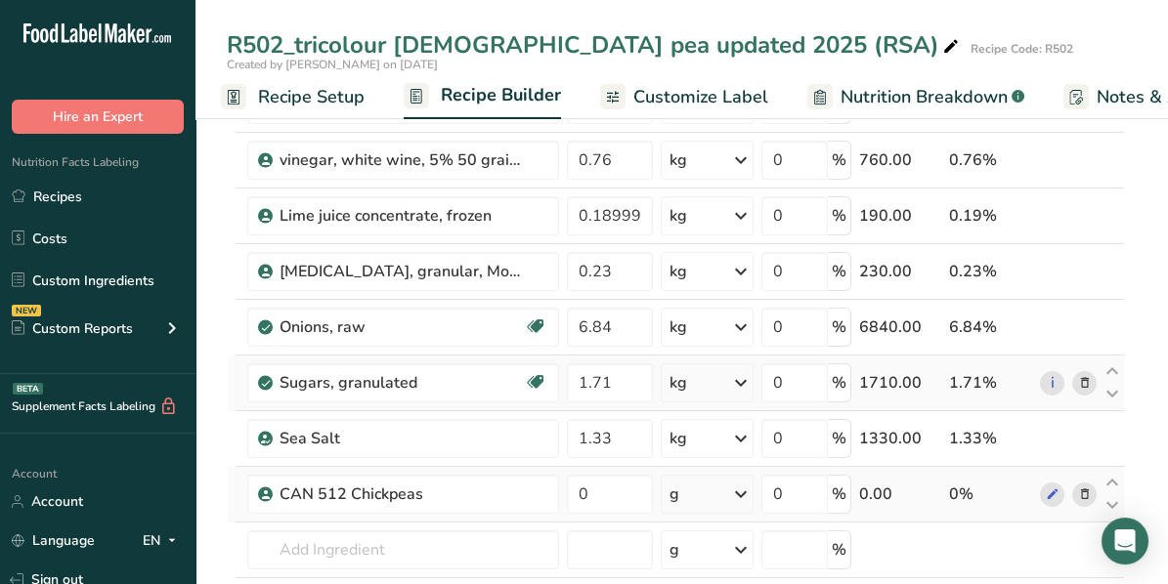
scroll to position [586, 0]
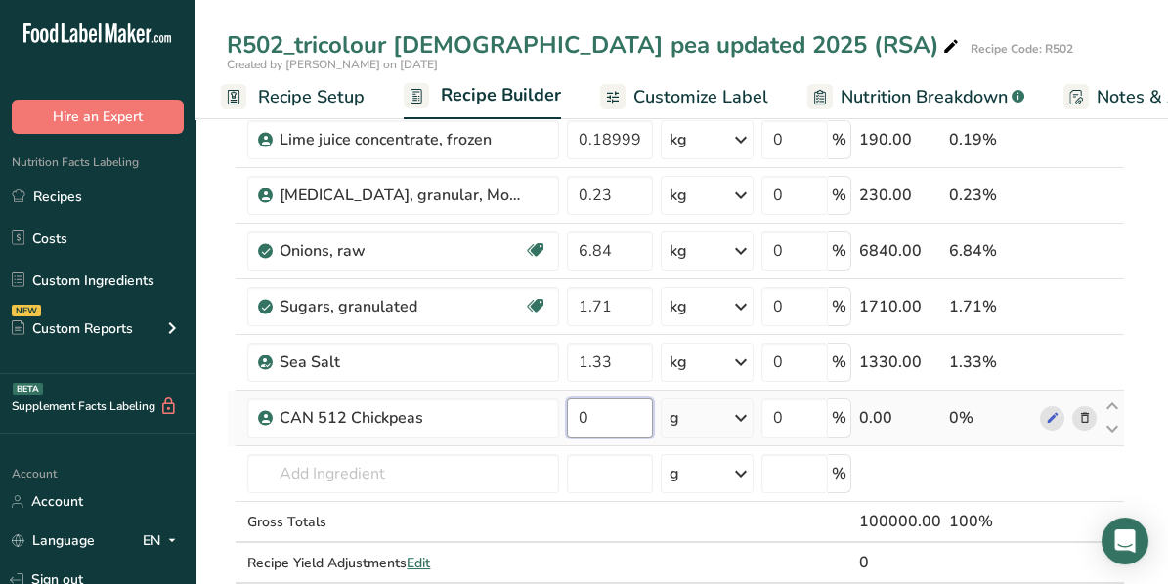
click at [611, 409] on input "0" at bounding box center [610, 418] width 86 height 39
type input "64.05"
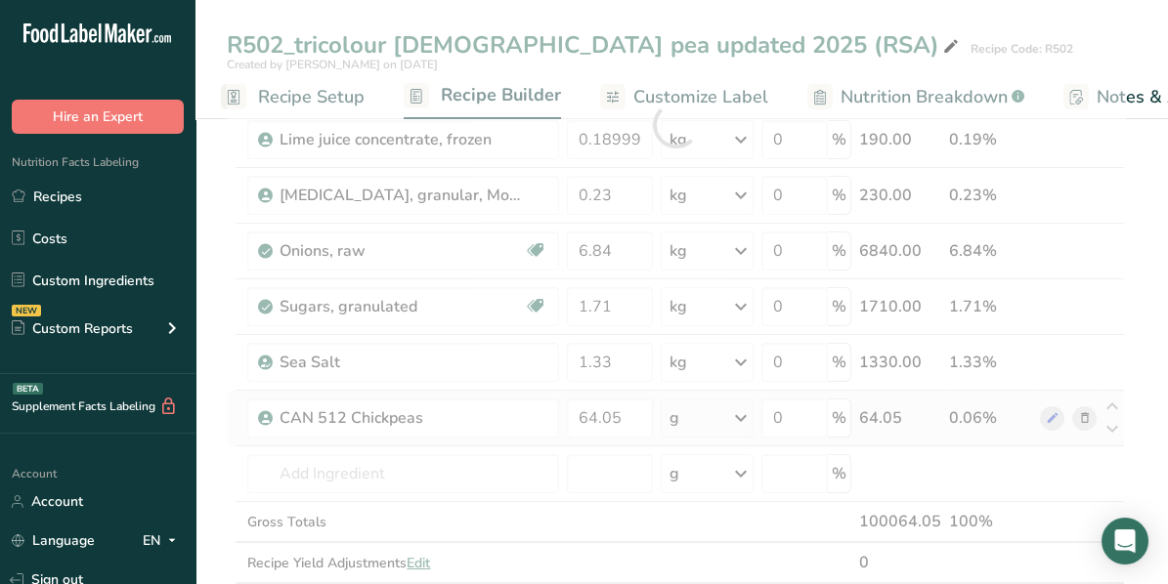
click at [740, 413] on div "Ingredient * Amount * Unit * Waste * .a-a{fill:#347362;}.b-a{fill:#fff;} Grams …" at bounding box center [676, 125] width 898 height 1000
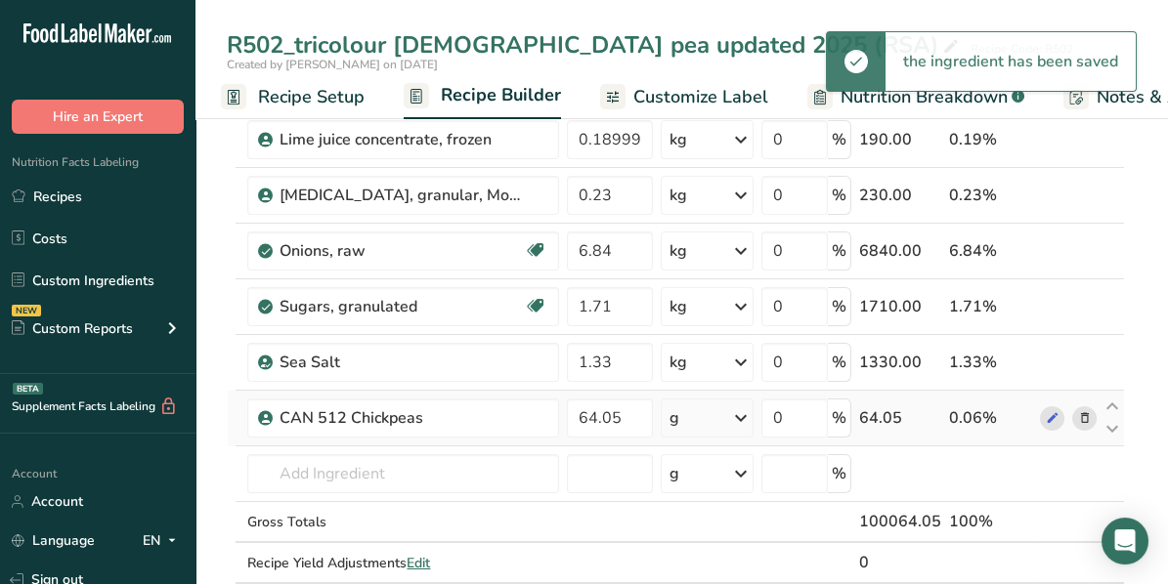
click at [738, 417] on icon at bounding box center [740, 418] width 23 height 35
click at [695, 506] on div "kg" at bounding box center [754, 520] width 164 height 28
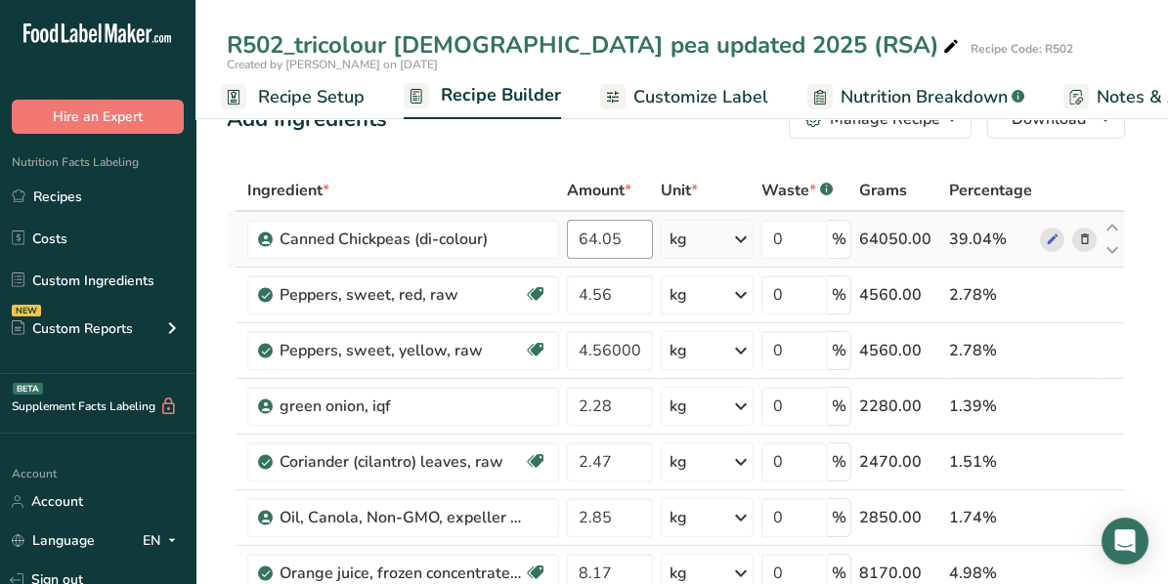
scroll to position [0, 0]
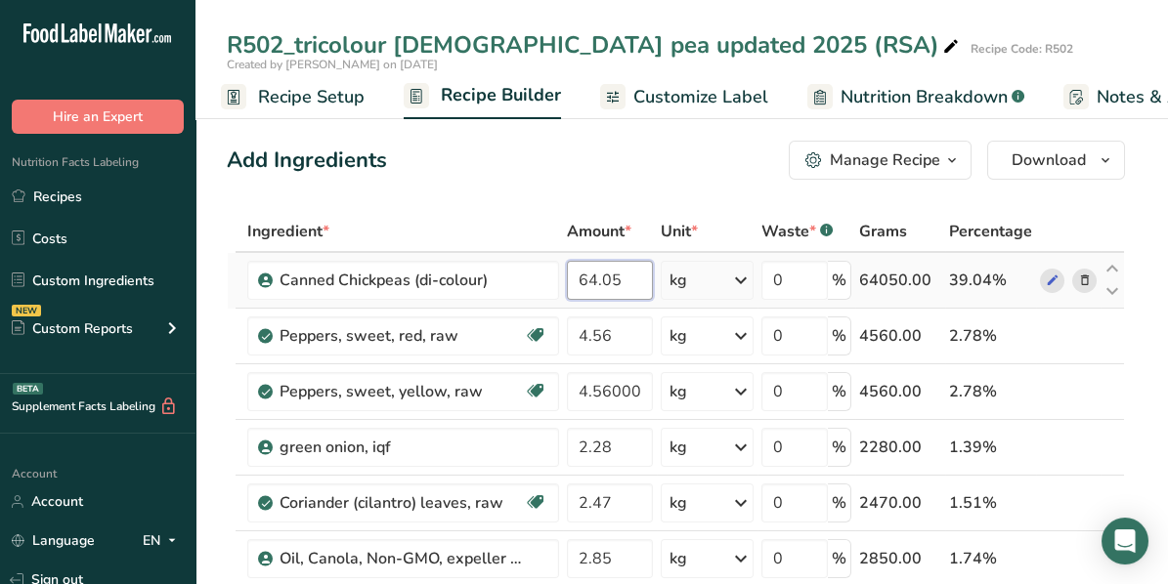
click at [608, 273] on input "64.05" at bounding box center [610, 280] width 86 height 39
type input "5"
type input "0"
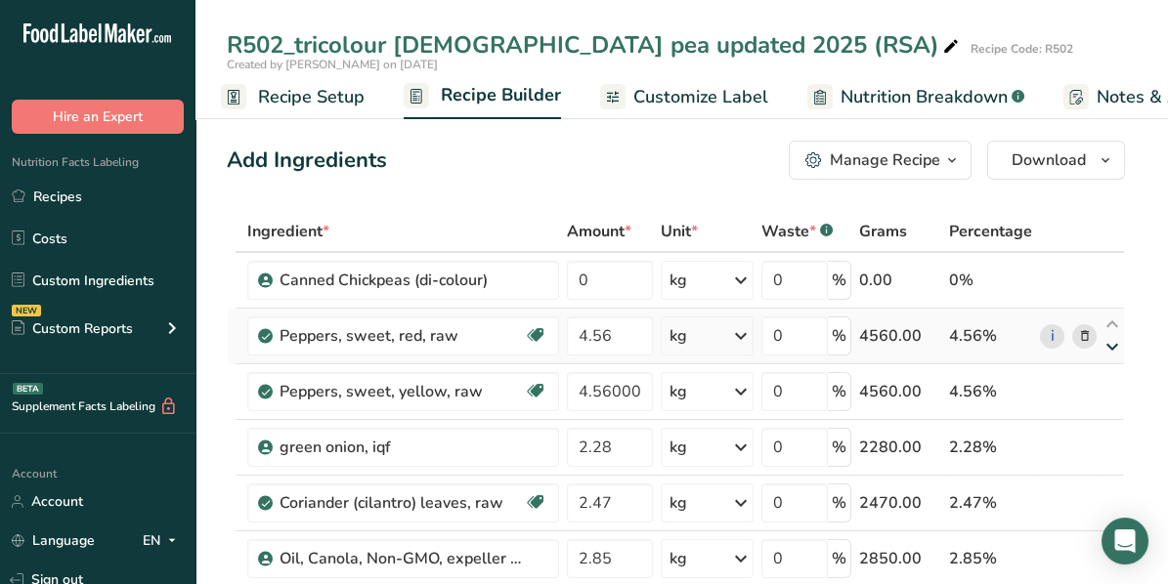
click at [617, 276] on input "0" at bounding box center [610, 280] width 86 height 39
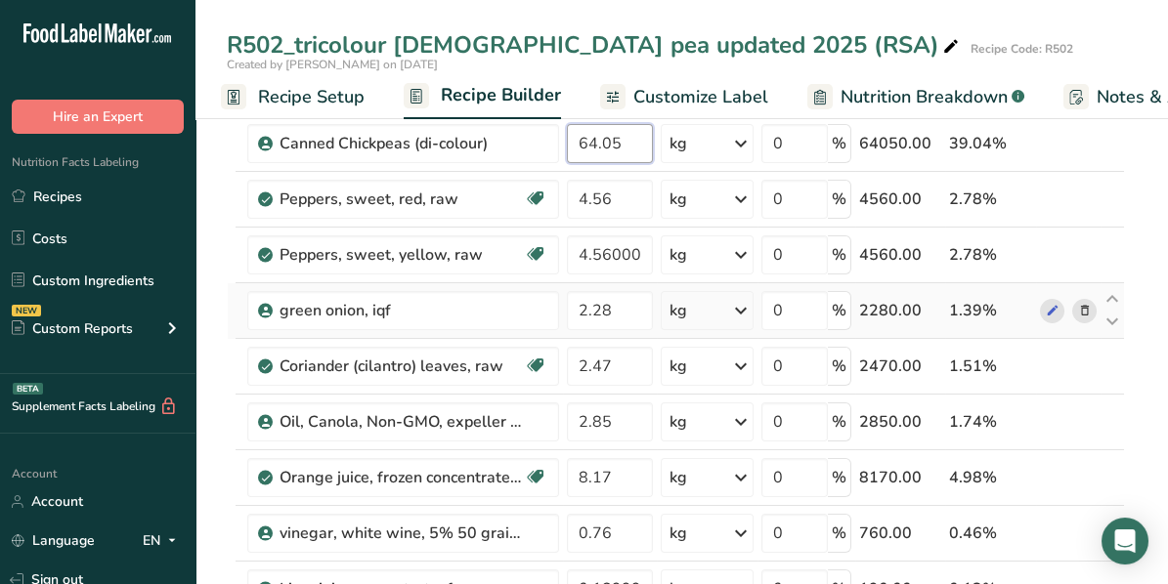
scroll to position [120, 0]
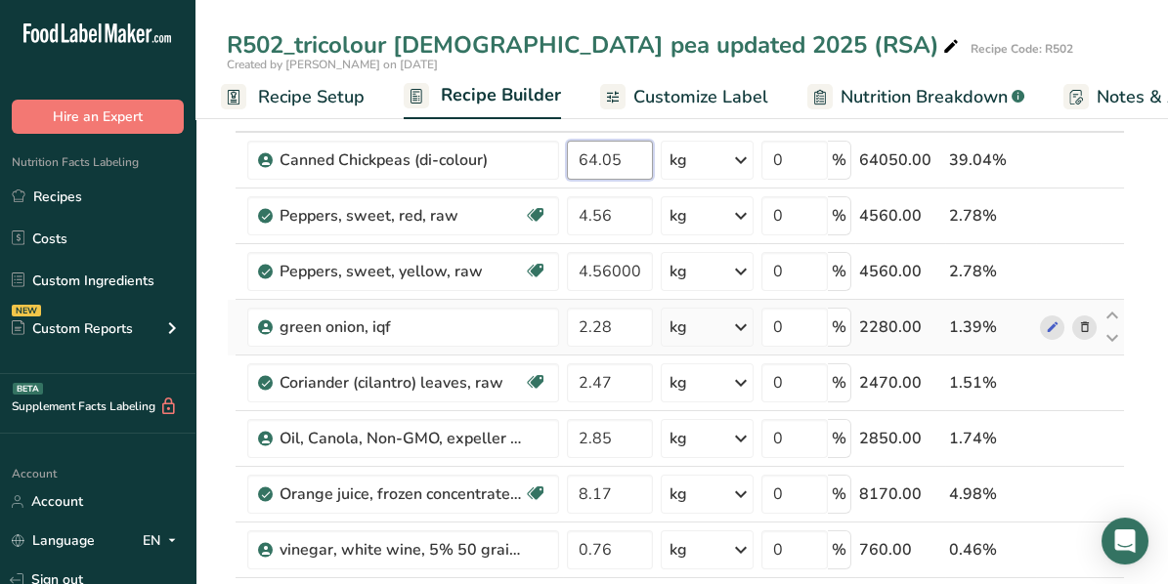
type input "64.05"
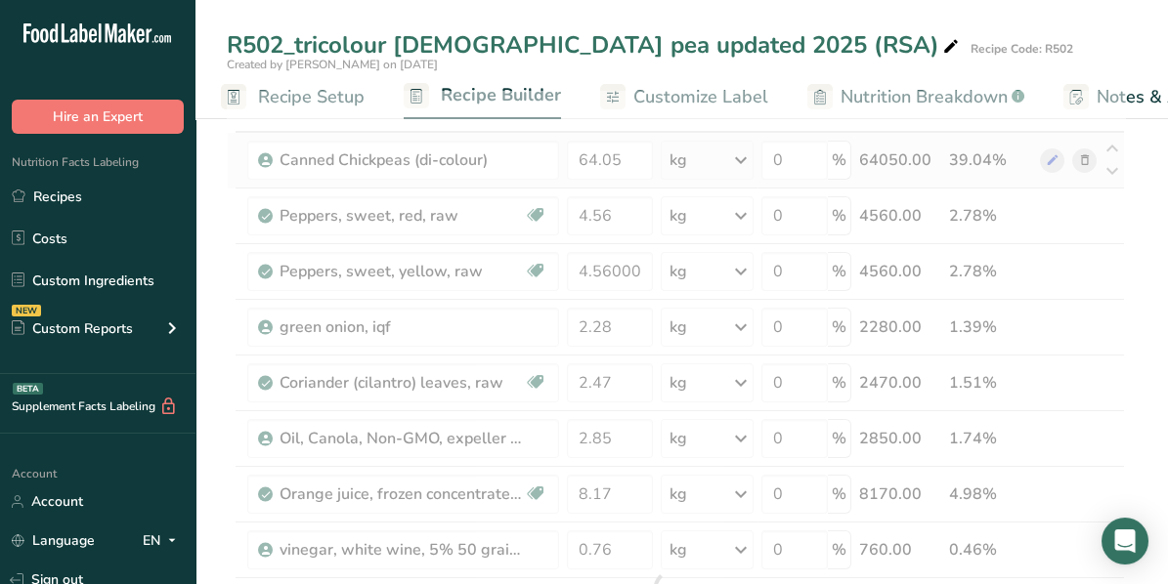
click at [1023, 162] on div "Ingredient * Amount * Unit * Waste * .a-a{fill:#347362;}.b-a{fill:#fff;} Grams …" at bounding box center [676, 591] width 898 height 1000
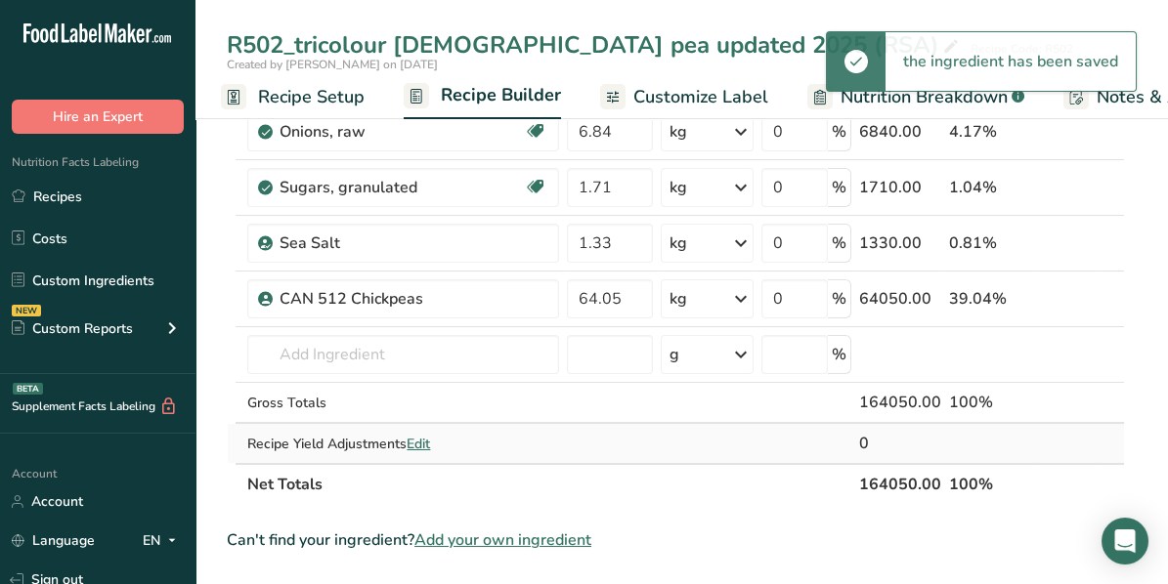
scroll to position [707, 0]
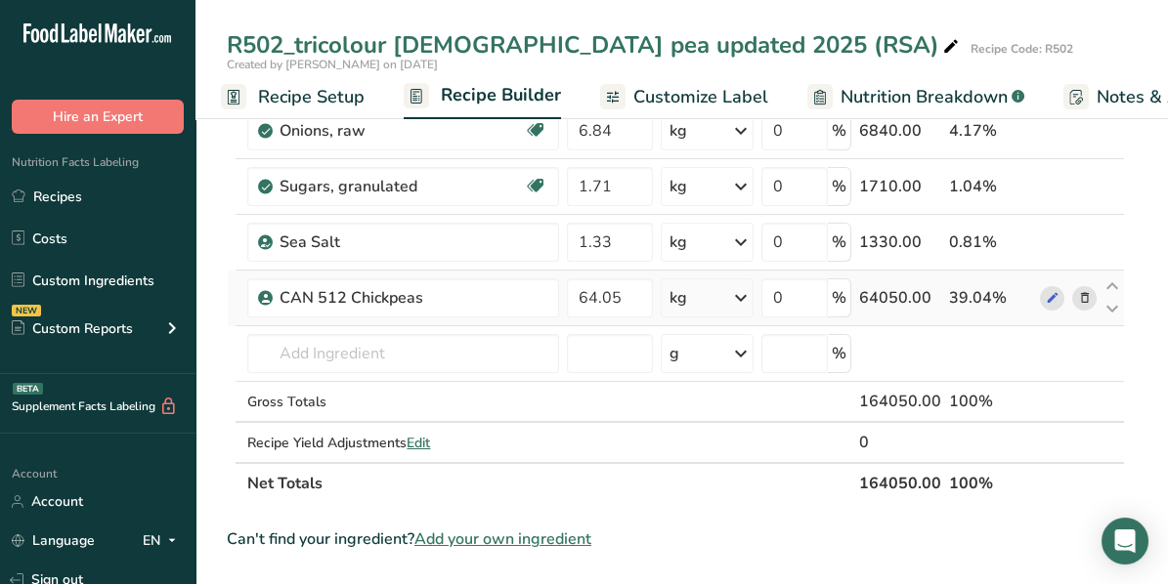
click at [1089, 295] on icon at bounding box center [1084, 298] width 14 height 21
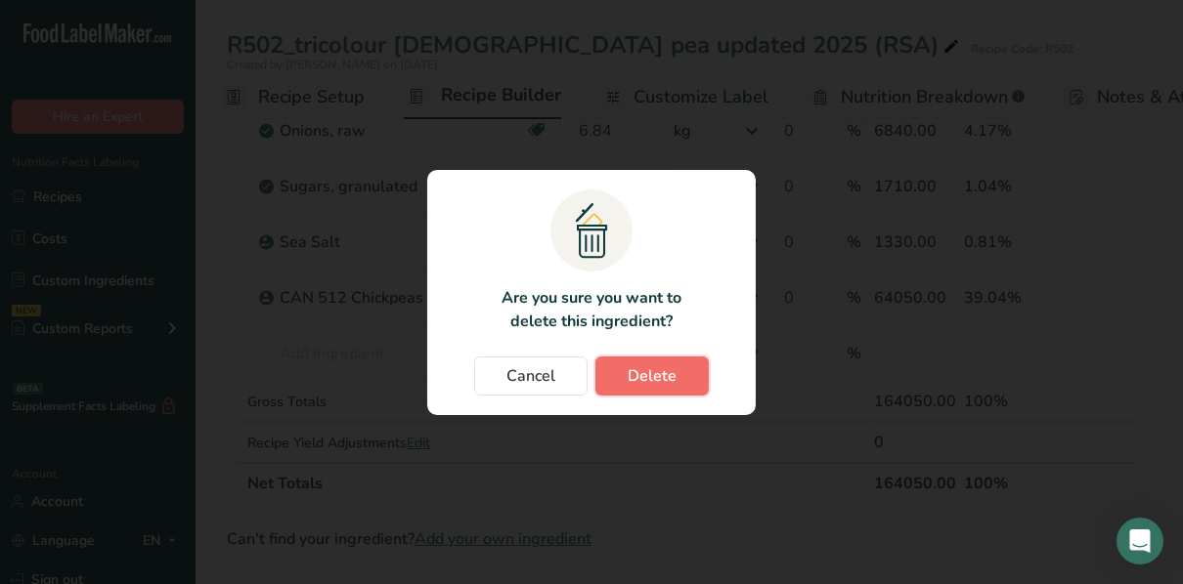
click at [670, 378] on span "Delete" at bounding box center [651, 376] width 49 height 23
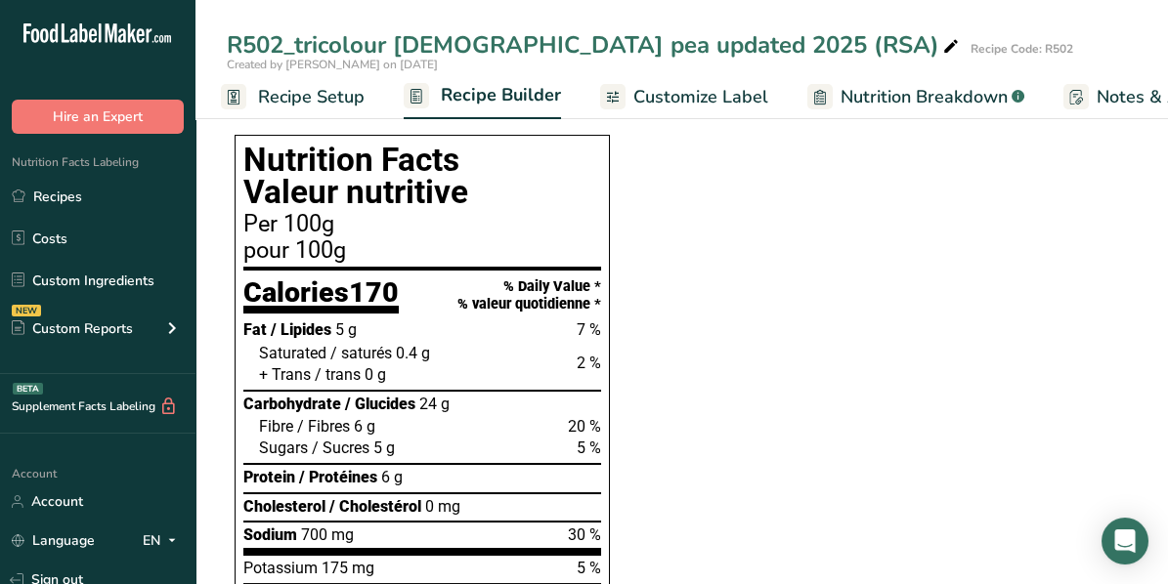
scroll to position [1195, 0]
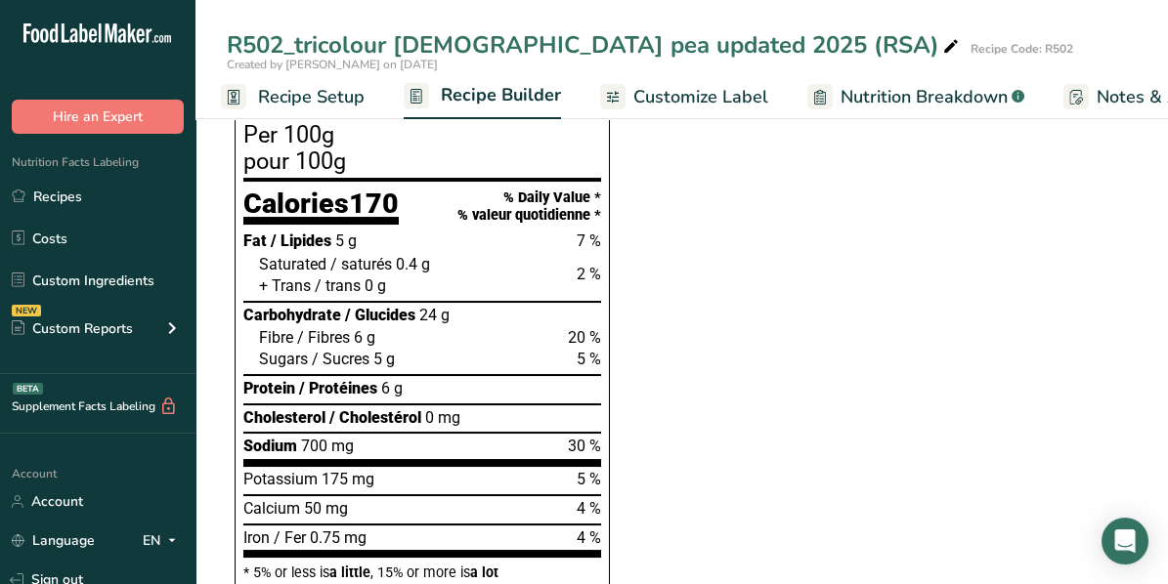
drag, startPoint x: 883, startPoint y: 93, endPoint x: 883, endPoint y: 148, distance: 54.7
click at [882, 93] on span "Nutrition Breakdown" at bounding box center [923, 97] width 167 height 26
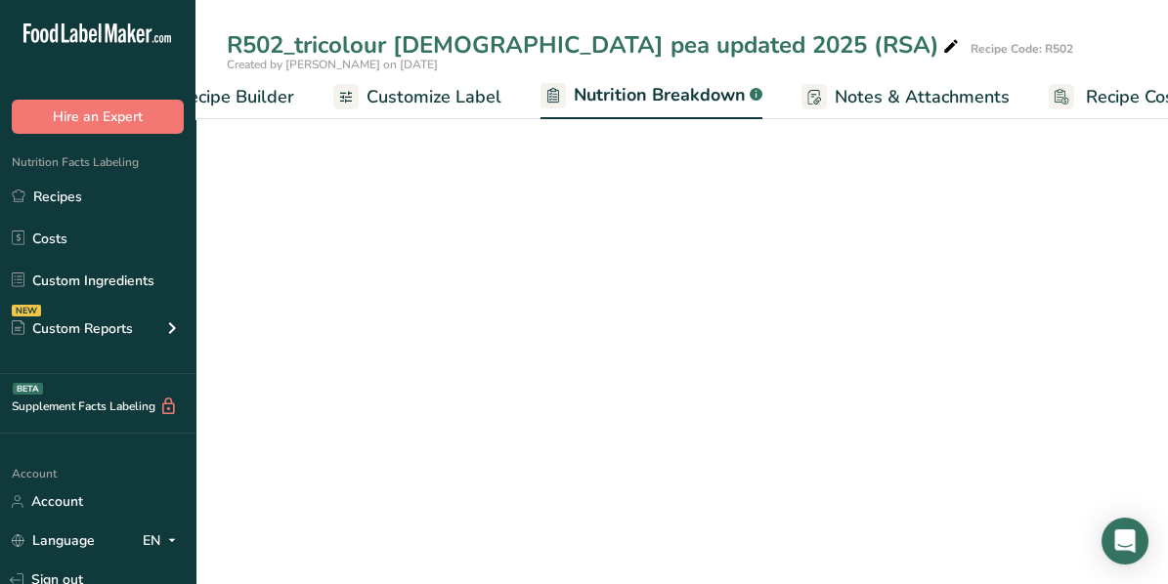
select select "Calories"
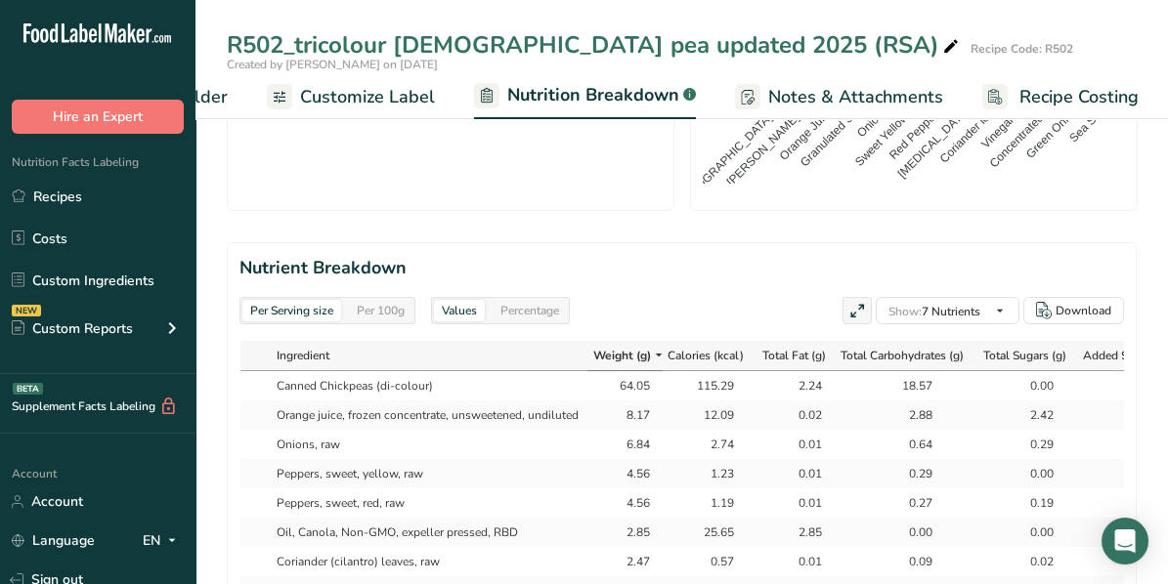
scroll to position [902, 0]
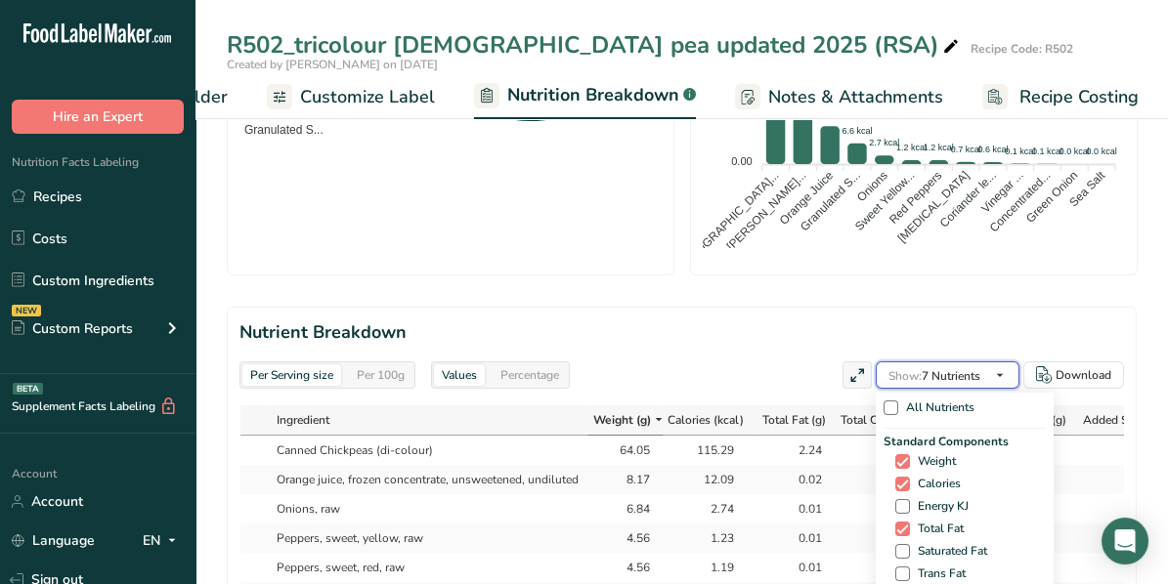
click at [1001, 375] on icon "button" at bounding box center [1000, 376] width 16 height 24
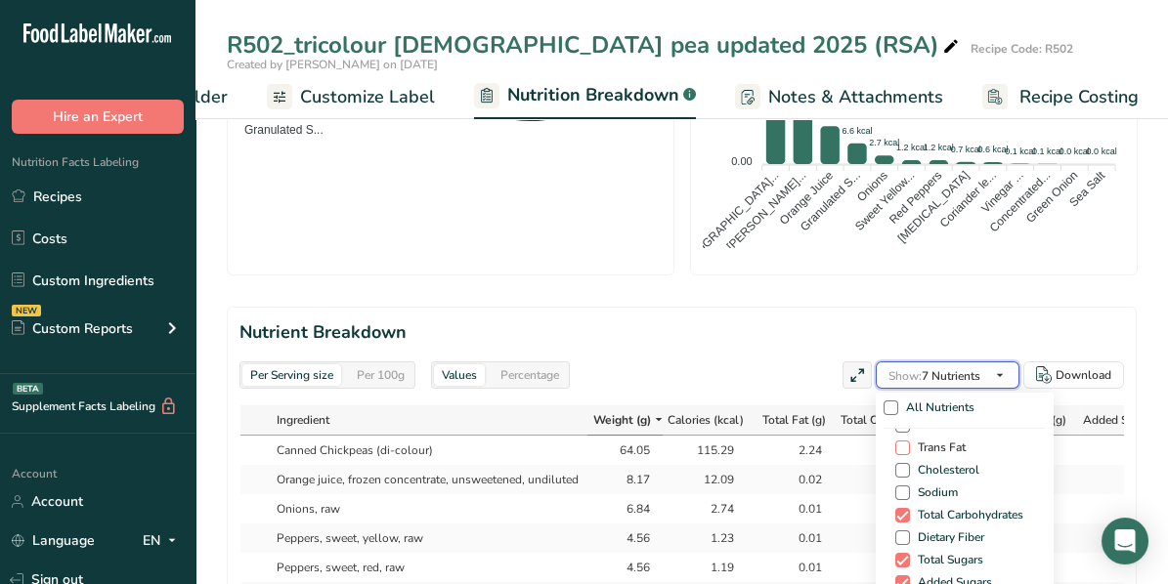
scroll to position [98, 0]
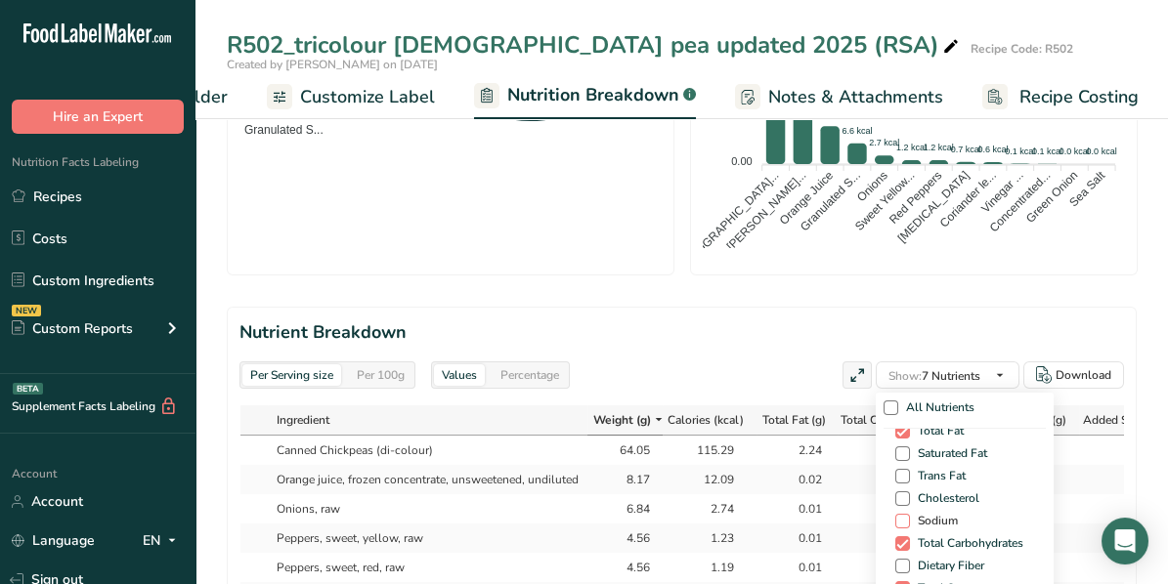
click at [901, 515] on span at bounding box center [902, 521] width 15 height 15
click at [901, 515] on input "Sodium" at bounding box center [901, 521] width 13 height 13
checkbox input "true"
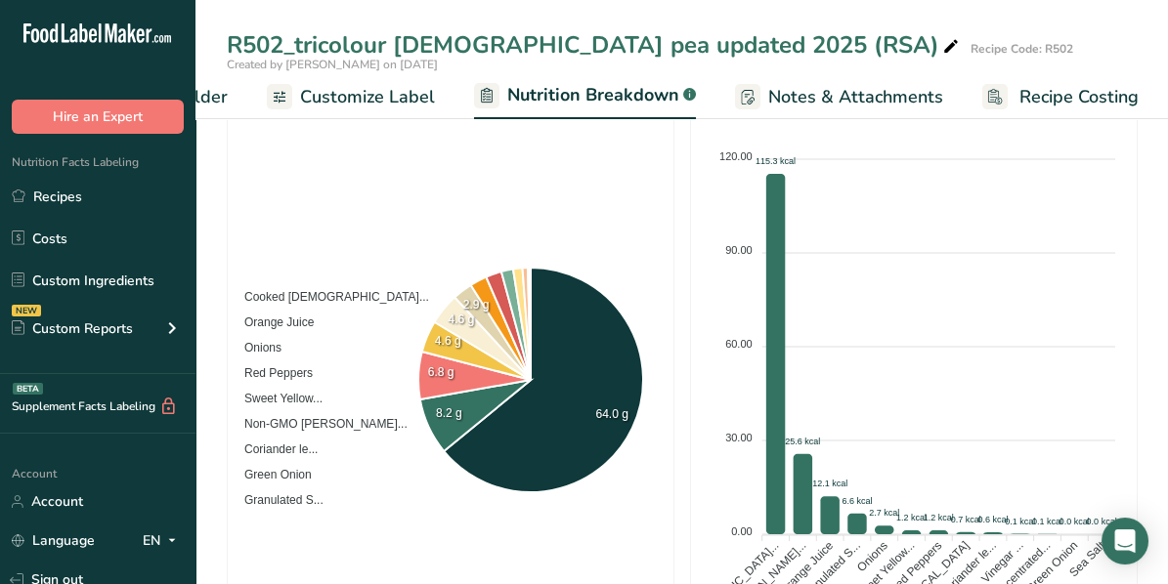
scroll to position [506, 0]
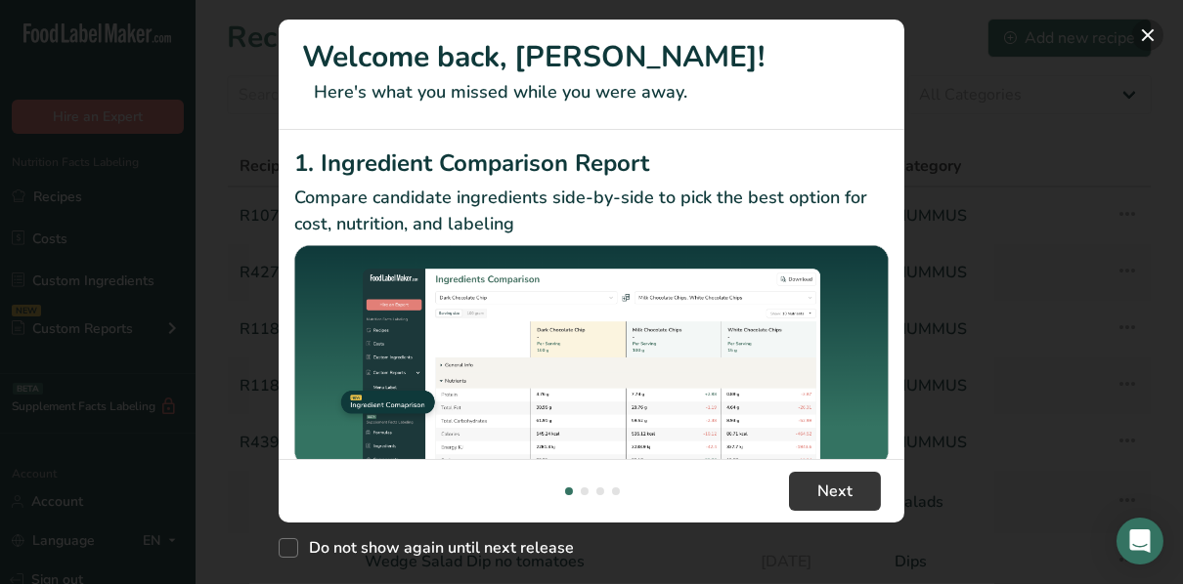
click at [1139, 31] on button "New Features" at bounding box center [1147, 35] width 31 height 31
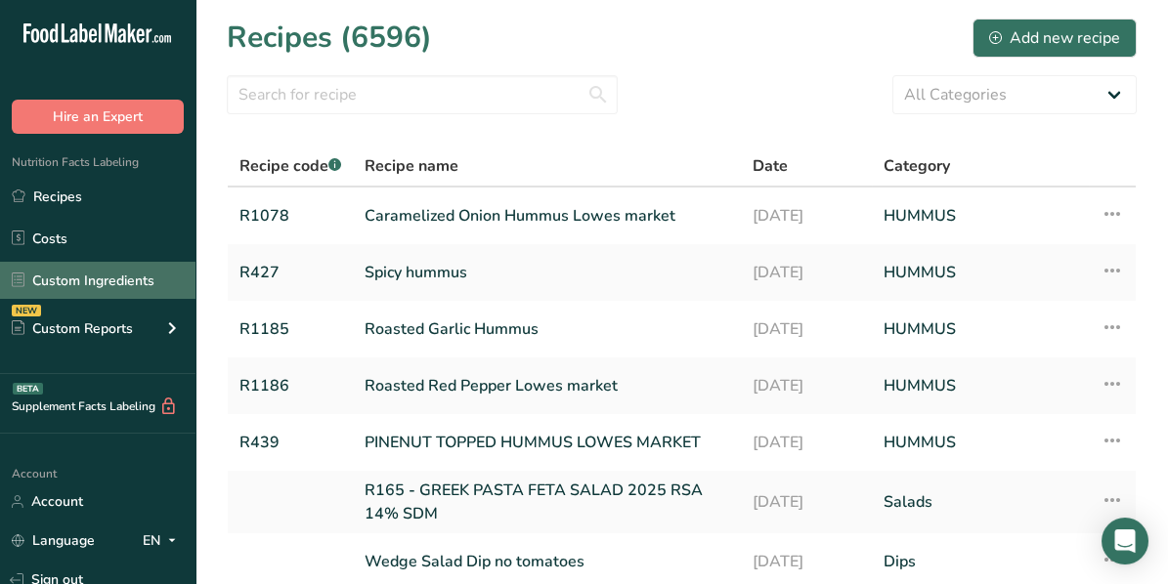
click at [75, 278] on link "Custom Ingredients" at bounding box center [97, 280] width 195 height 37
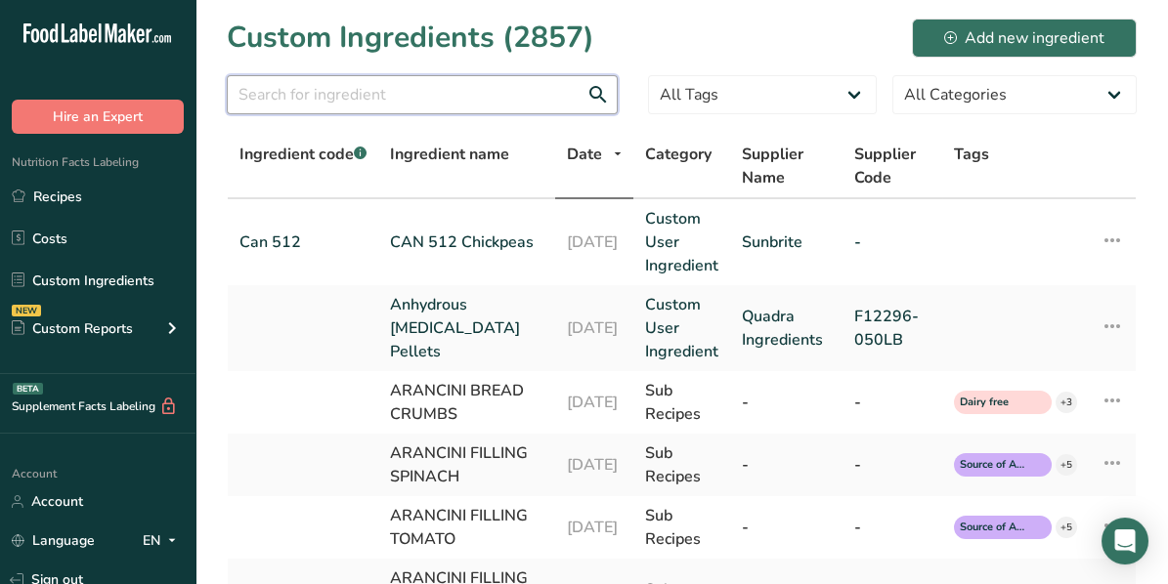
click at [304, 98] on input "text" at bounding box center [422, 94] width 391 height 39
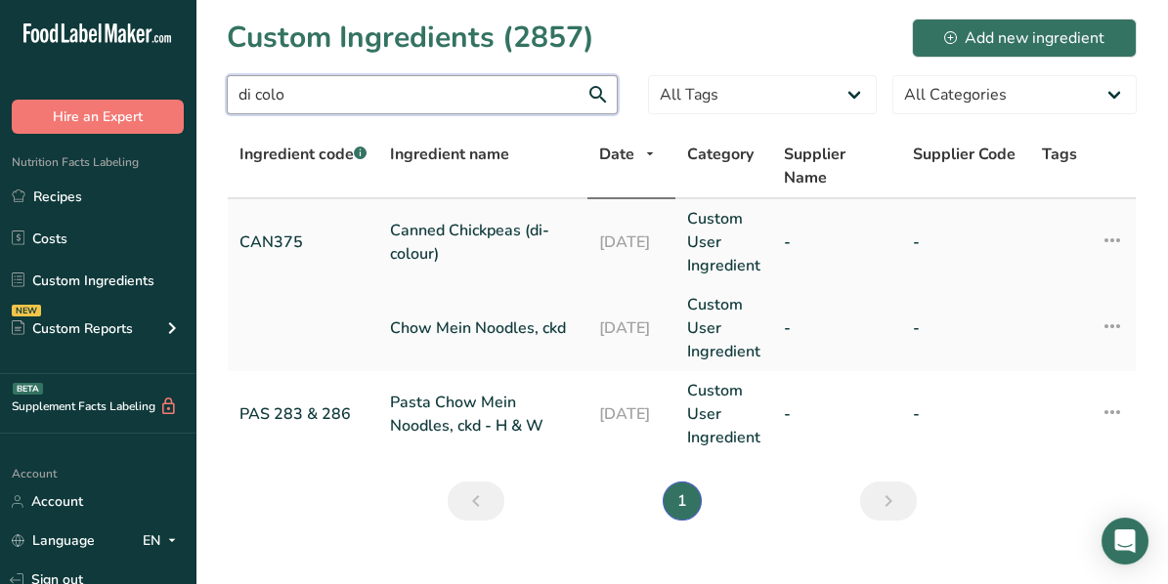
type input "di colo"
click at [492, 237] on link "Canned Chickpeas (di-colour)" at bounding box center [483, 242] width 186 height 47
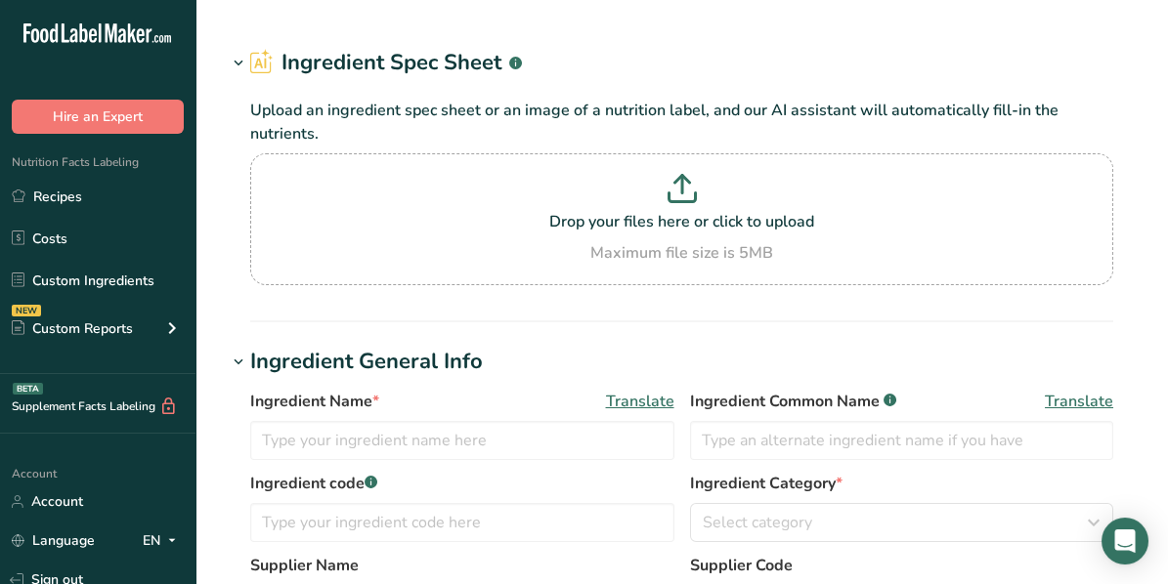
type input "Canned Chickpeas (di-colour)"
type input "Cooked Chickpeas"
type input "CAN375"
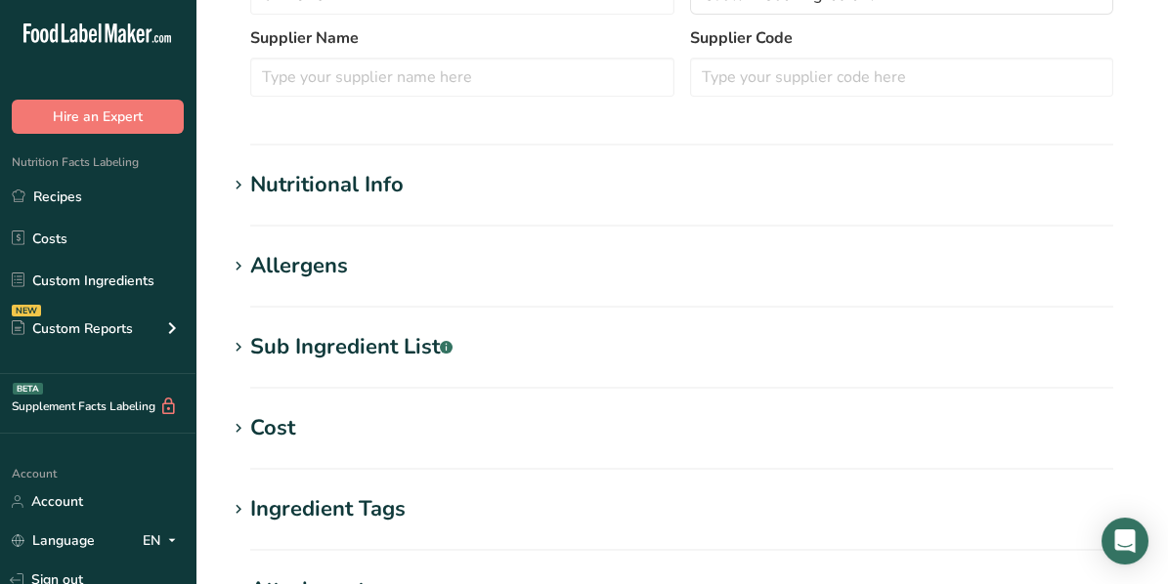
scroll to position [586, 0]
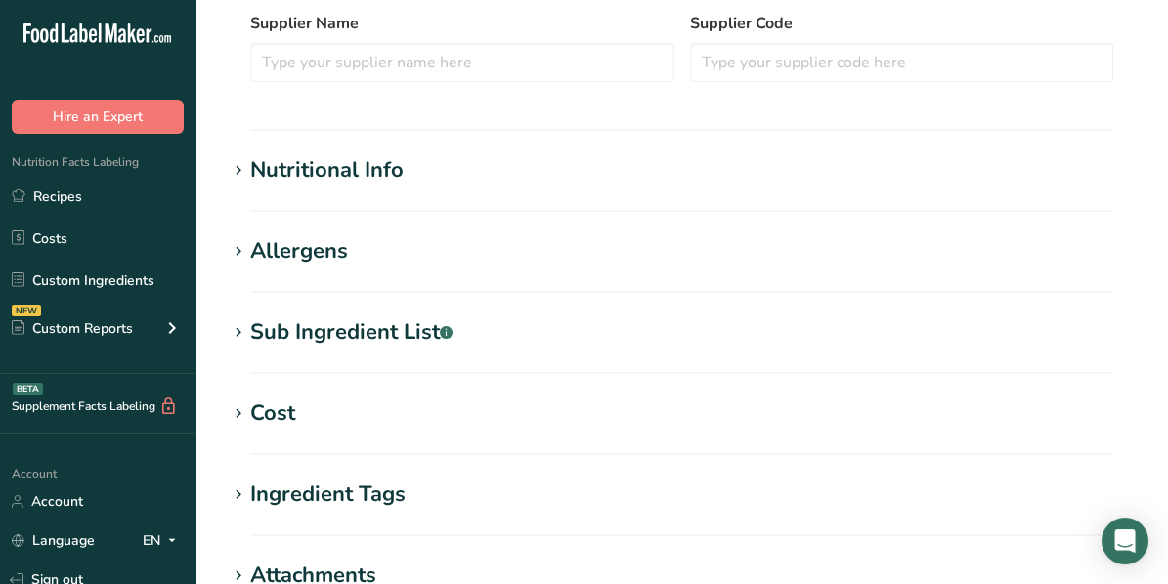
click at [234, 170] on icon at bounding box center [239, 170] width 18 height 27
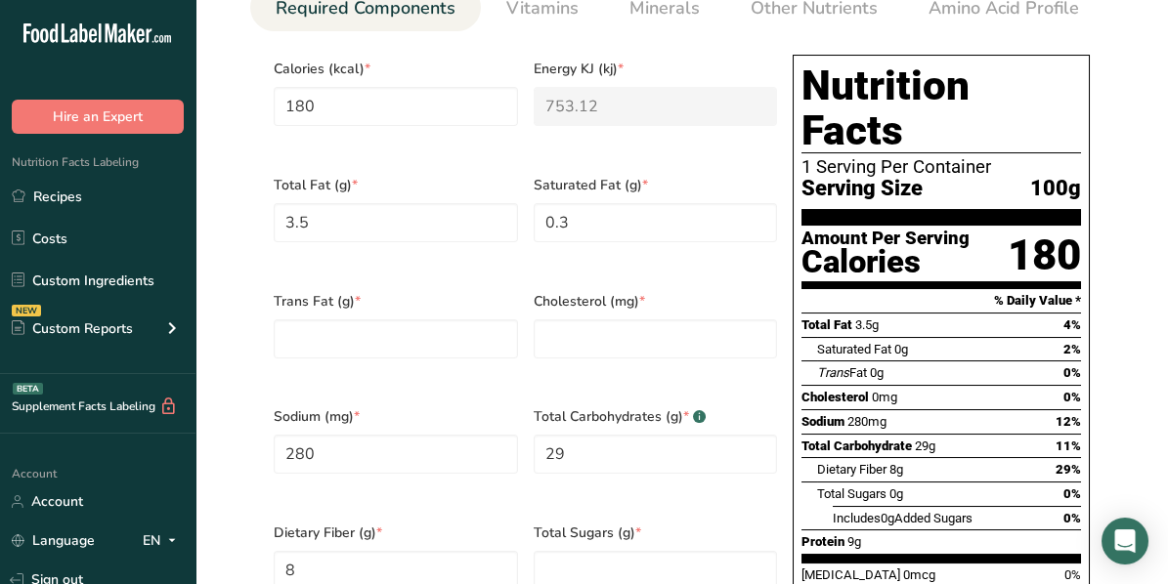
scroll to position [880, 0]
